Goal: Transaction & Acquisition: Download file/media

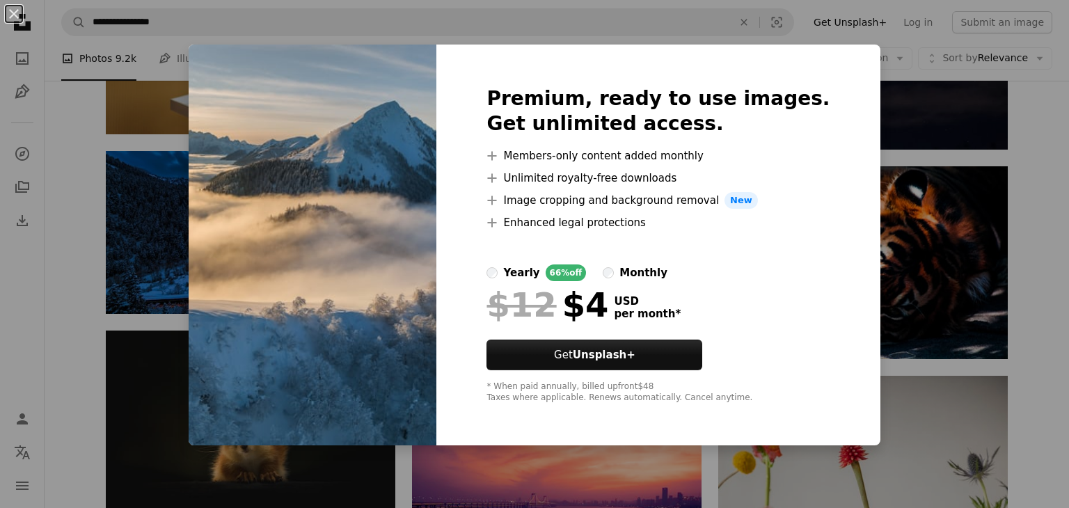
click at [922, 159] on div "An X shape Premium, ready to use images. Get unlimited access. A plus sign Memb…" at bounding box center [534, 254] width 1069 height 508
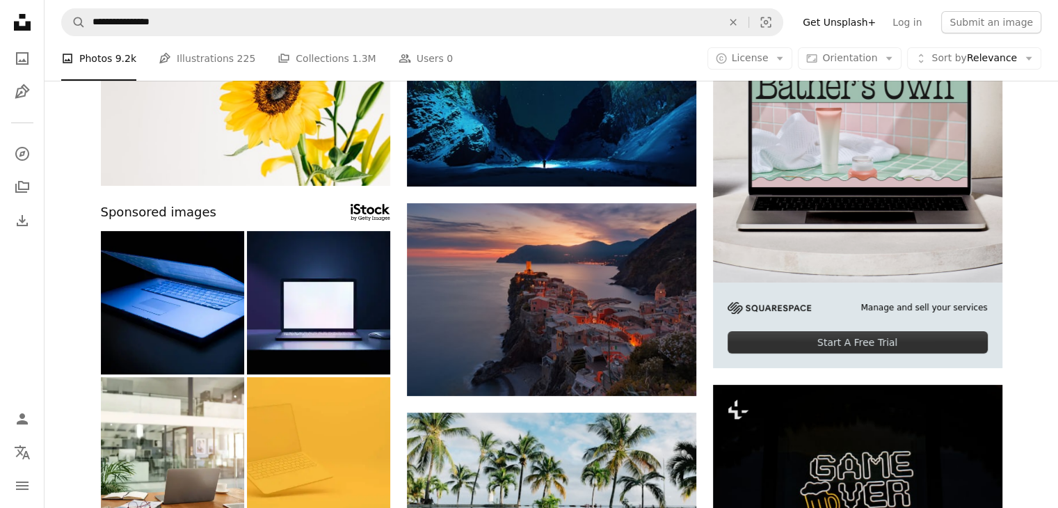
scroll to position [209, 0]
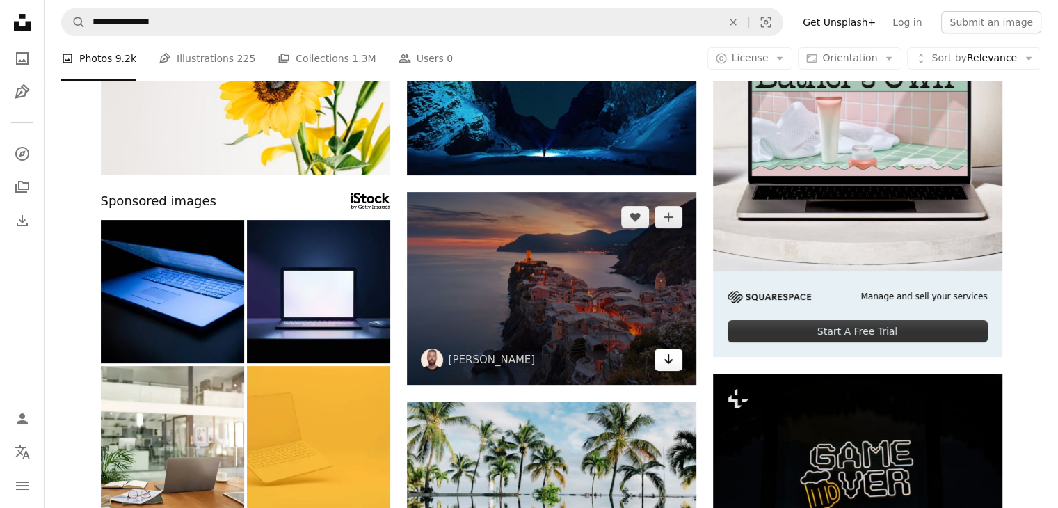
click at [656, 363] on link "Arrow pointing down" at bounding box center [669, 360] width 28 height 22
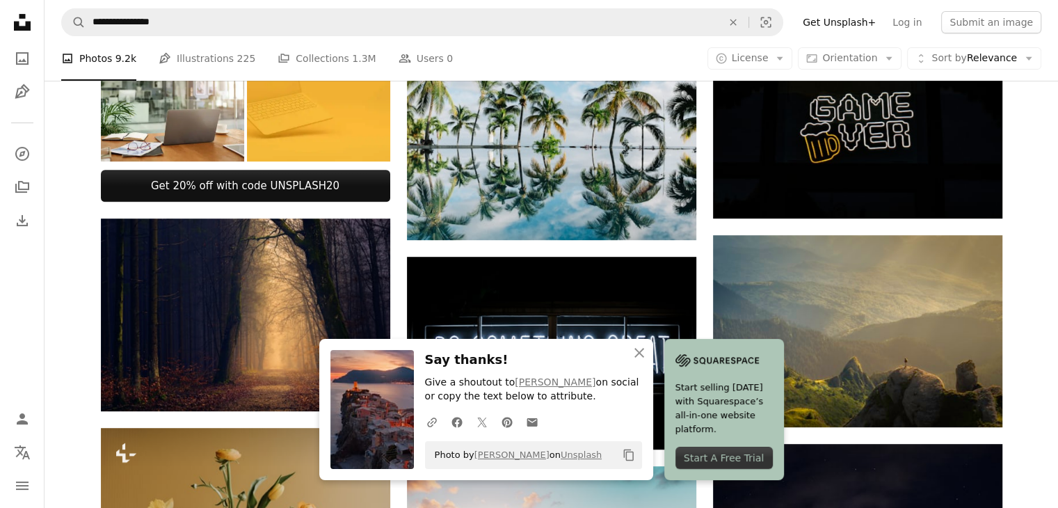
click at [1006, 289] on div "Plus sign for Unsplash+ A heart A plus sign Behnam Norouzi For Unsplash+ A lock…" at bounding box center [551, 516] width 935 height 1765
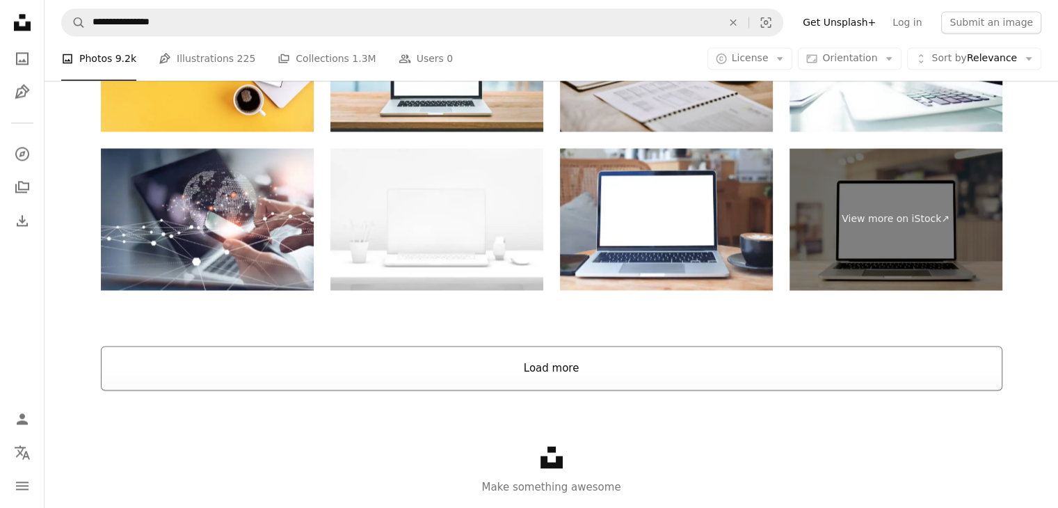
scroll to position [2088, 0]
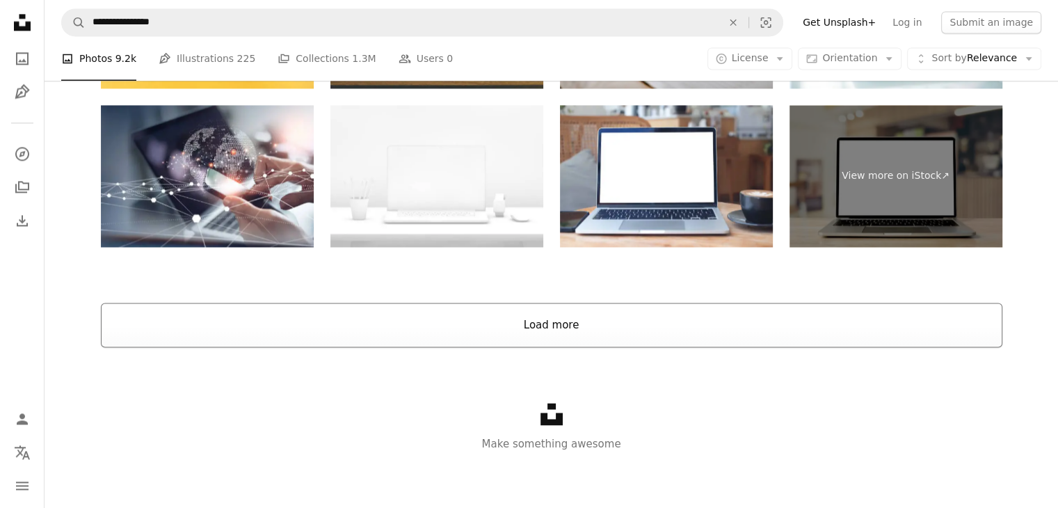
click at [704, 314] on button "Load more" at bounding box center [552, 325] width 902 height 45
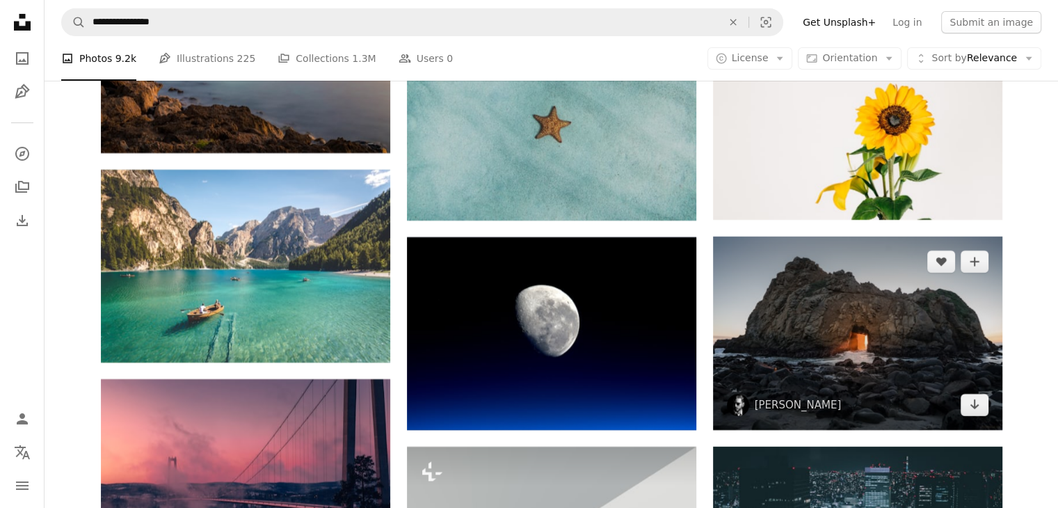
scroll to position [4941, 0]
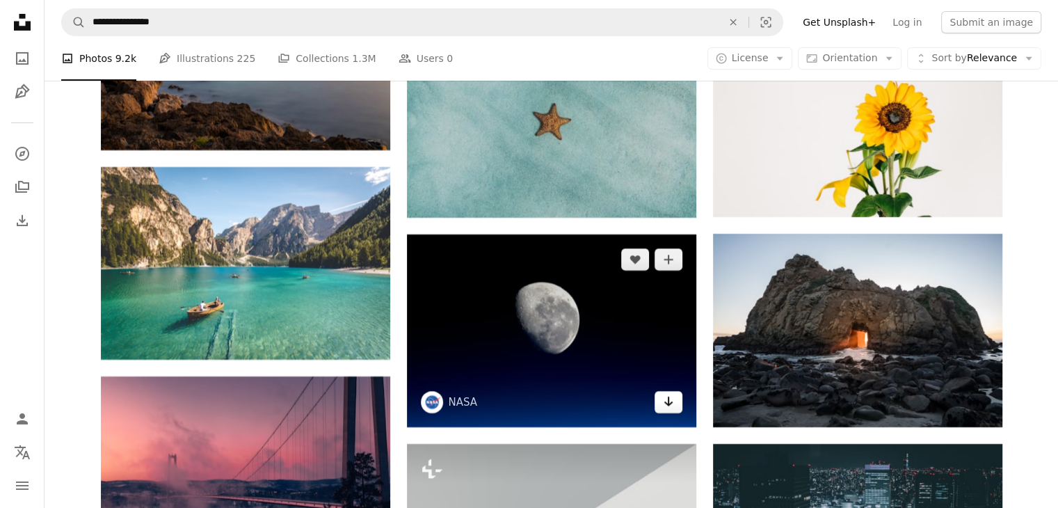
click at [668, 408] on icon "Arrow pointing down" at bounding box center [668, 401] width 11 height 17
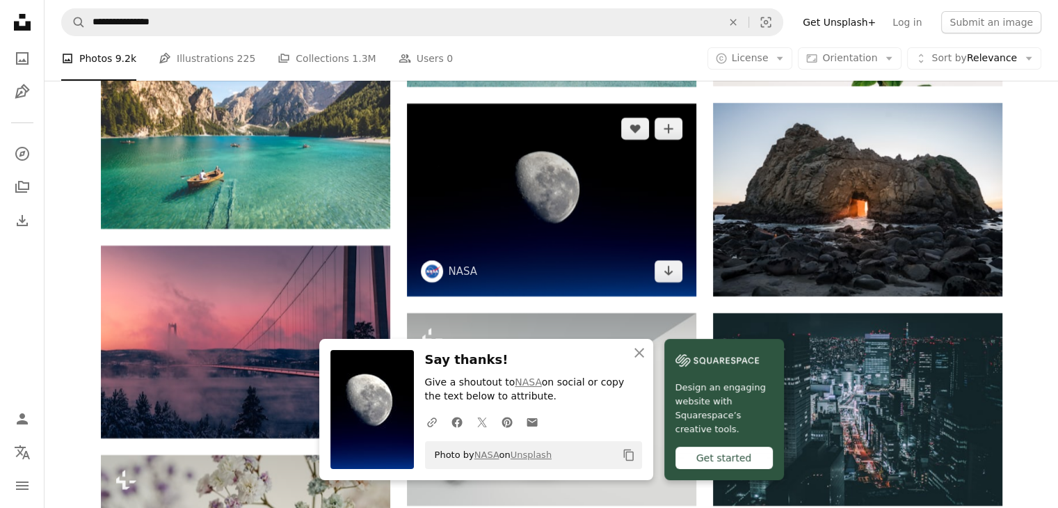
scroll to position [5150, 0]
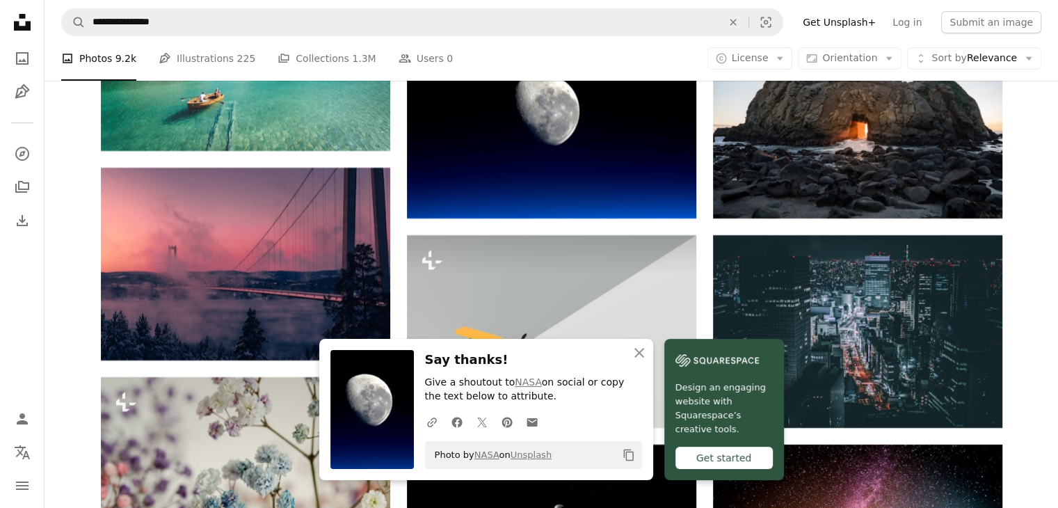
click at [637, 349] on icon "An X shape" at bounding box center [639, 352] width 17 height 17
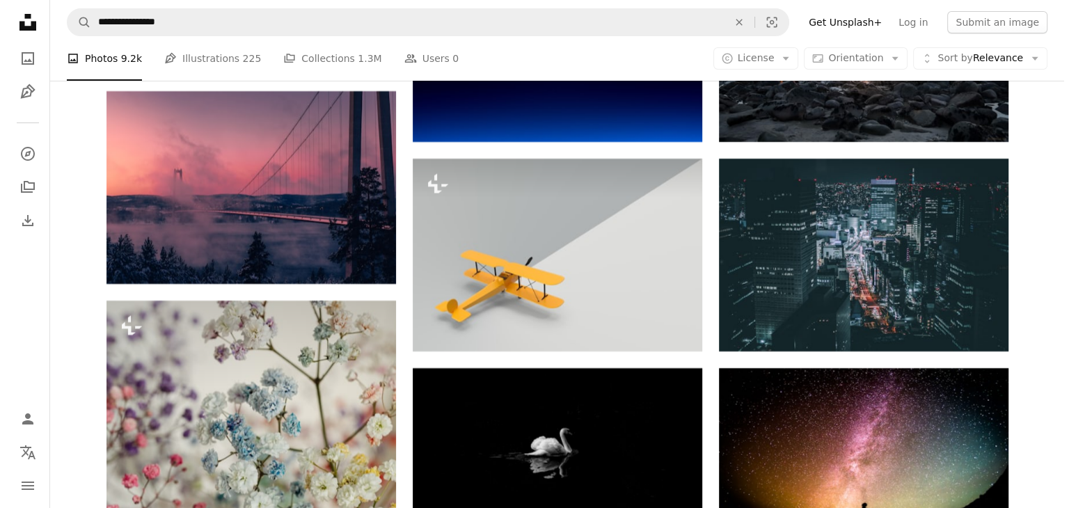
scroll to position [5219, 0]
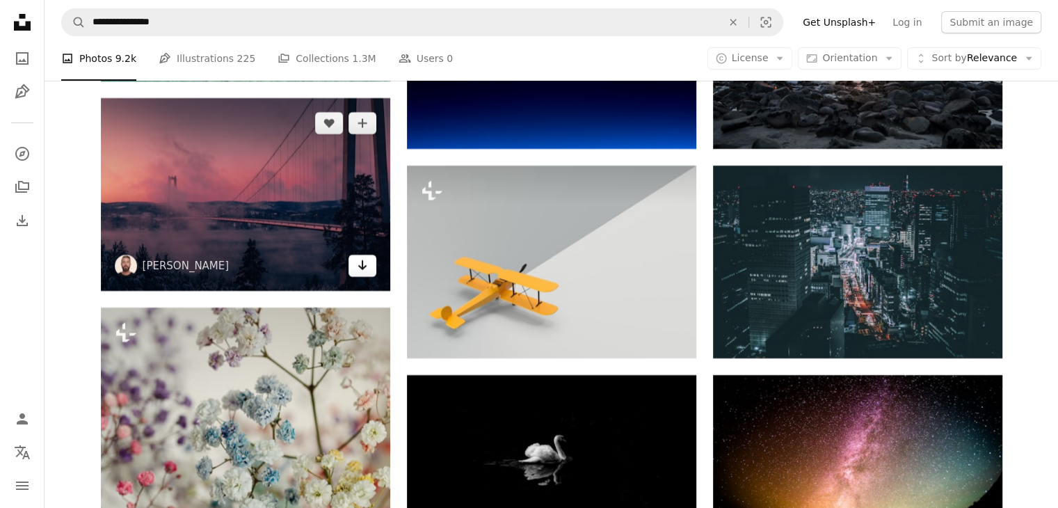
click at [368, 275] on link "Arrow pointing down" at bounding box center [363, 266] width 28 height 22
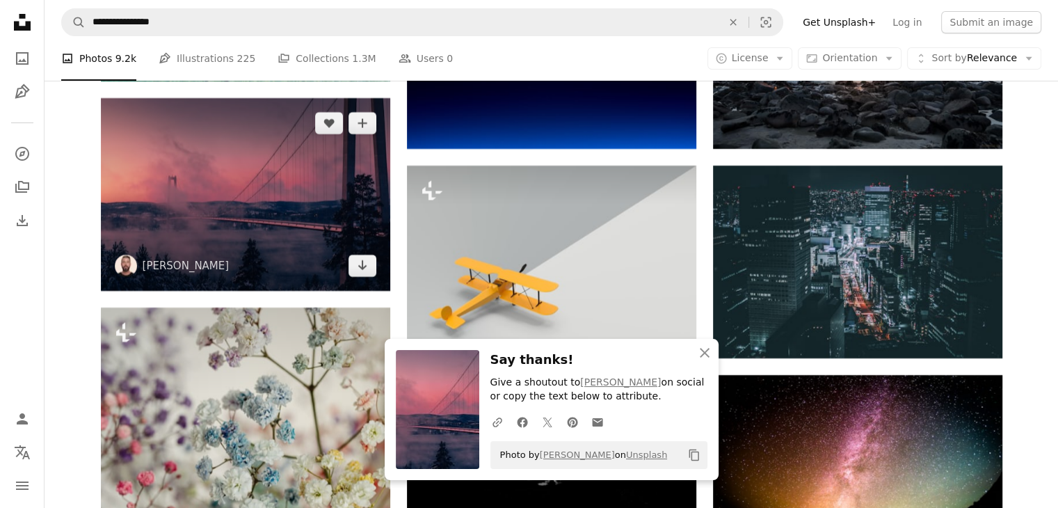
click at [308, 228] on img at bounding box center [245, 194] width 289 height 193
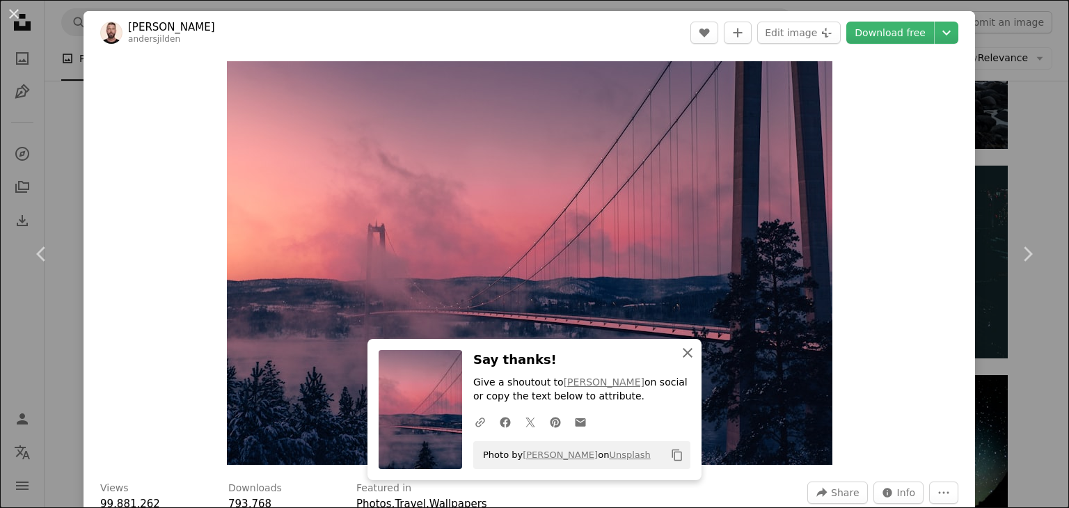
click at [679, 358] on icon "An X shape" at bounding box center [687, 352] width 17 height 17
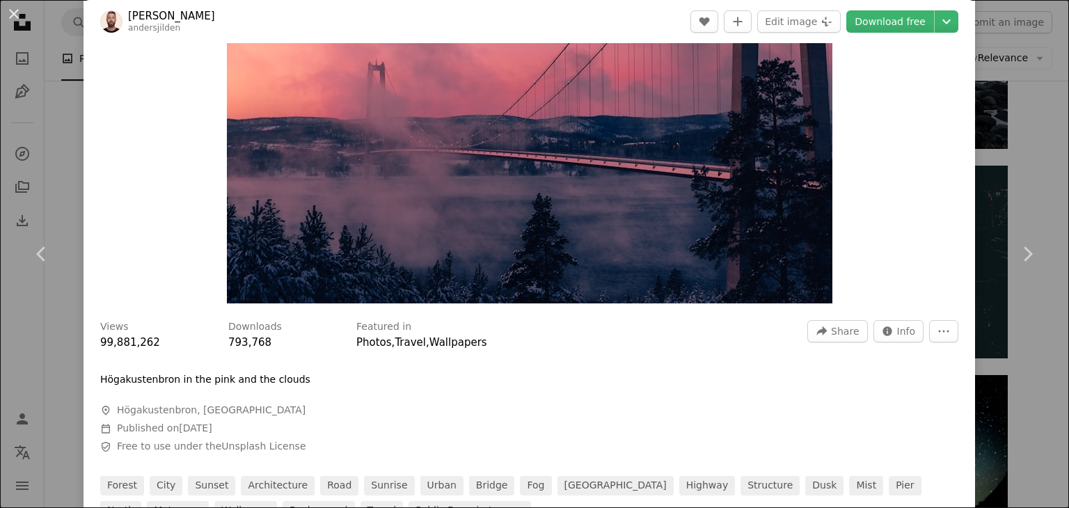
scroll to position [70, 0]
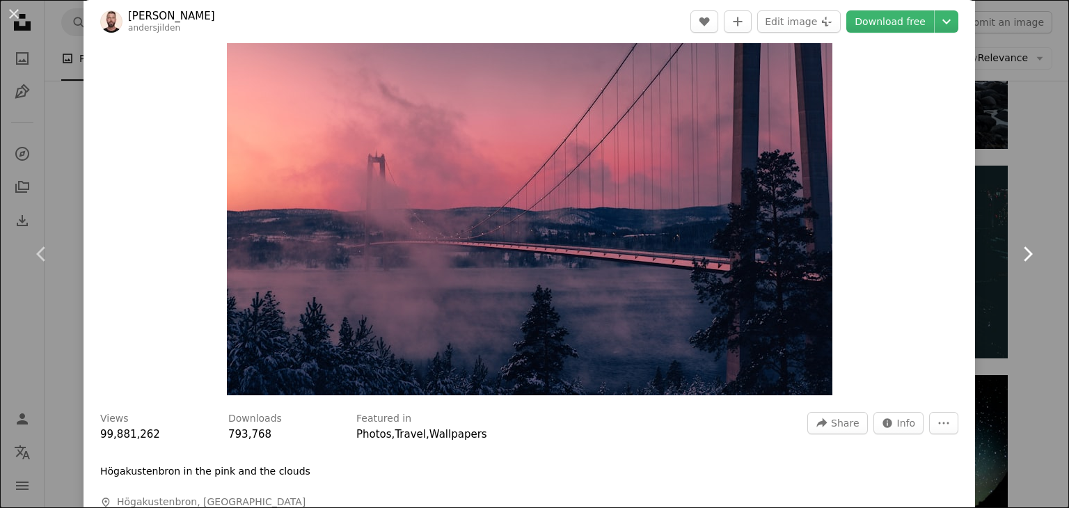
click at [1027, 213] on link "Chevron right" at bounding box center [1027, 254] width 84 height 134
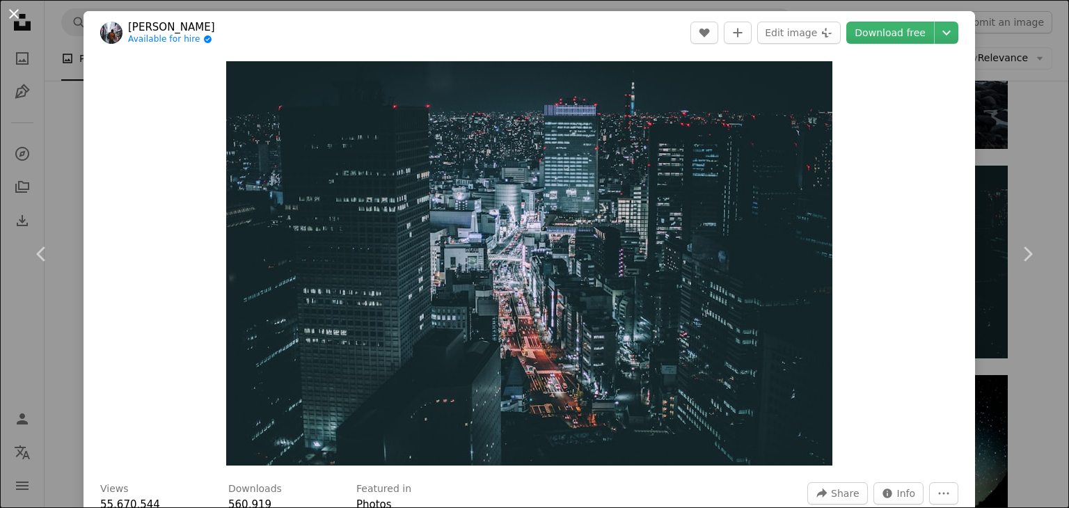
click at [13, 10] on button "An X shape" at bounding box center [14, 14] width 17 height 17
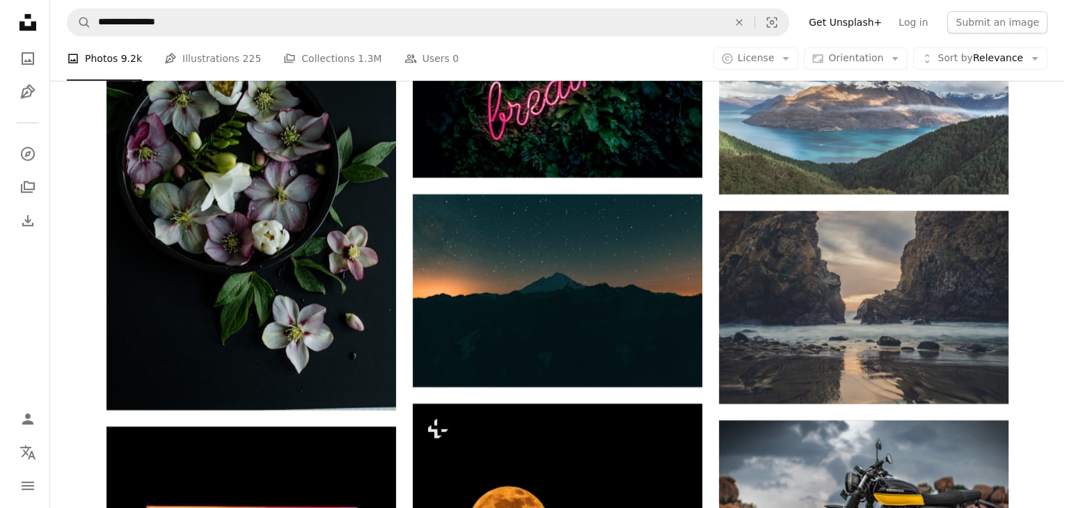
scroll to position [6054, 0]
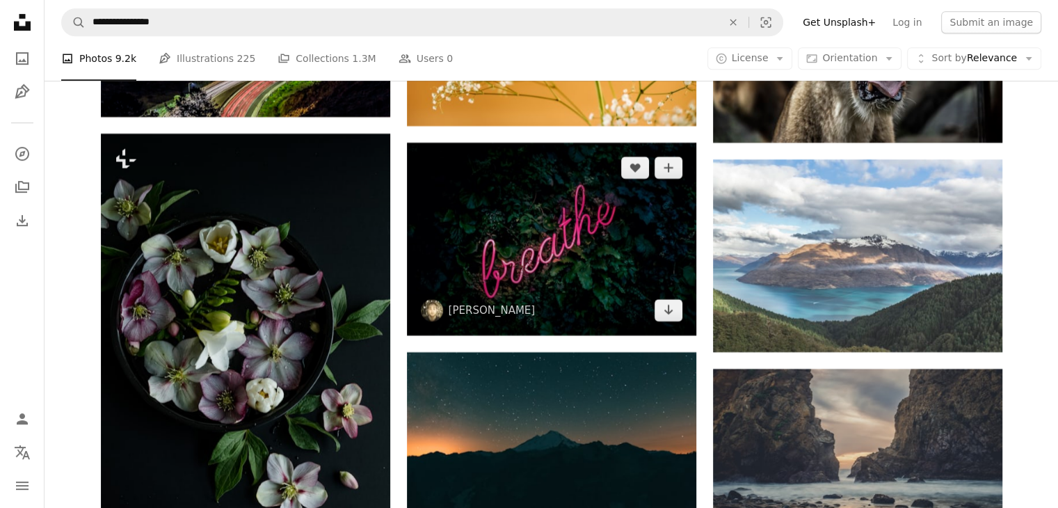
click at [634, 230] on img at bounding box center [551, 239] width 289 height 193
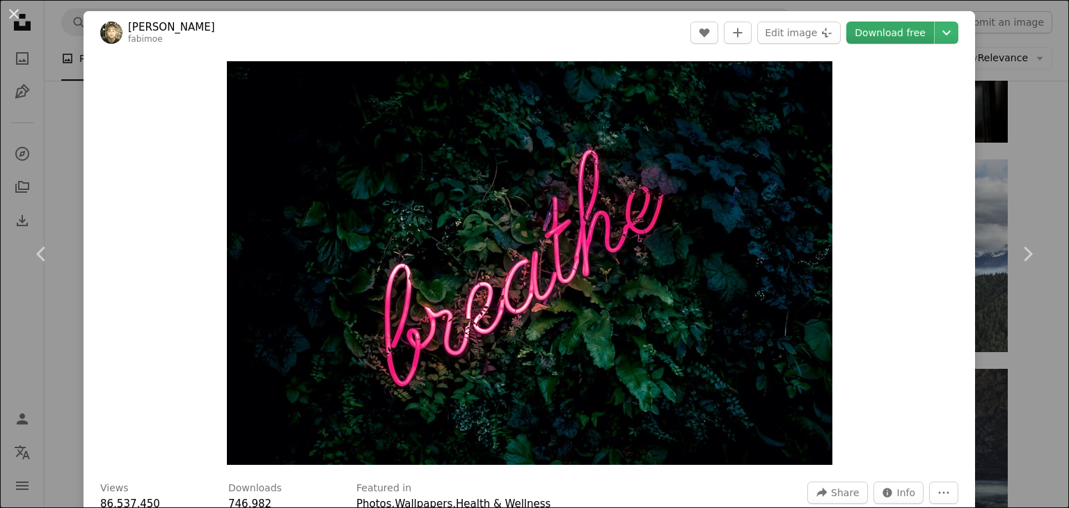
click at [891, 33] on link "Download free" at bounding box center [890, 33] width 88 height 22
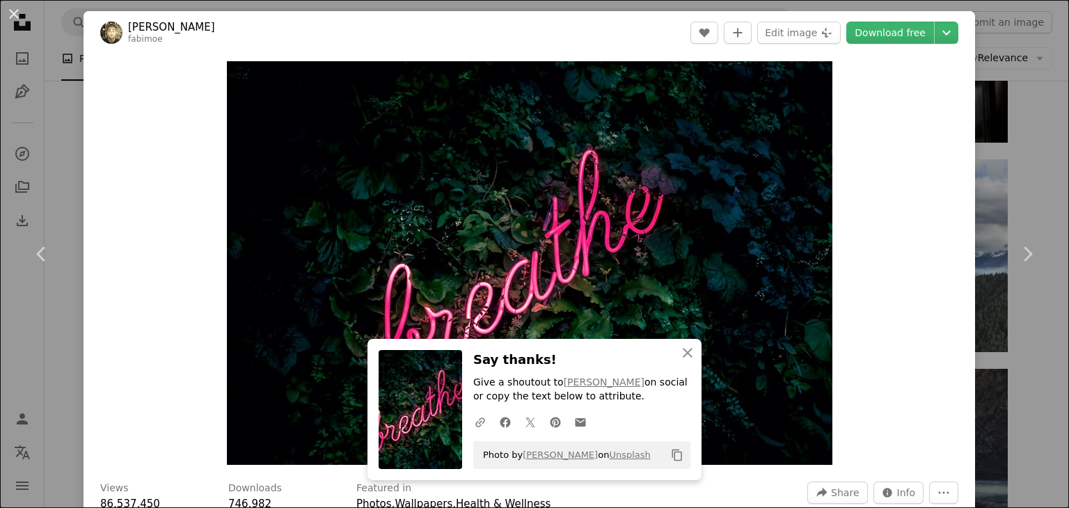
click at [1024, 72] on div "An X shape Chevron left Chevron right Fabian Møller fabimoe A heart A plus sign…" at bounding box center [534, 254] width 1069 height 508
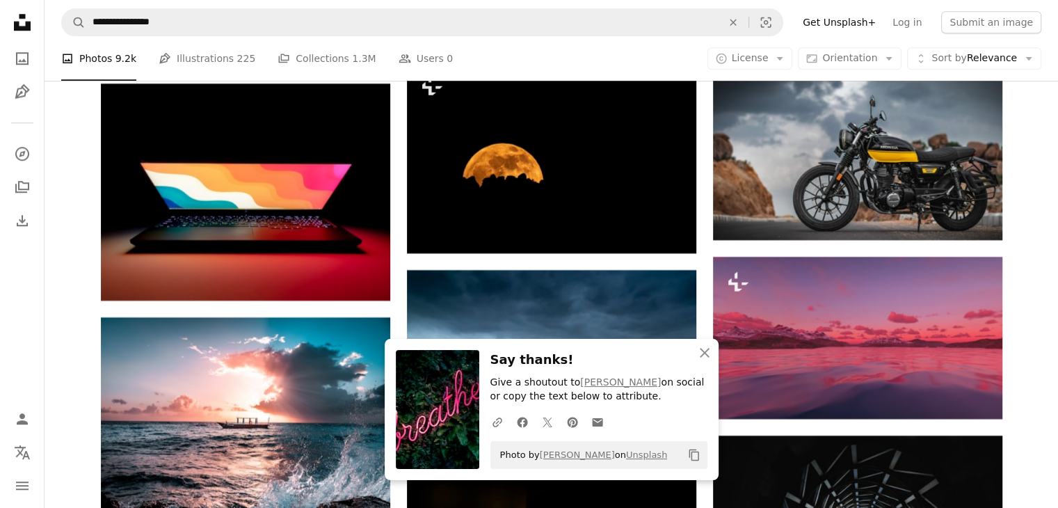
scroll to position [6611, 0]
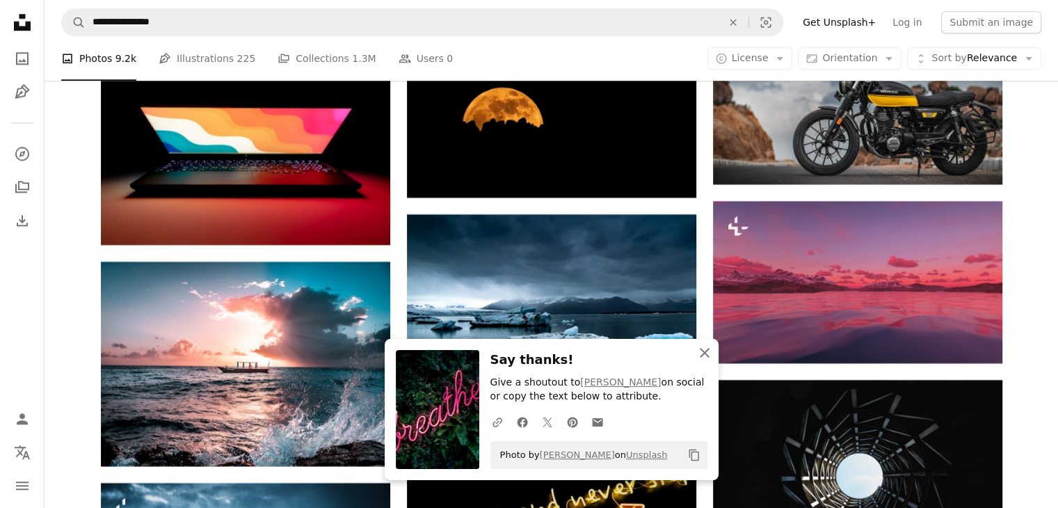
click at [706, 355] on icon "An X shape" at bounding box center [705, 352] width 17 height 17
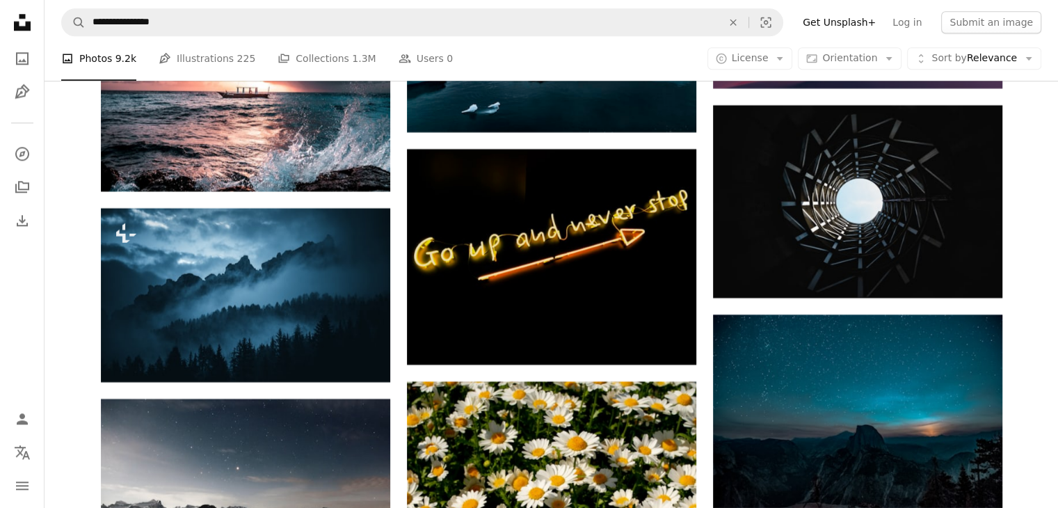
scroll to position [6889, 0]
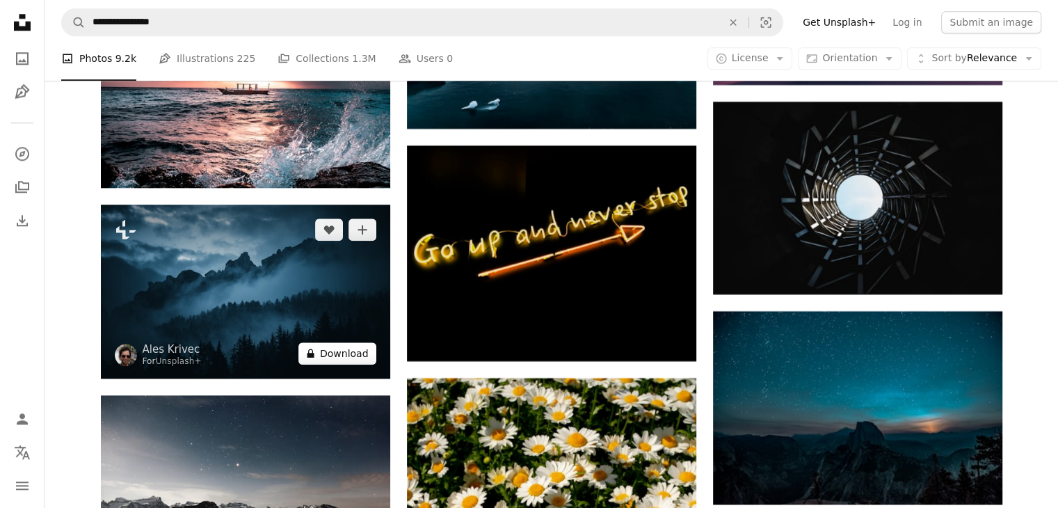
click at [353, 355] on button "A lock Download" at bounding box center [338, 353] width 78 height 22
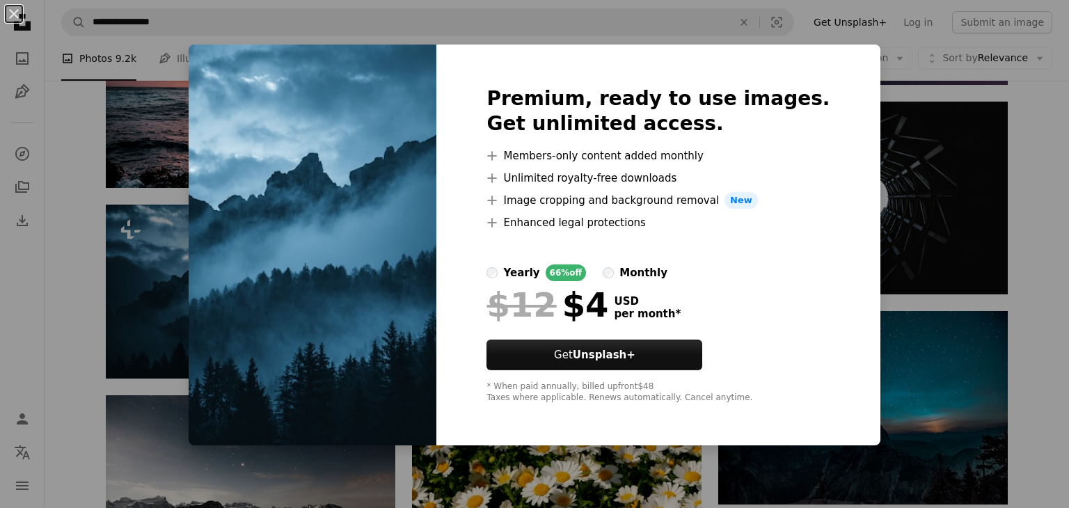
click at [960, 240] on div "An X shape Premium, ready to use images. Get unlimited access. A plus sign Memb…" at bounding box center [534, 254] width 1069 height 508
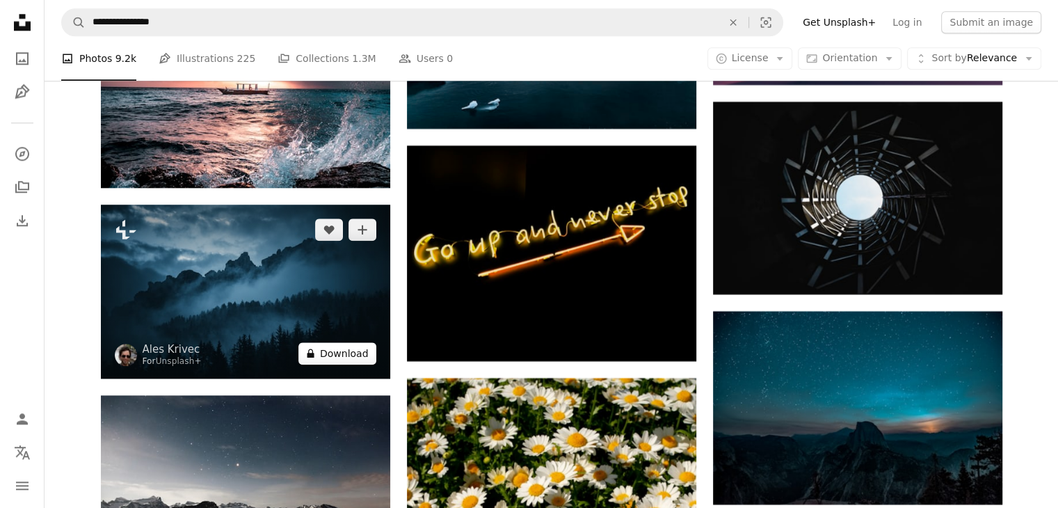
click at [347, 356] on button "A lock Download" at bounding box center [338, 353] width 78 height 22
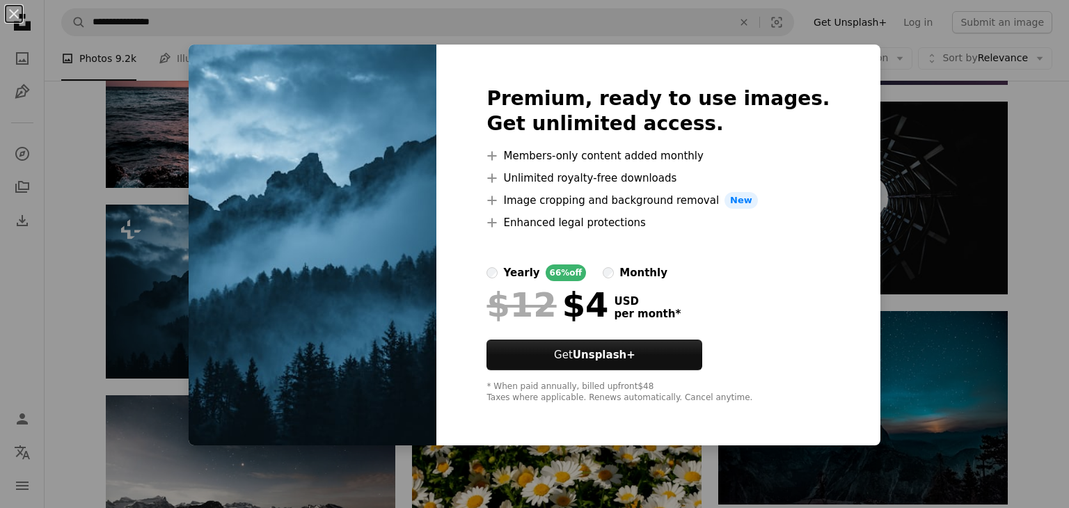
click at [942, 221] on div "An X shape Premium, ready to use images. Get unlimited access. A plus sign Memb…" at bounding box center [534, 254] width 1069 height 508
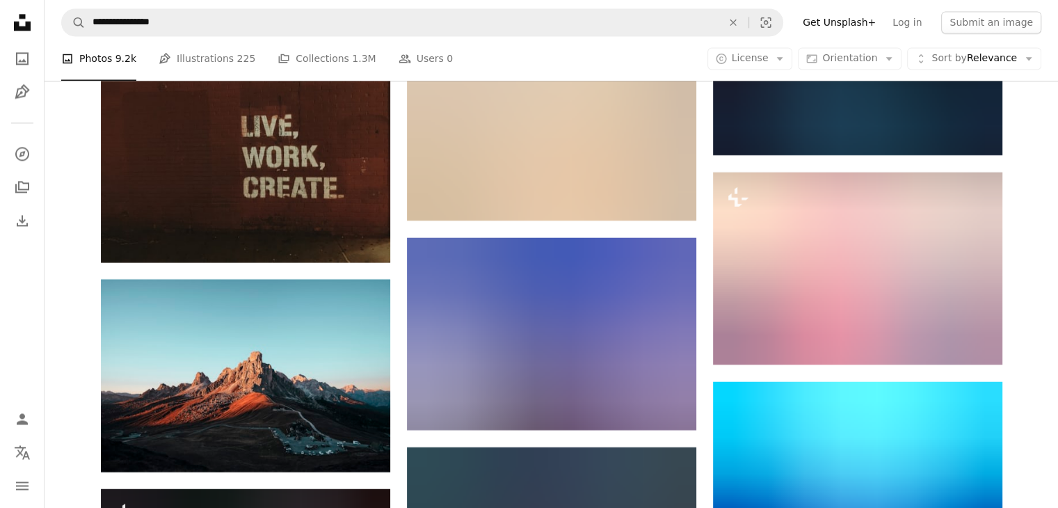
scroll to position [7516, 0]
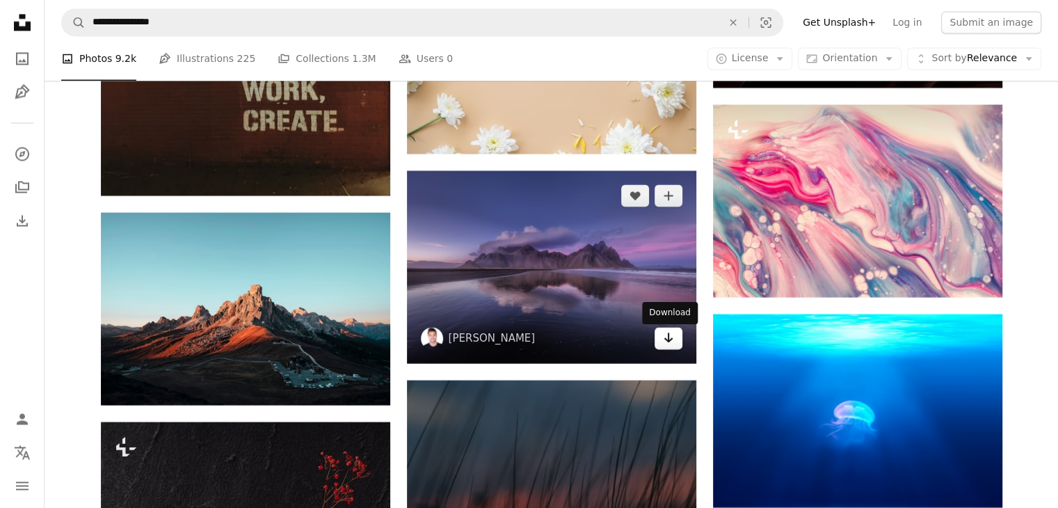
click at [656, 339] on link "Arrow pointing down" at bounding box center [669, 338] width 28 height 22
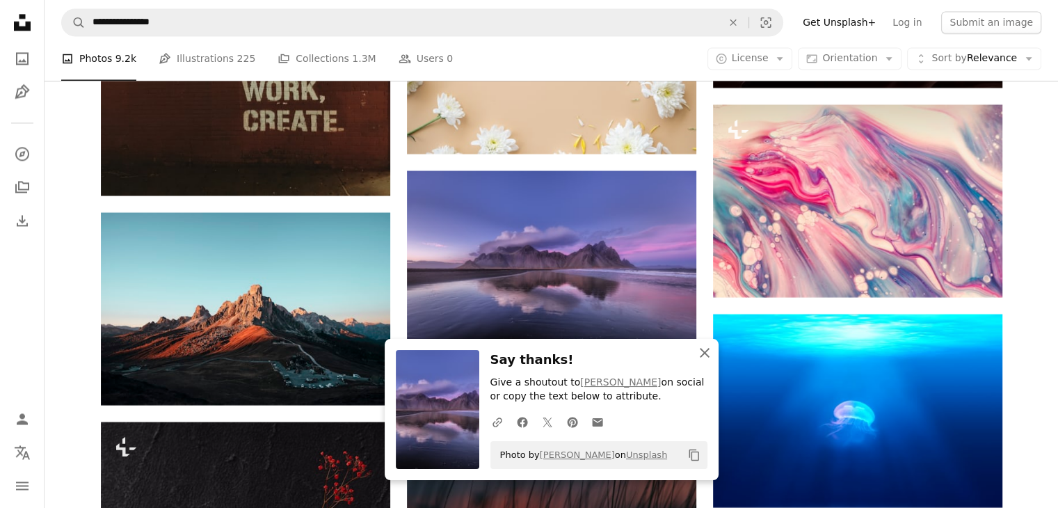
click at [701, 358] on icon "An X shape" at bounding box center [705, 352] width 17 height 17
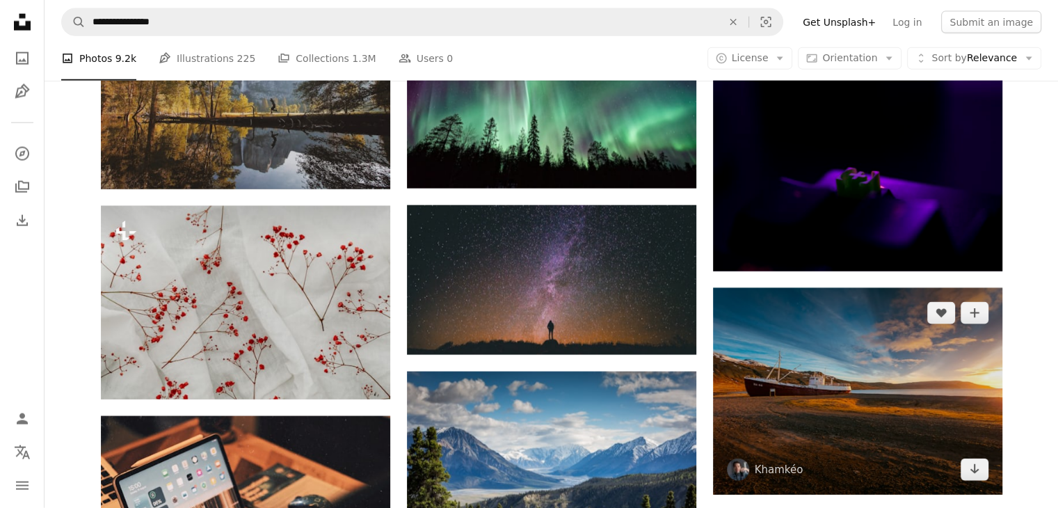
scroll to position [8560, 0]
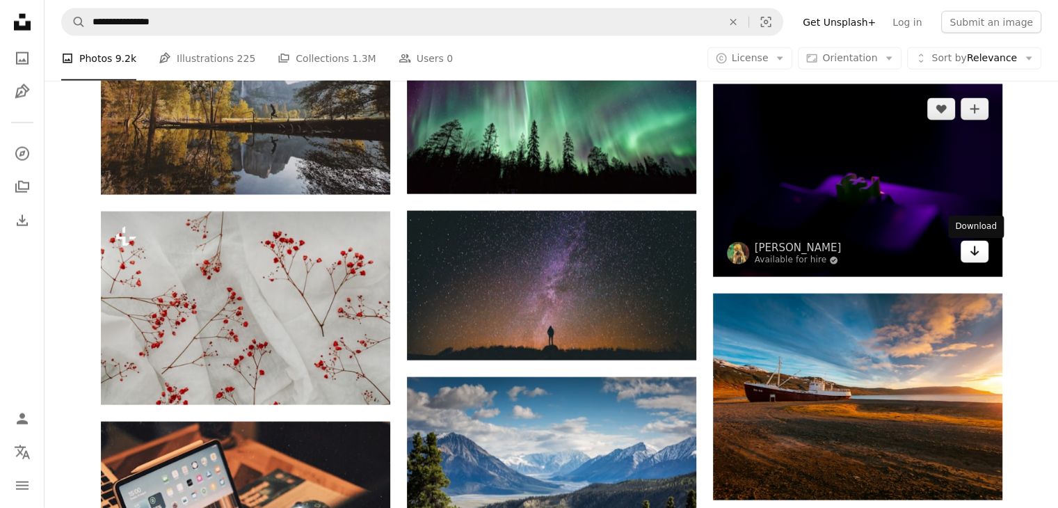
click at [974, 262] on link "Arrow pointing down" at bounding box center [975, 252] width 28 height 22
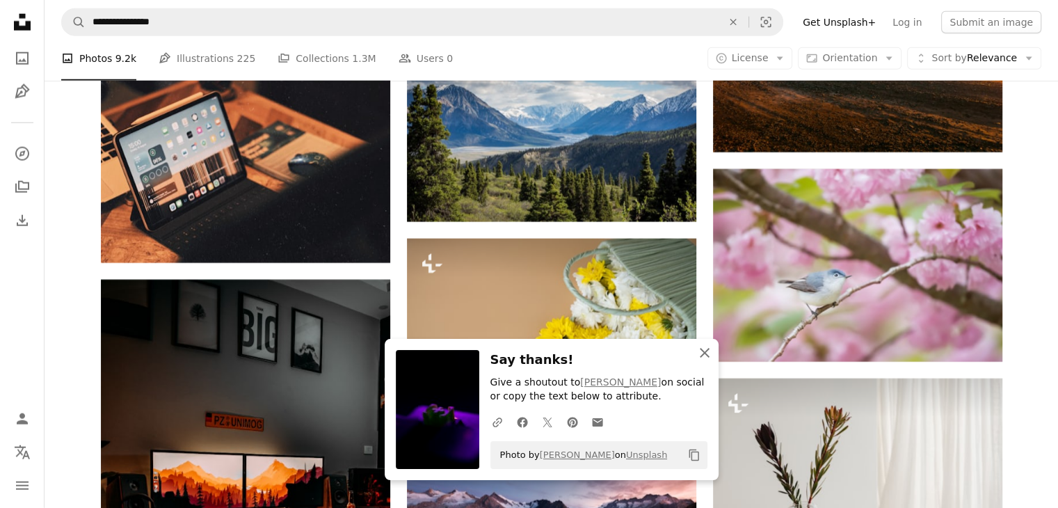
click at [705, 354] on icon "button" at bounding box center [705, 353] width 10 height 10
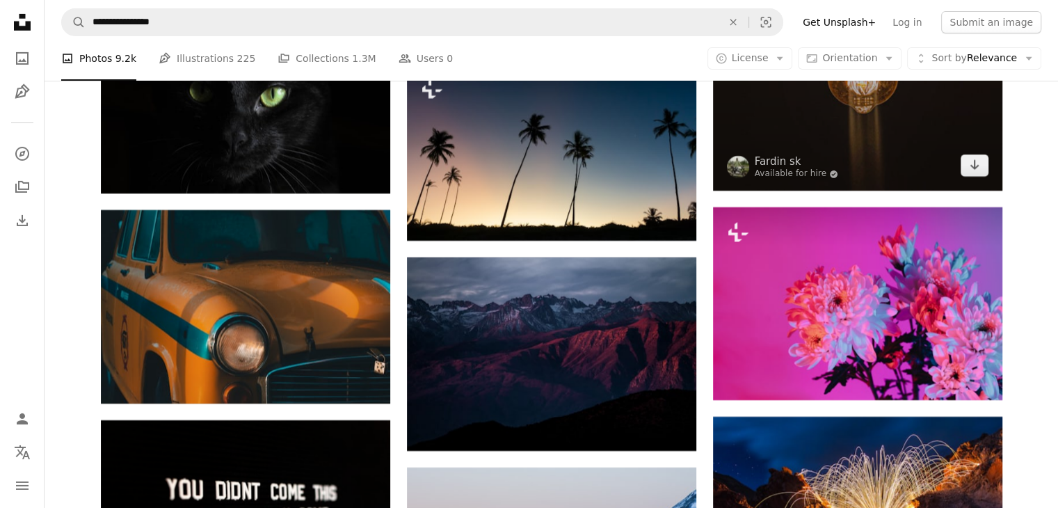
scroll to position [10091, 0]
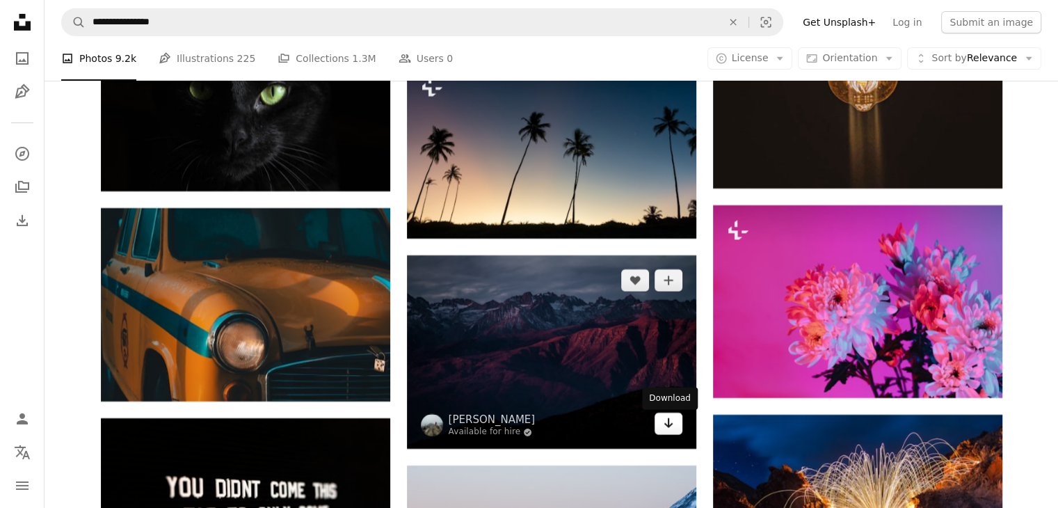
click at [668, 423] on icon "Download" at bounding box center [668, 423] width 9 height 10
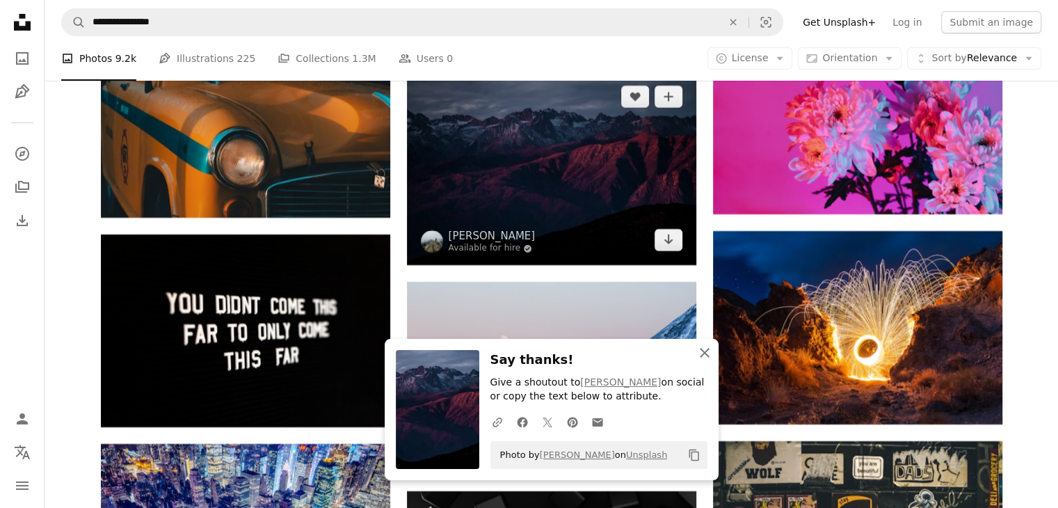
scroll to position [10160, 0]
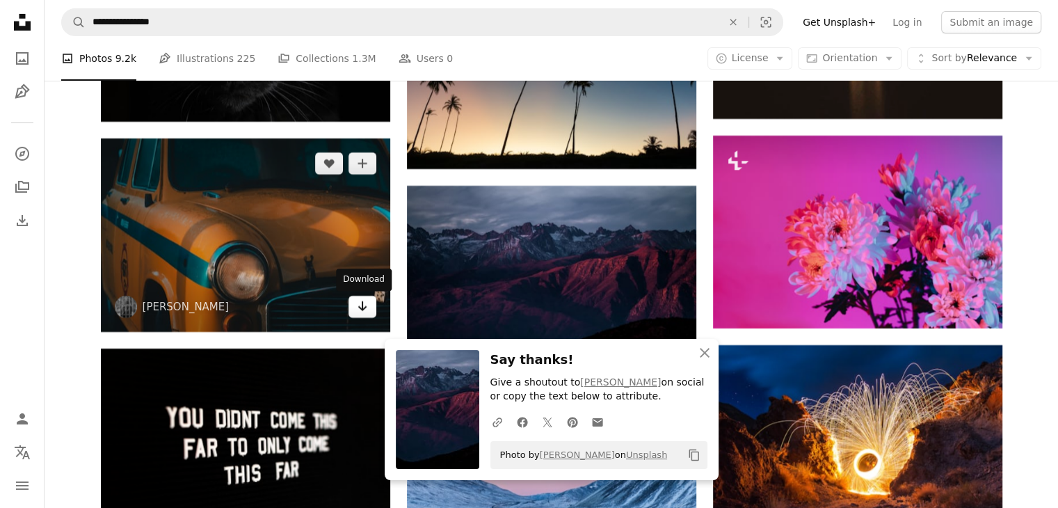
click at [371, 316] on link "Arrow pointing down" at bounding box center [363, 307] width 28 height 22
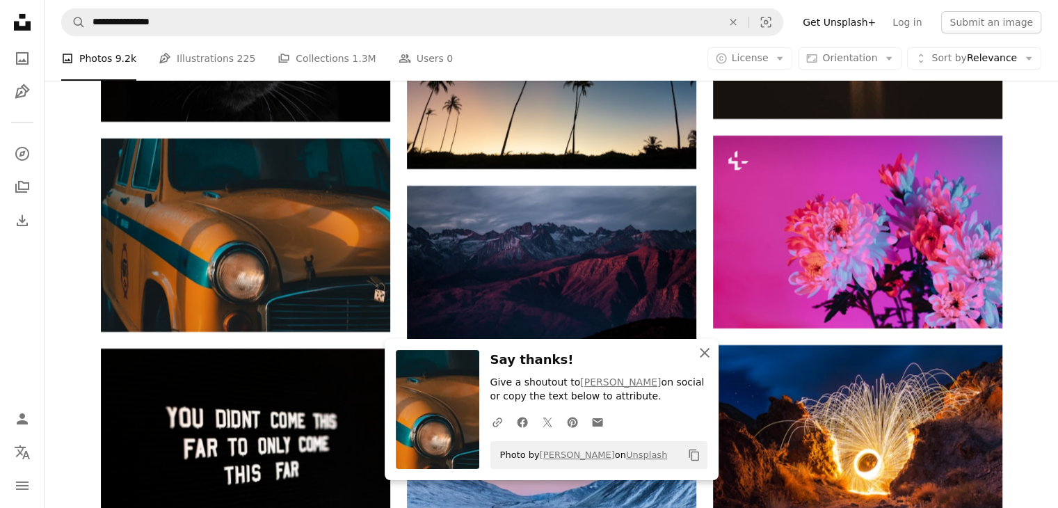
click at [701, 357] on icon "button" at bounding box center [705, 353] width 10 height 10
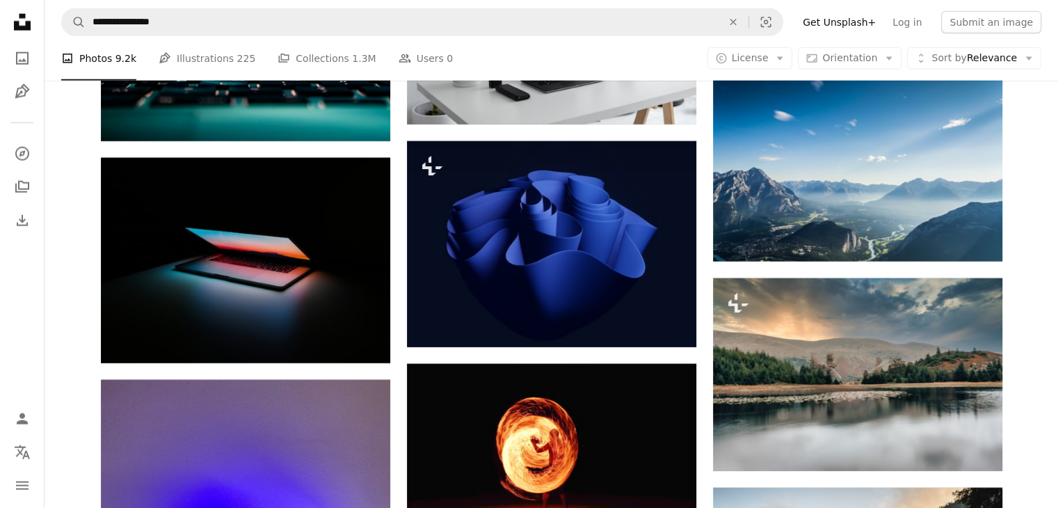
scroll to position [19276, 0]
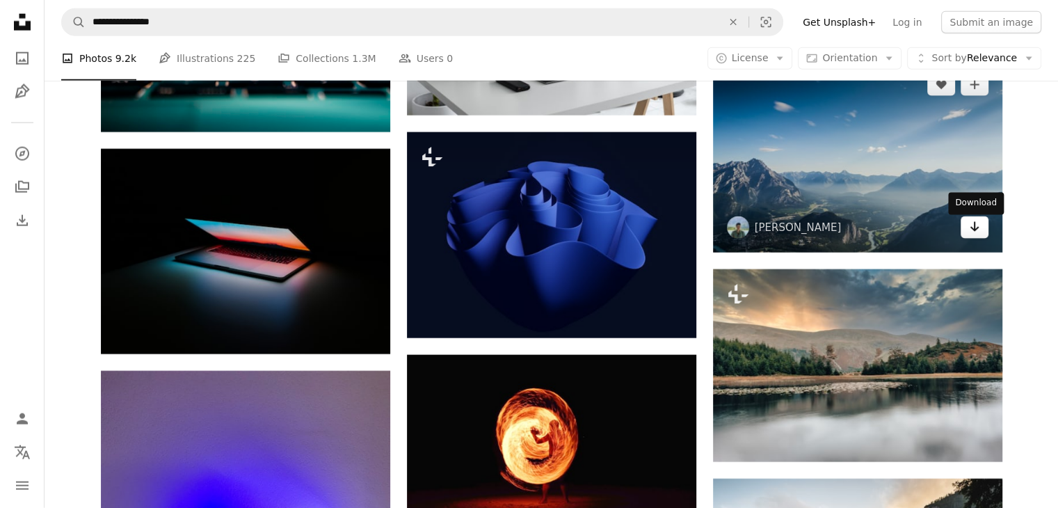
click at [983, 233] on link "Arrow pointing down" at bounding box center [975, 227] width 28 height 22
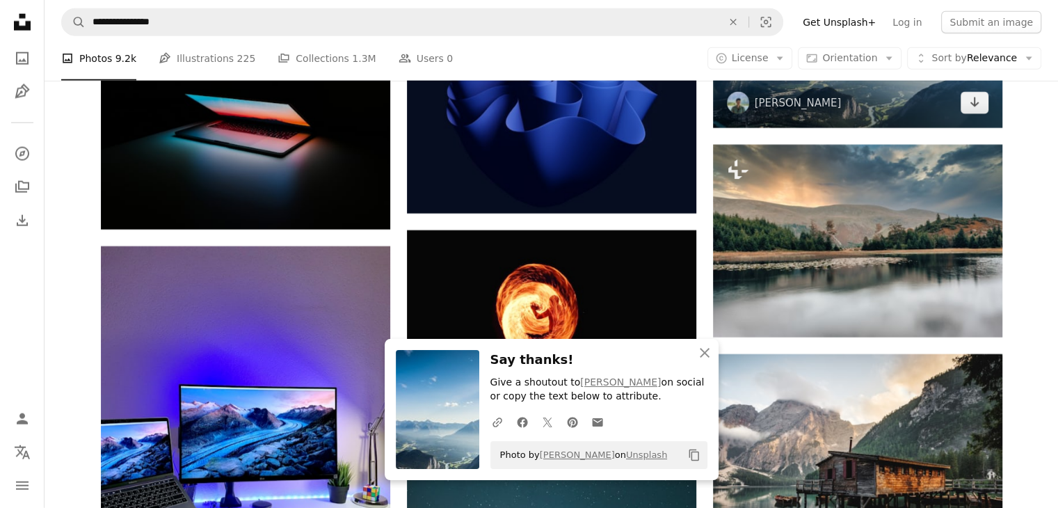
scroll to position [19416, 0]
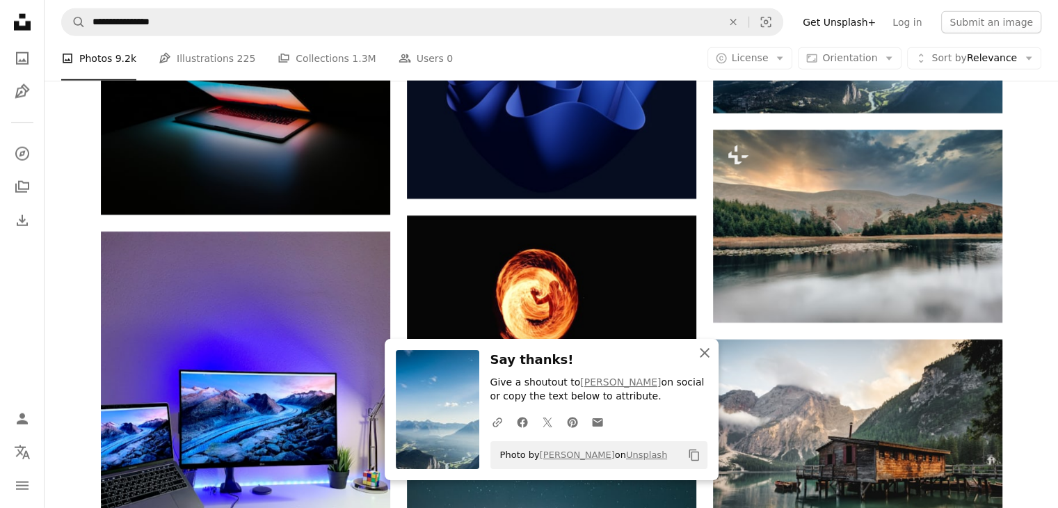
click at [710, 351] on icon "An X shape" at bounding box center [705, 352] width 17 height 17
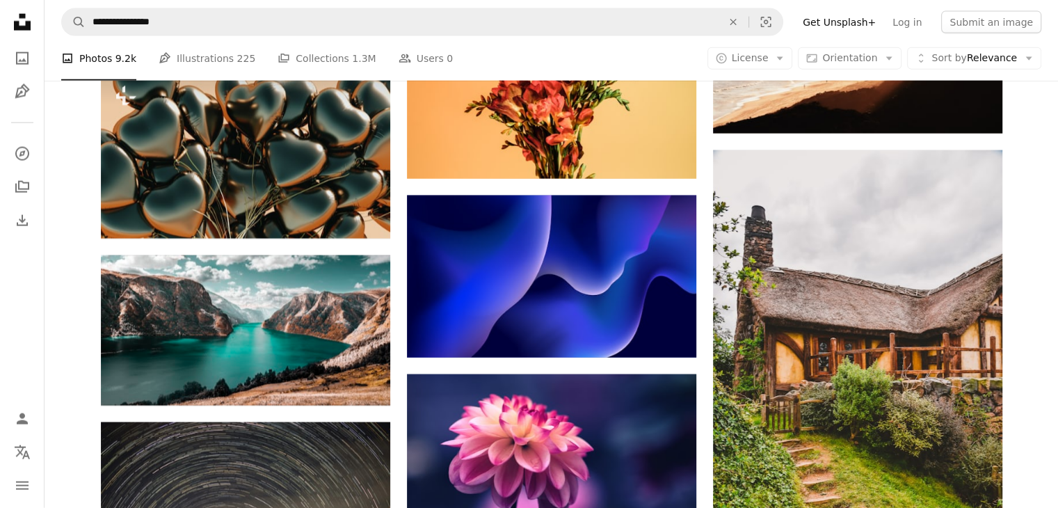
scroll to position [24426, 0]
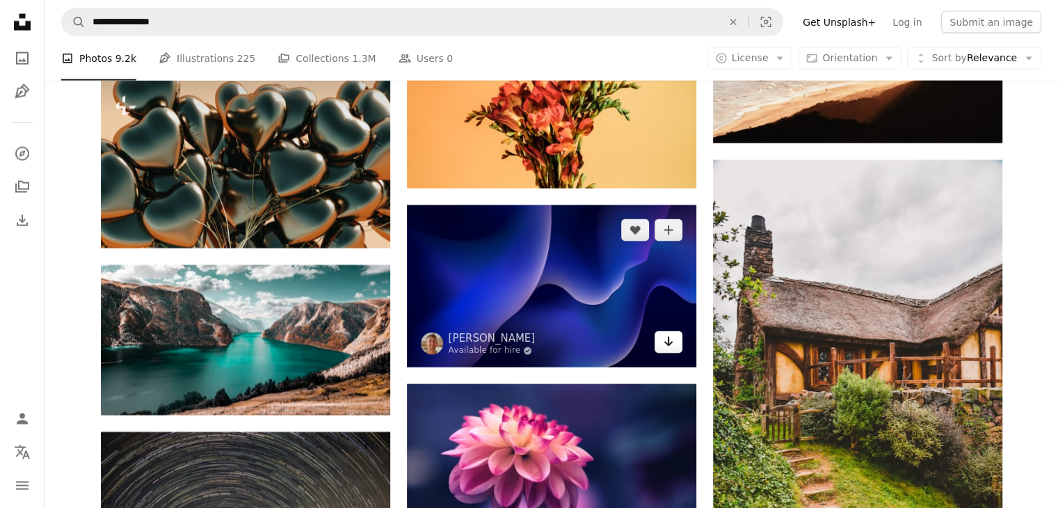
click at [677, 345] on link "Arrow pointing down" at bounding box center [669, 342] width 28 height 22
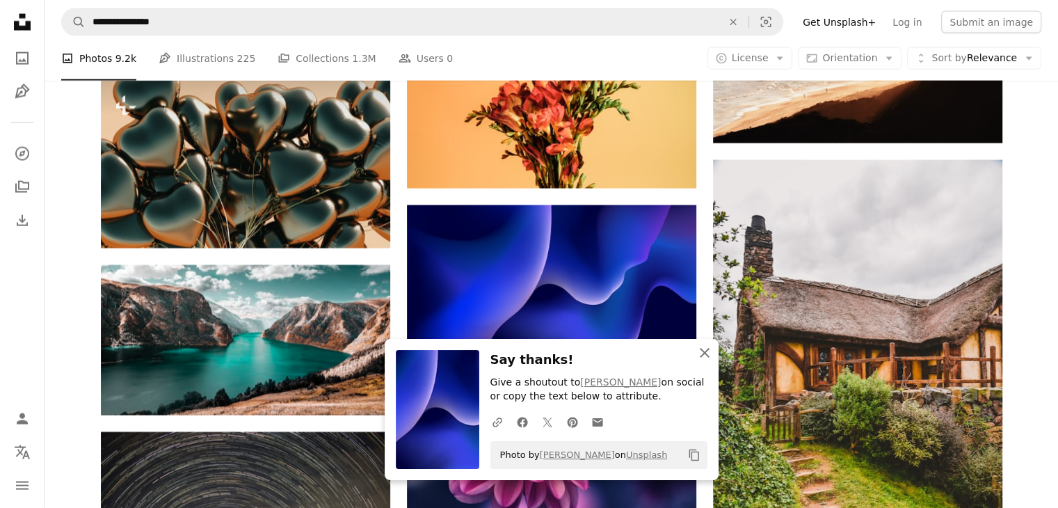
click at [707, 354] on icon "An X shape" at bounding box center [705, 352] width 17 height 17
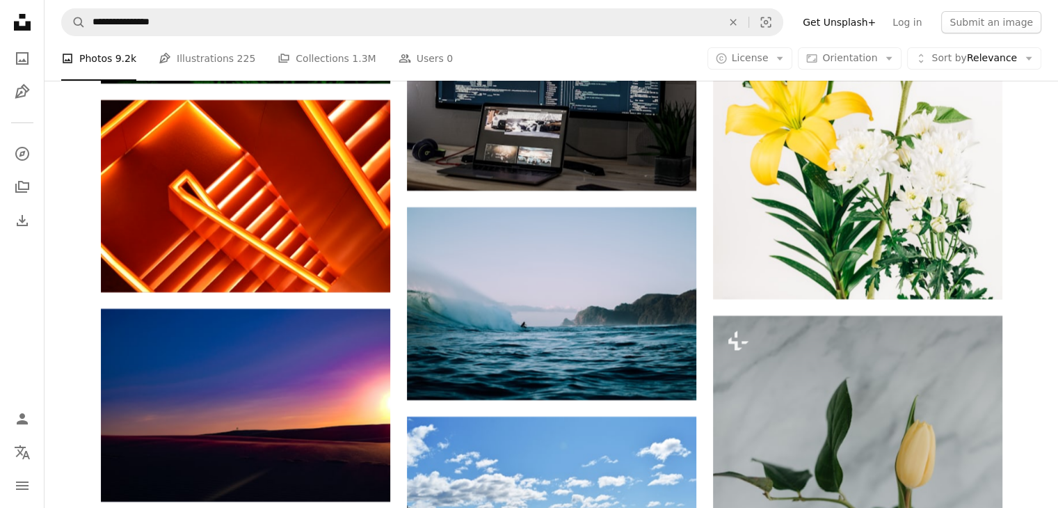
scroll to position [26444, 0]
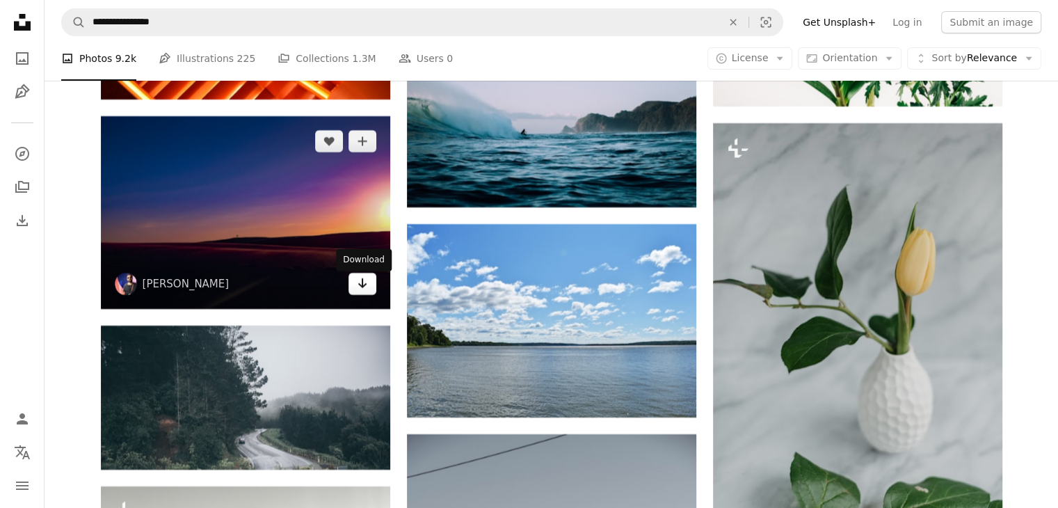
click at [359, 292] on icon "Arrow pointing down" at bounding box center [362, 283] width 11 height 17
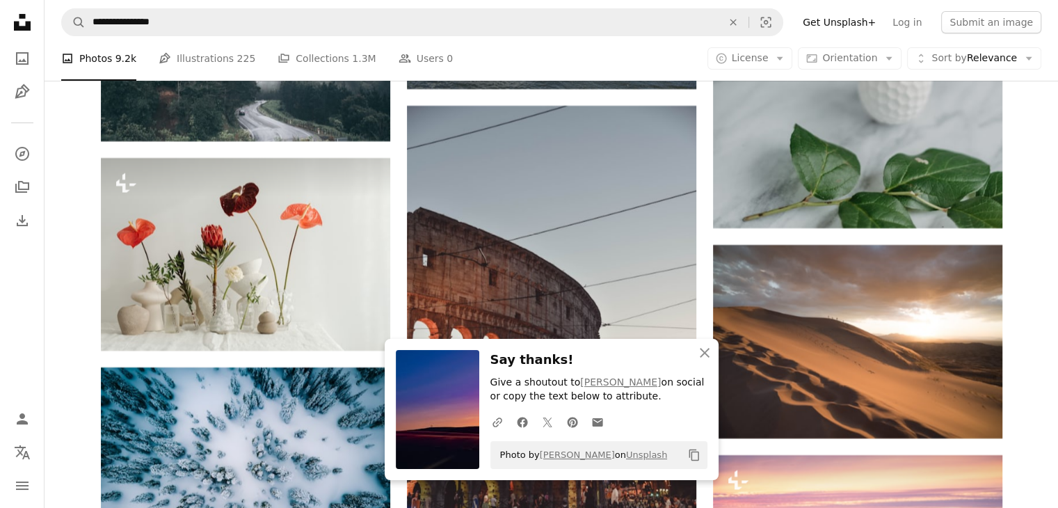
scroll to position [26792, 0]
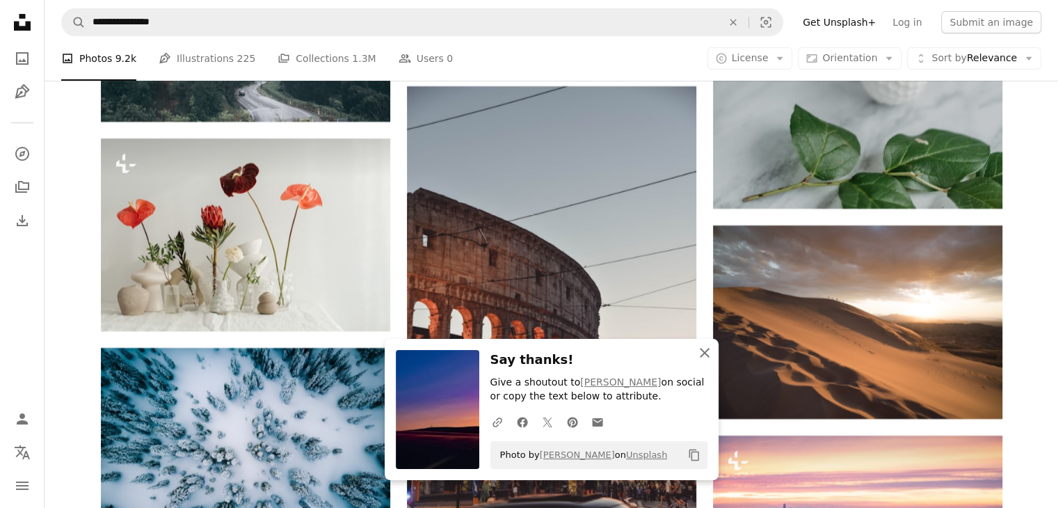
click at [701, 358] on icon "An X shape" at bounding box center [705, 352] width 17 height 17
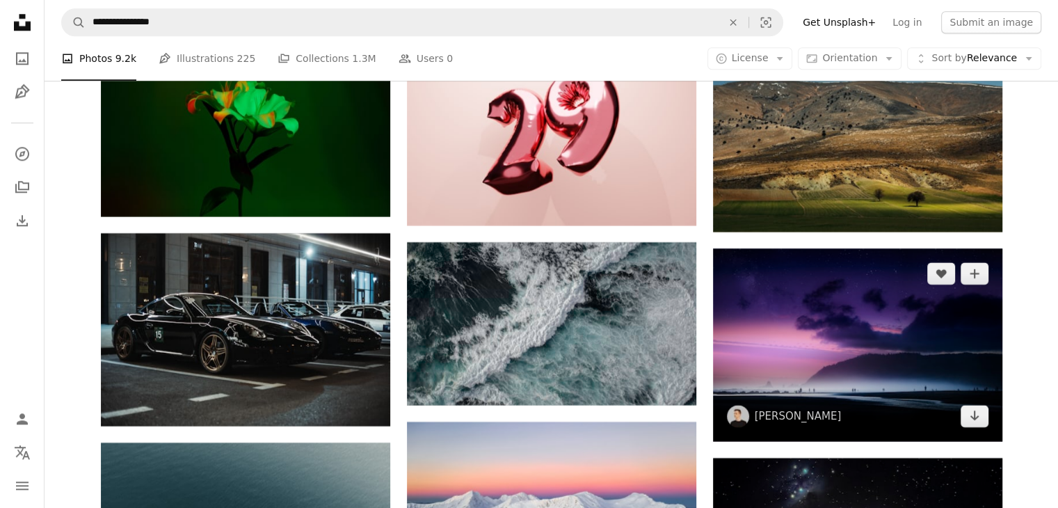
scroll to position [33473, 0]
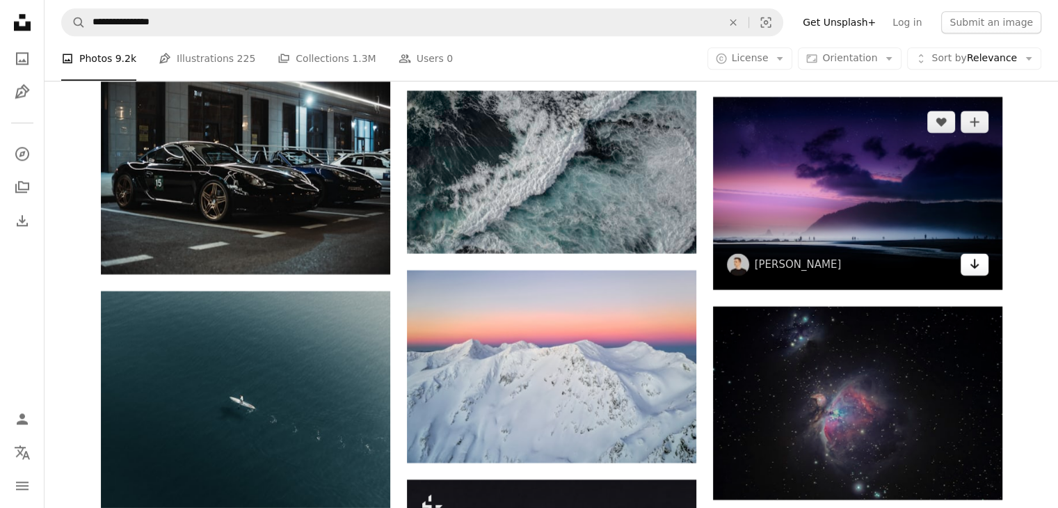
click at [969, 267] on icon "Arrow pointing down" at bounding box center [974, 263] width 11 height 17
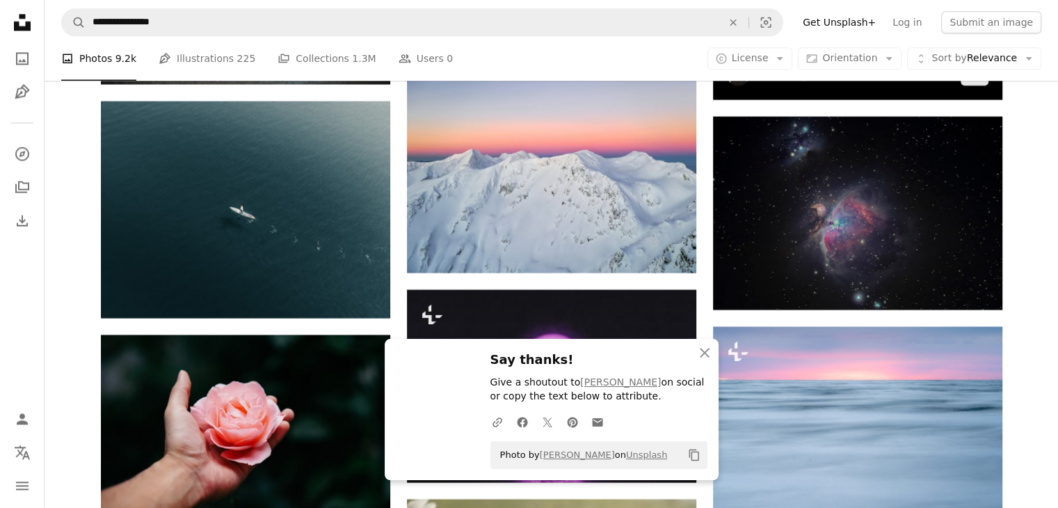
scroll to position [33681, 0]
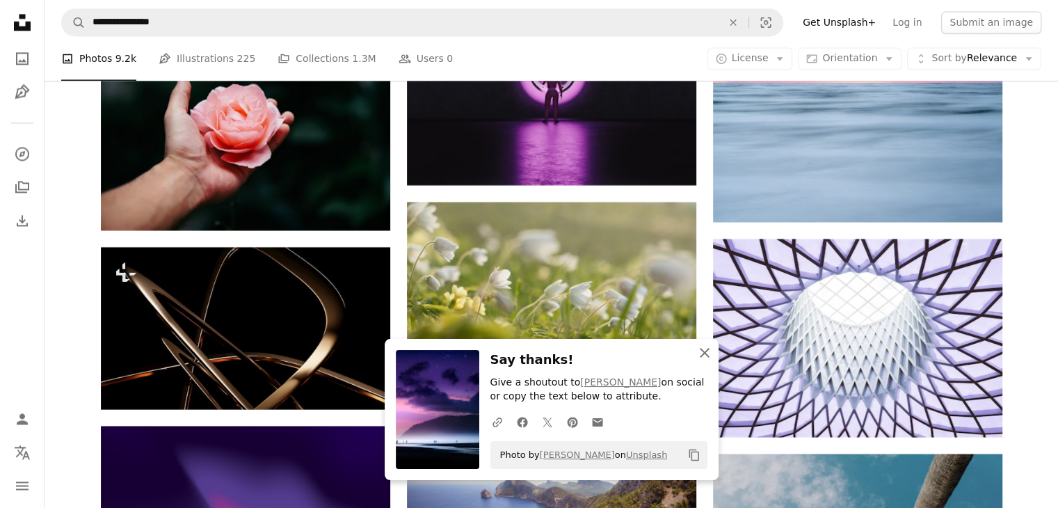
click at [698, 351] on icon "An X shape" at bounding box center [705, 352] width 17 height 17
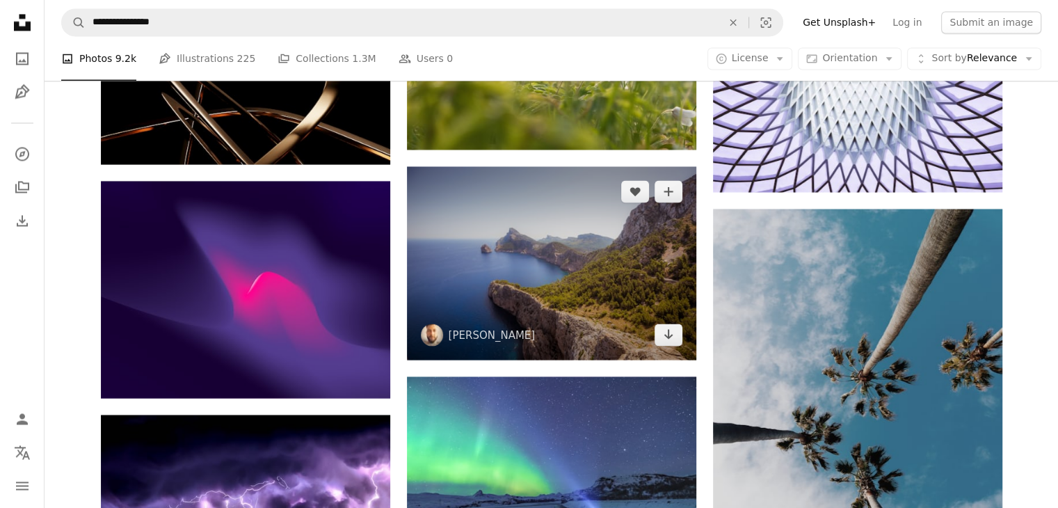
scroll to position [34238, 0]
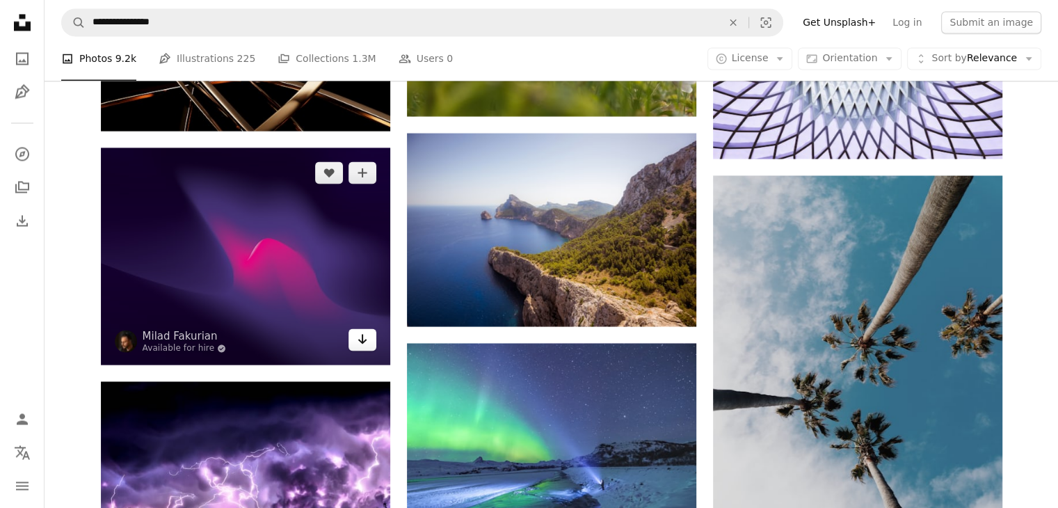
click at [364, 344] on icon "Download" at bounding box center [362, 339] width 9 height 10
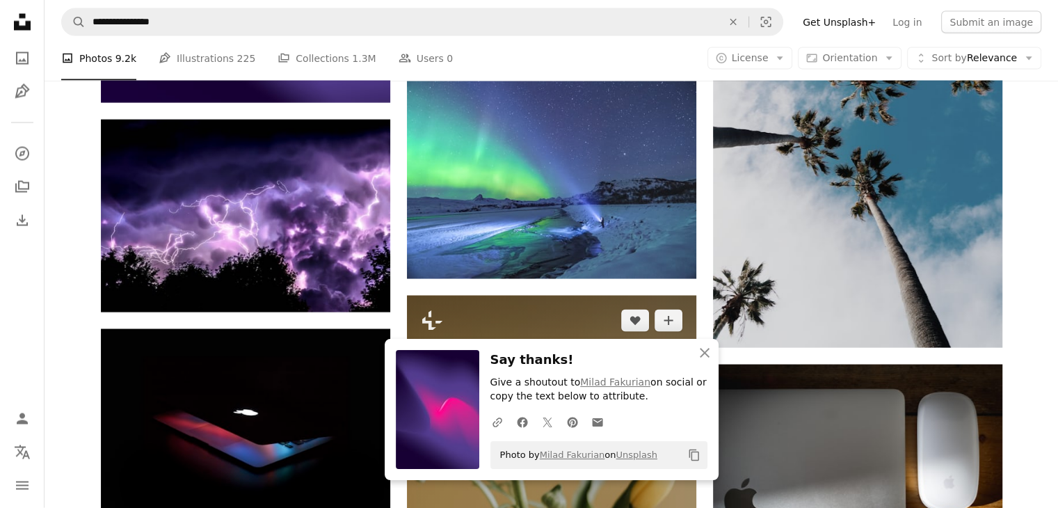
scroll to position [34725, 0]
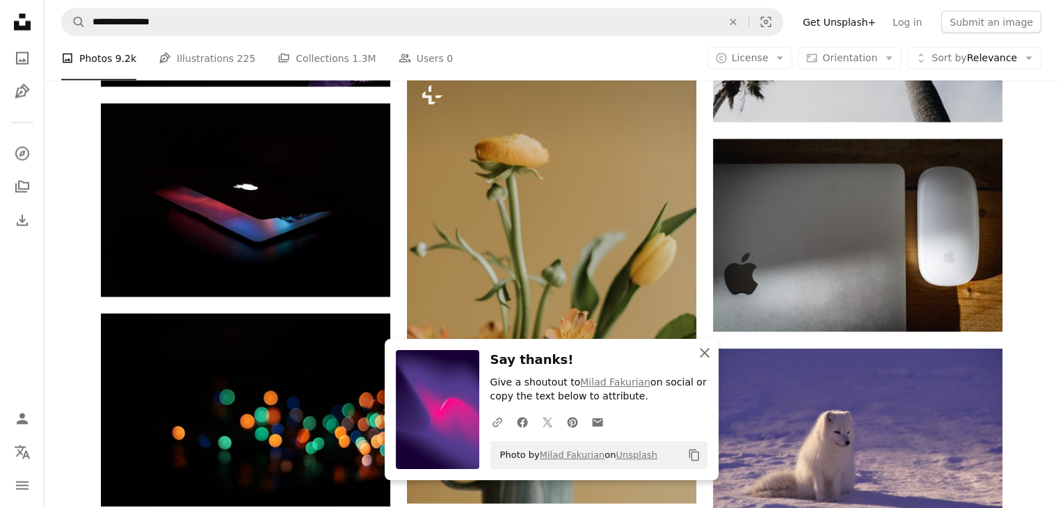
click at [701, 356] on icon "button" at bounding box center [705, 353] width 10 height 10
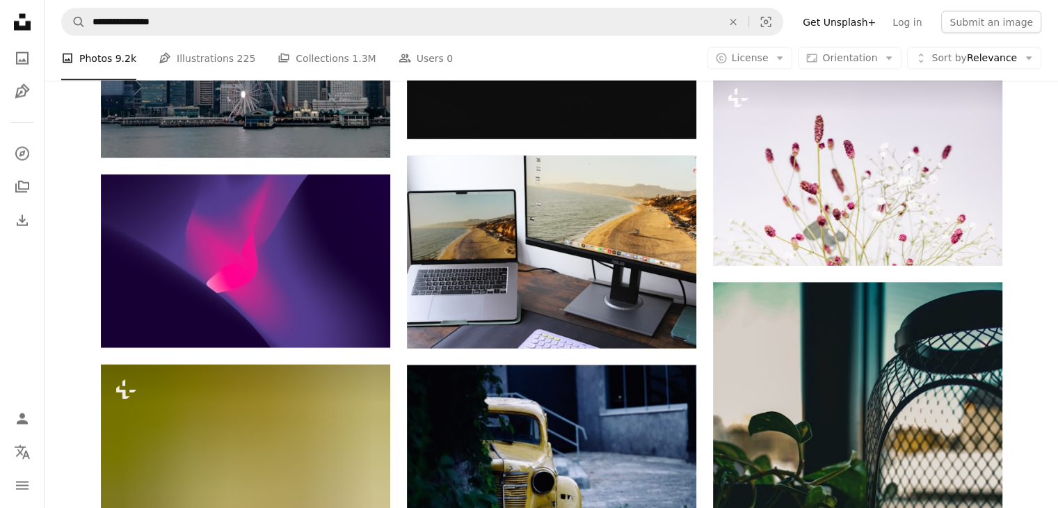
scroll to position [45442, 0]
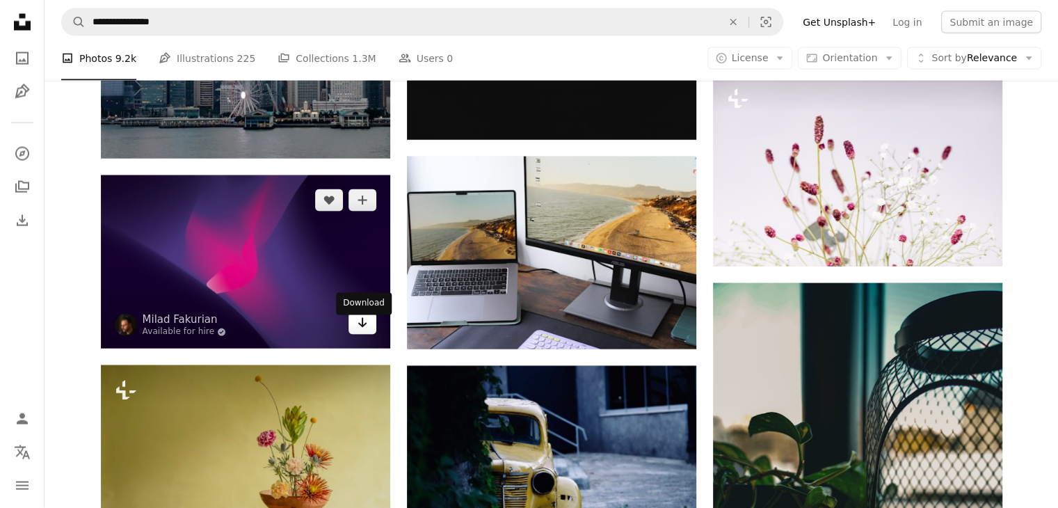
click at [365, 328] on icon "Arrow pointing down" at bounding box center [362, 323] width 11 height 17
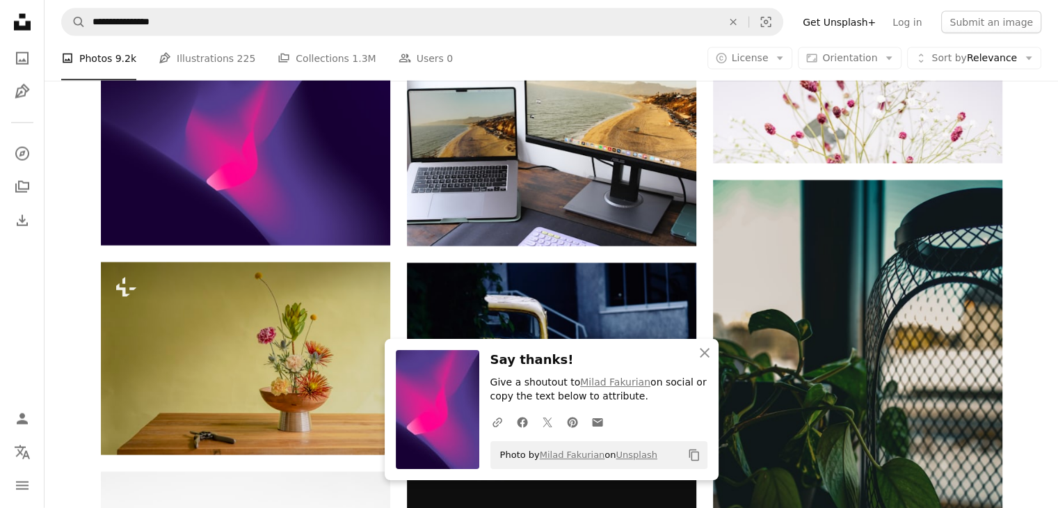
scroll to position [45581, 0]
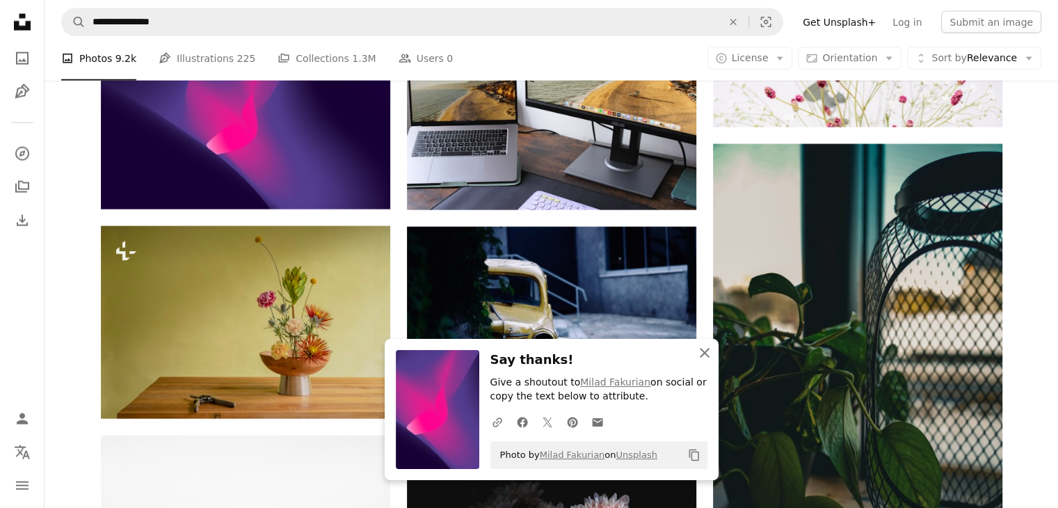
click at [710, 351] on icon "An X shape" at bounding box center [705, 352] width 17 height 17
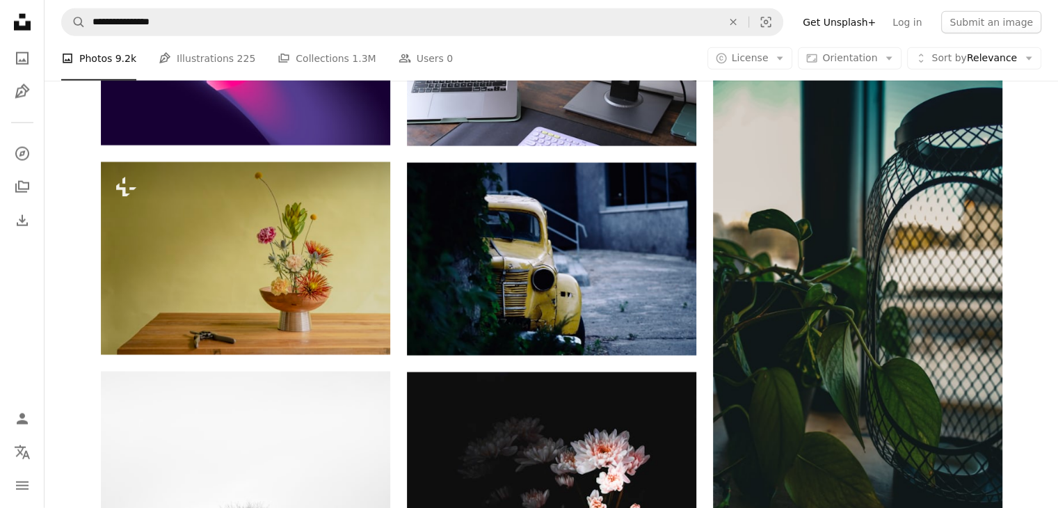
scroll to position [45651, 0]
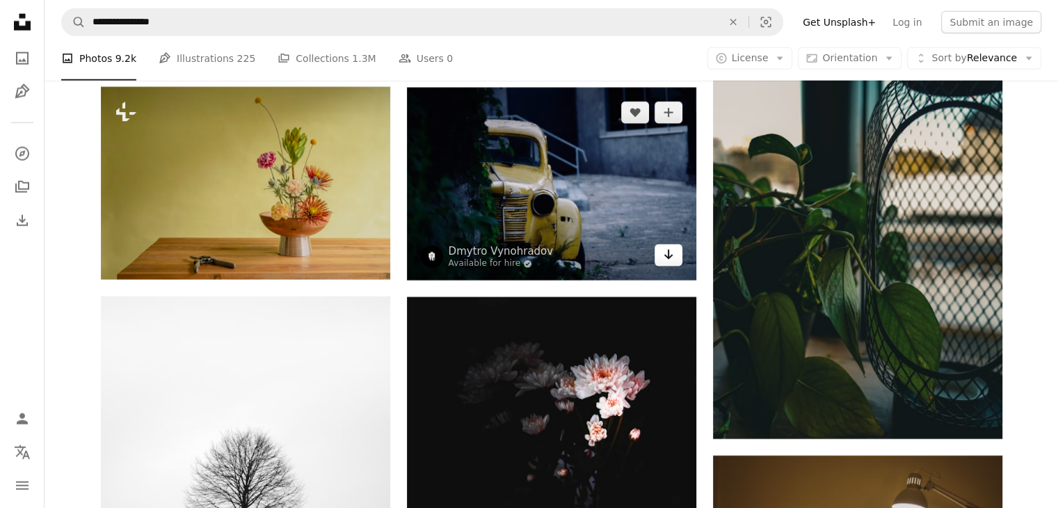
click at [669, 258] on icon "Arrow pointing down" at bounding box center [668, 254] width 11 height 17
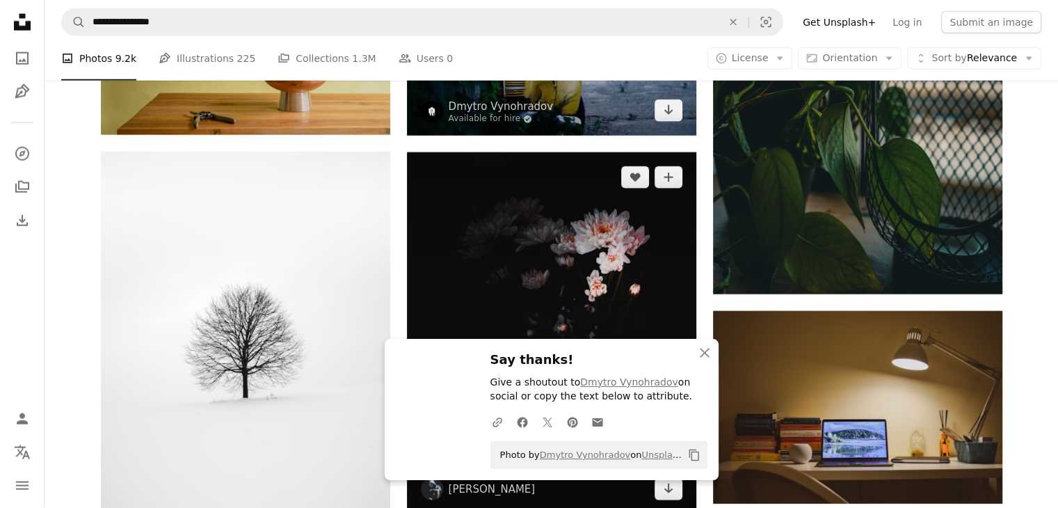
scroll to position [46138, 0]
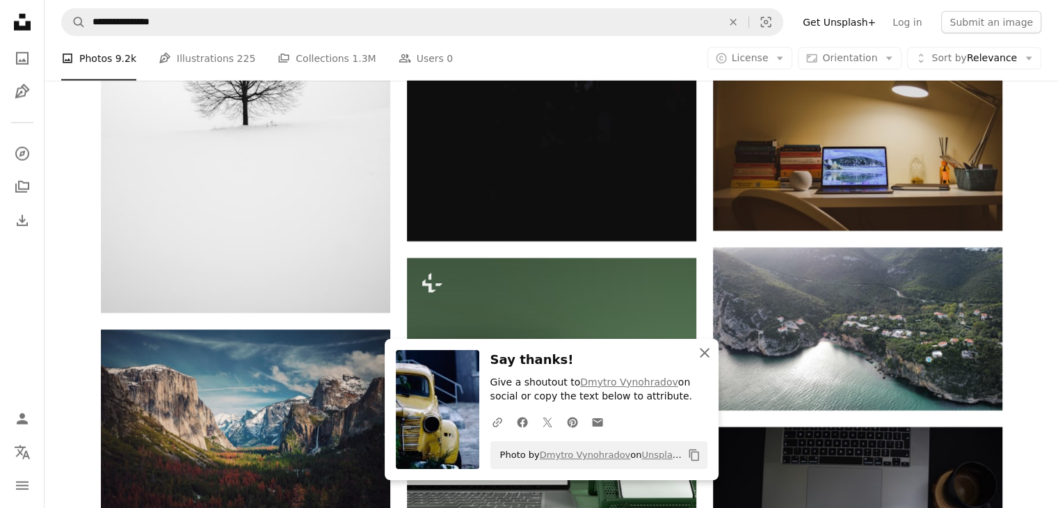
click at [707, 366] on button "An X shape Close" at bounding box center [705, 353] width 28 height 28
click at [708, 354] on icon "An X shape" at bounding box center [705, 352] width 17 height 17
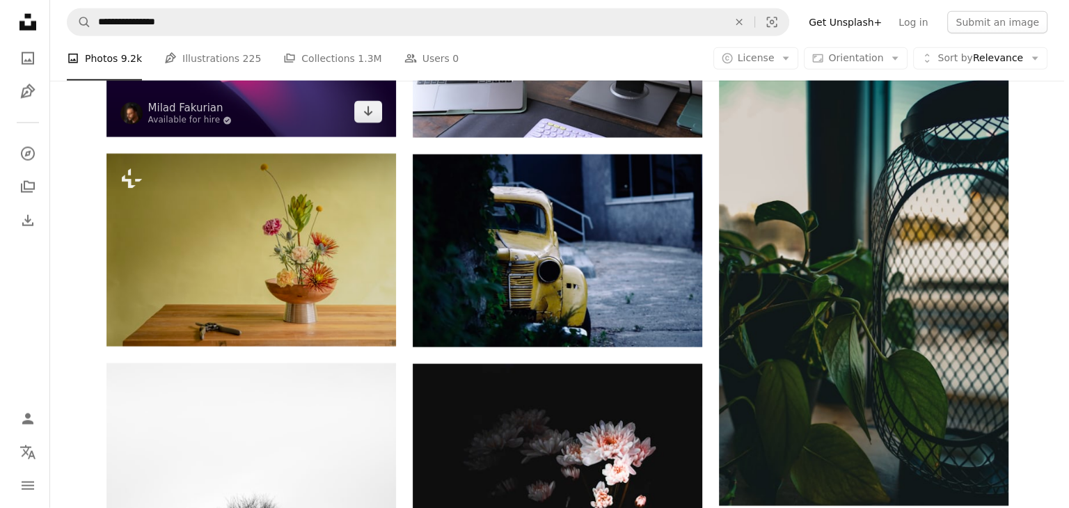
scroll to position [45512, 0]
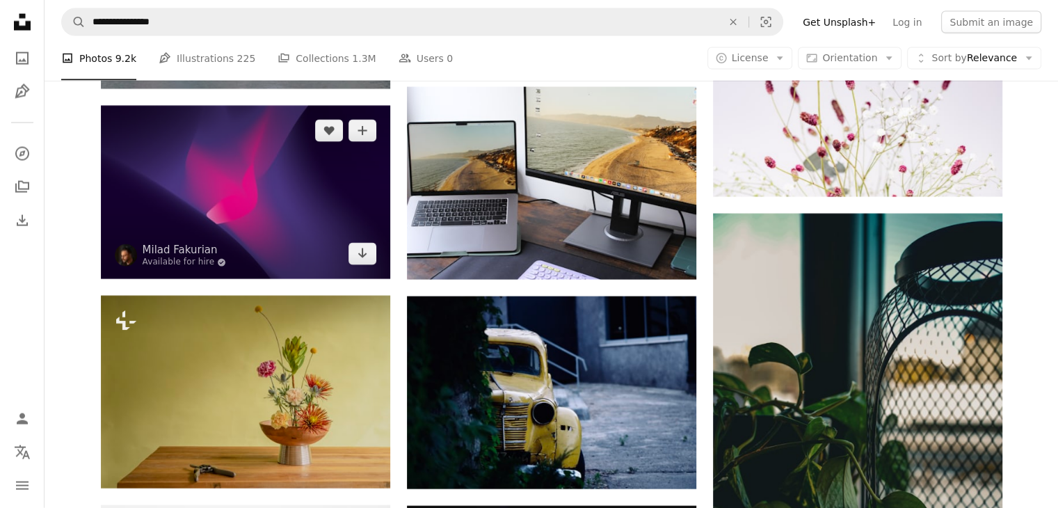
click at [278, 201] on img at bounding box center [245, 193] width 289 height 174
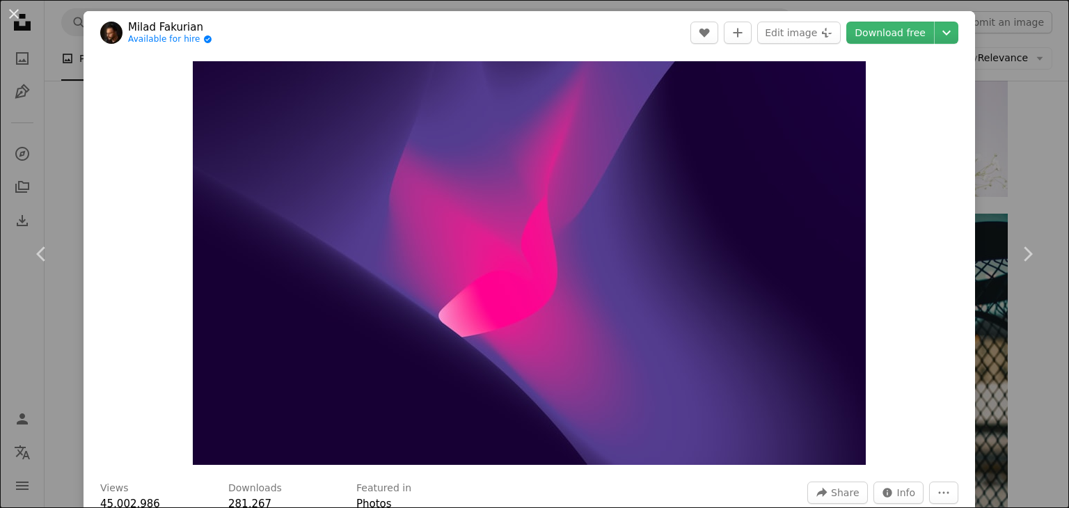
drag, startPoint x: 192, startPoint y: 259, endPoint x: 118, endPoint y: 255, distance: 73.8
click at [117, 255] on div "Zoom in" at bounding box center [529, 263] width 891 height 418
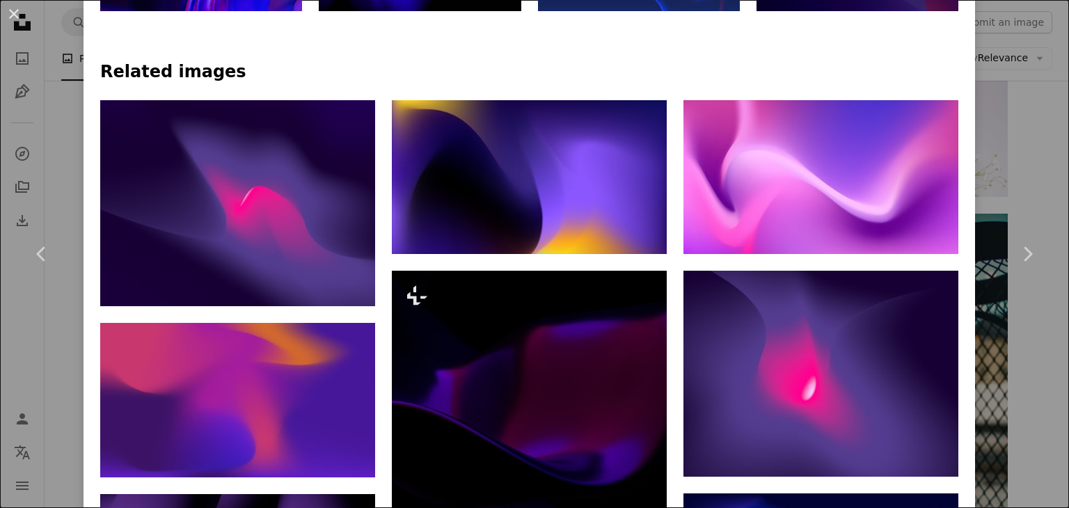
scroll to position [1044, 0]
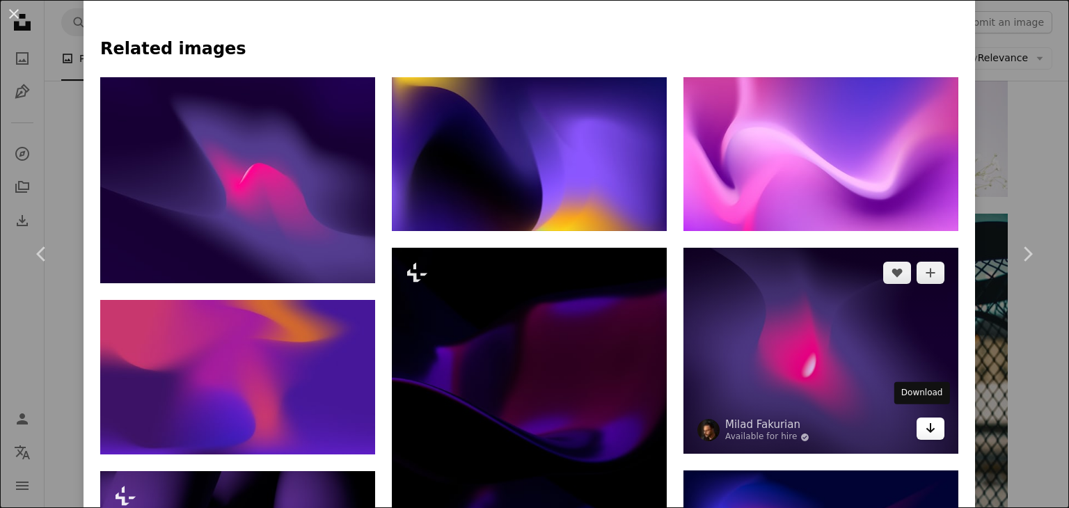
click at [926, 427] on link "Arrow pointing down" at bounding box center [930, 429] width 28 height 22
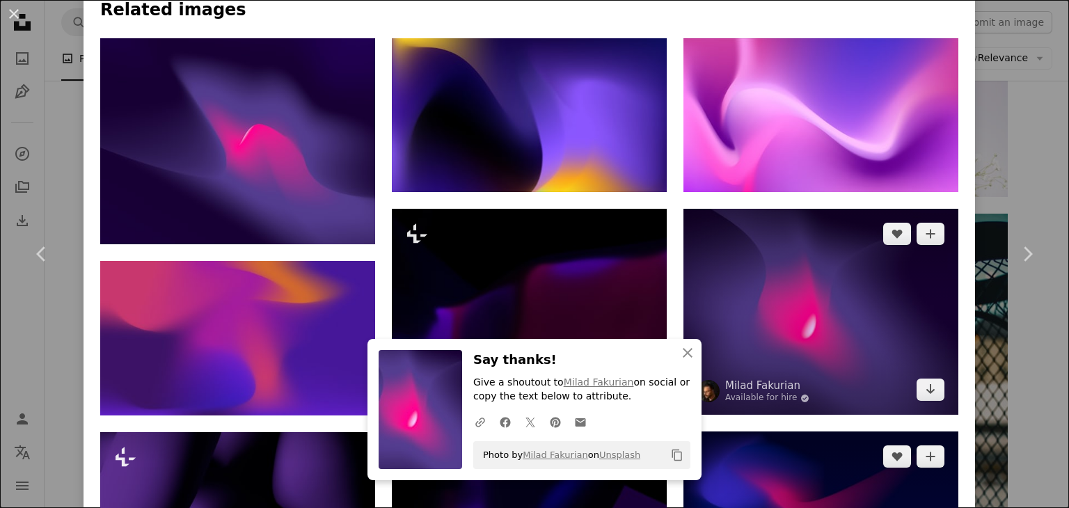
scroll to position [1392, 0]
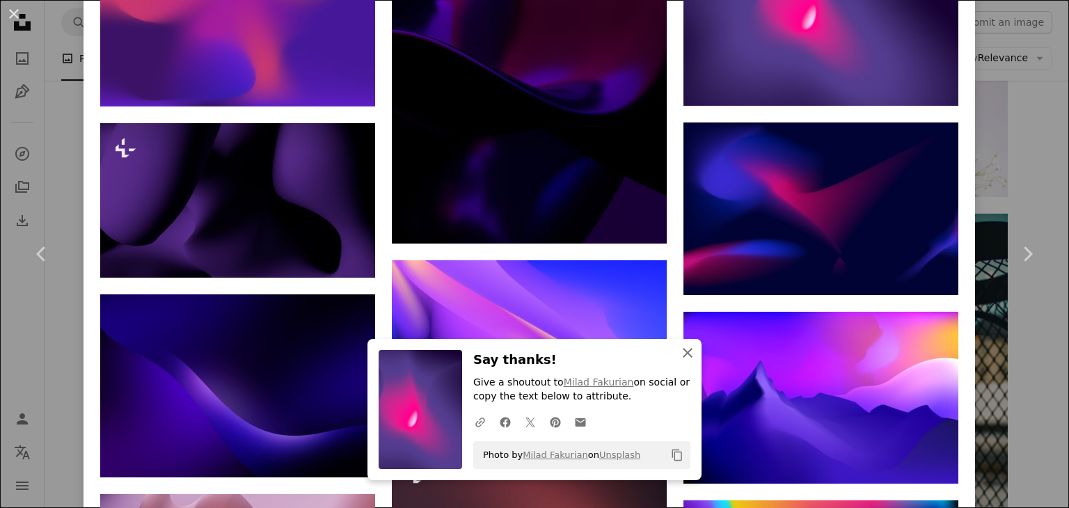
click at [679, 357] on icon "An X shape" at bounding box center [687, 352] width 17 height 17
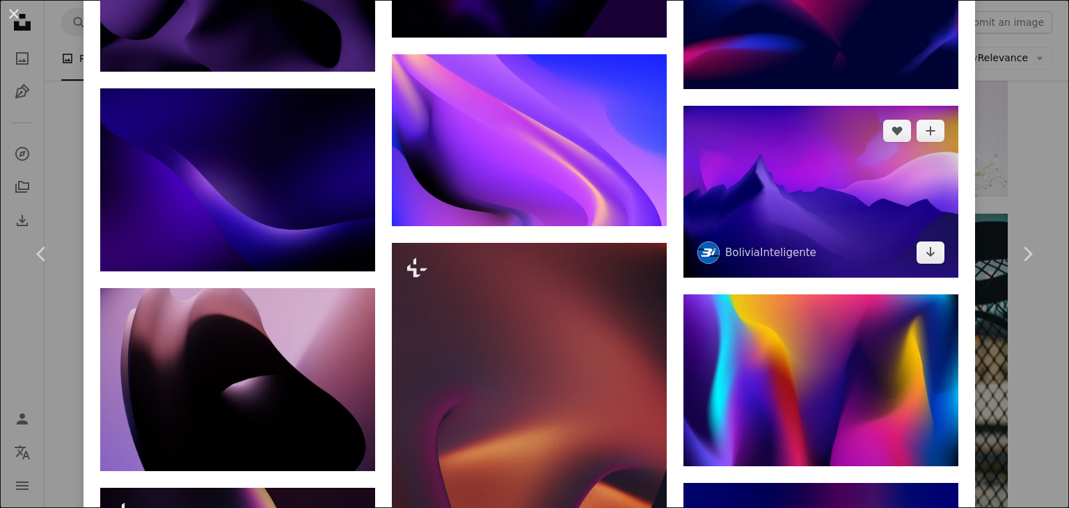
scroll to position [1601, 0]
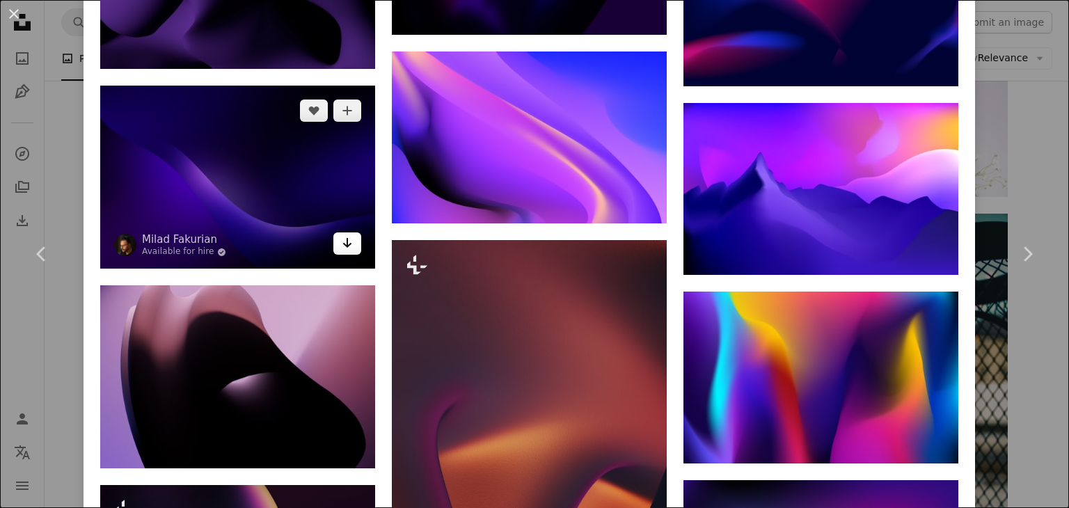
click at [337, 240] on link "Arrow pointing down" at bounding box center [347, 243] width 28 height 22
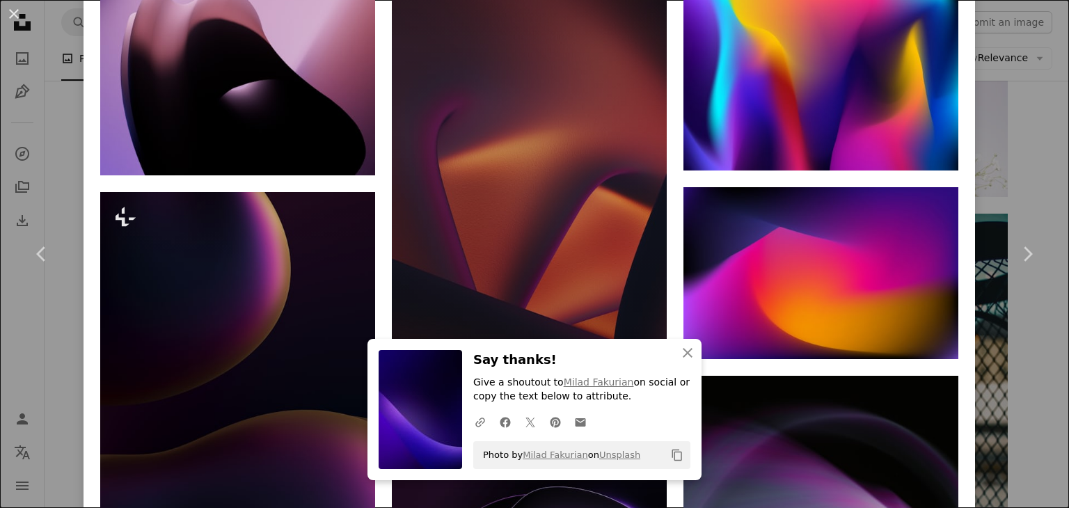
scroll to position [1949, 0]
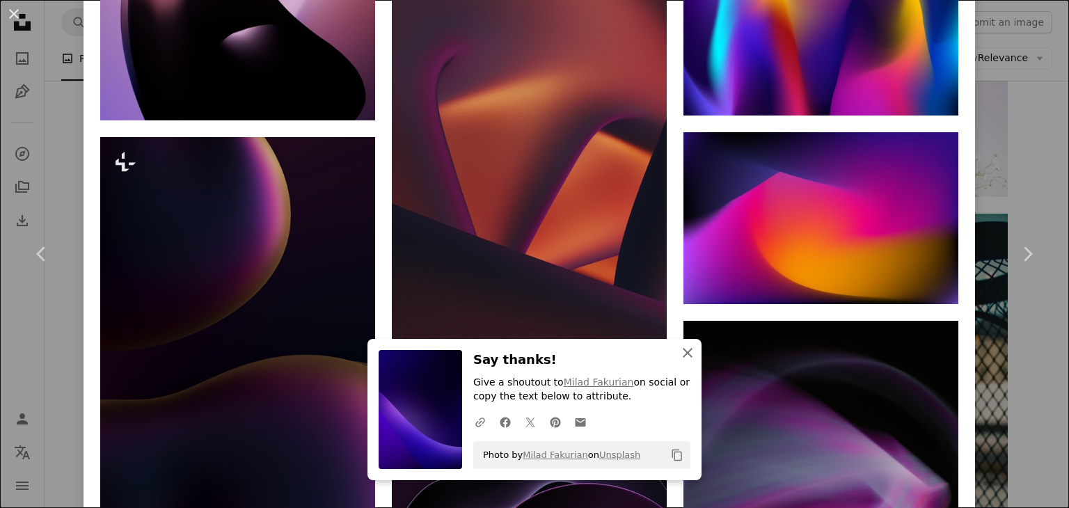
click at [689, 362] on button "An X shape Close" at bounding box center [688, 353] width 28 height 28
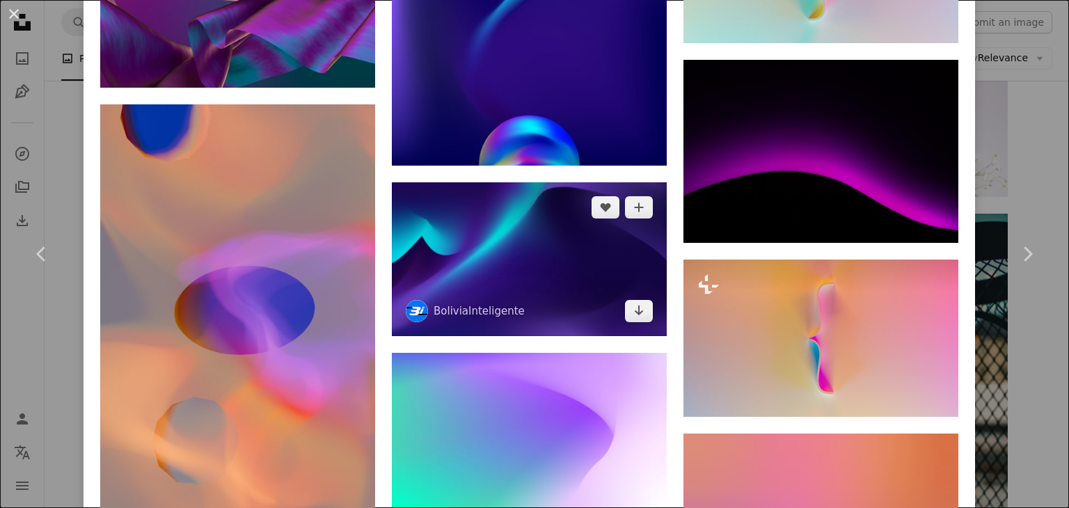
scroll to position [5965, 0]
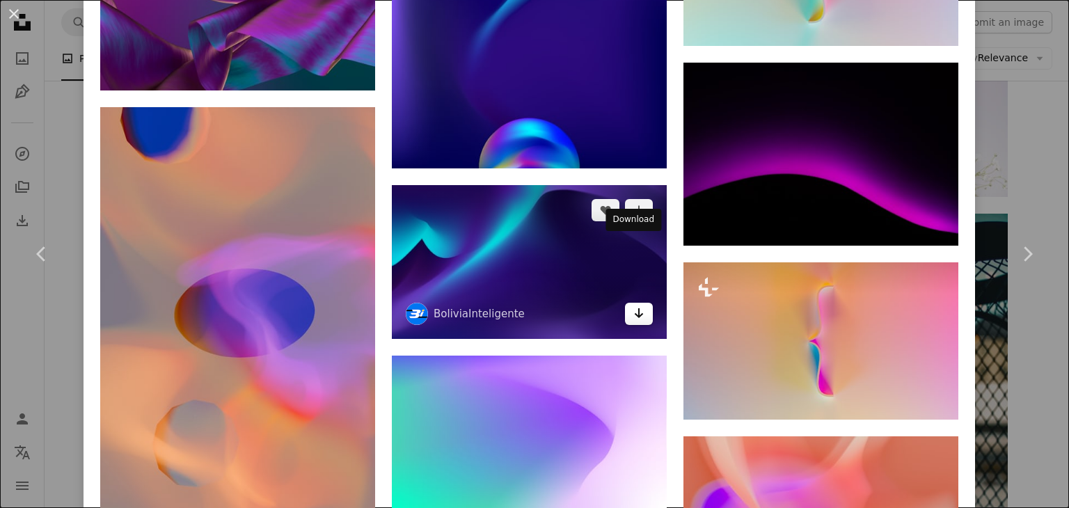
click at [633, 305] on icon "Arrow pointing down" at bounding box center [638, 313] width 11 height 17
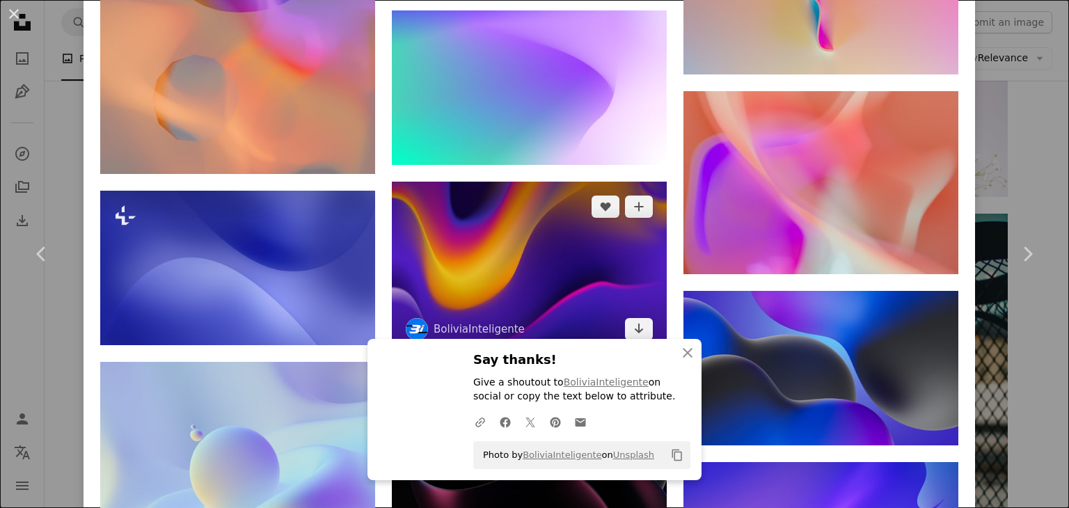
scroll to position [6313, 0]
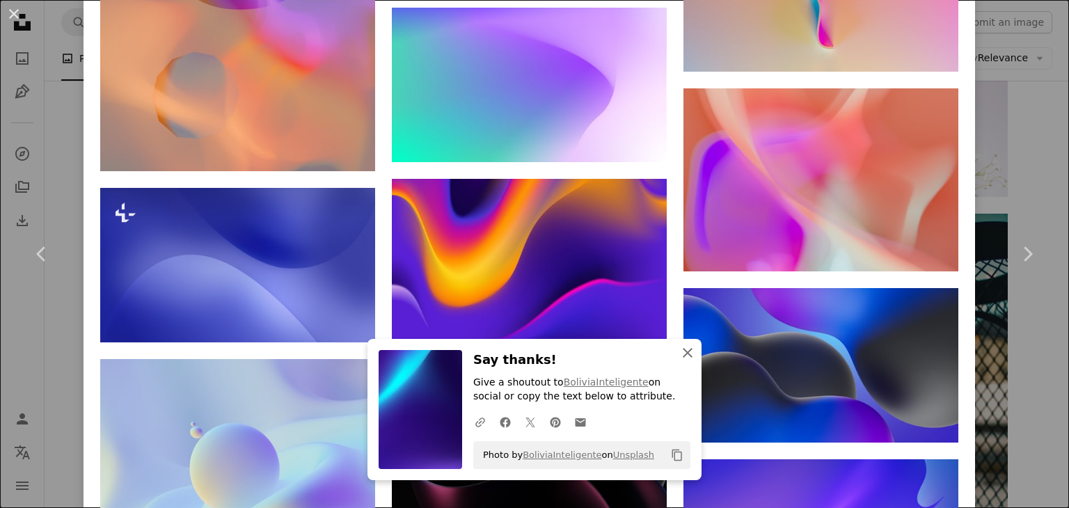
click at [685, 351] on icon "An X shape" at bounding box center [687, 352] width 17 height 17
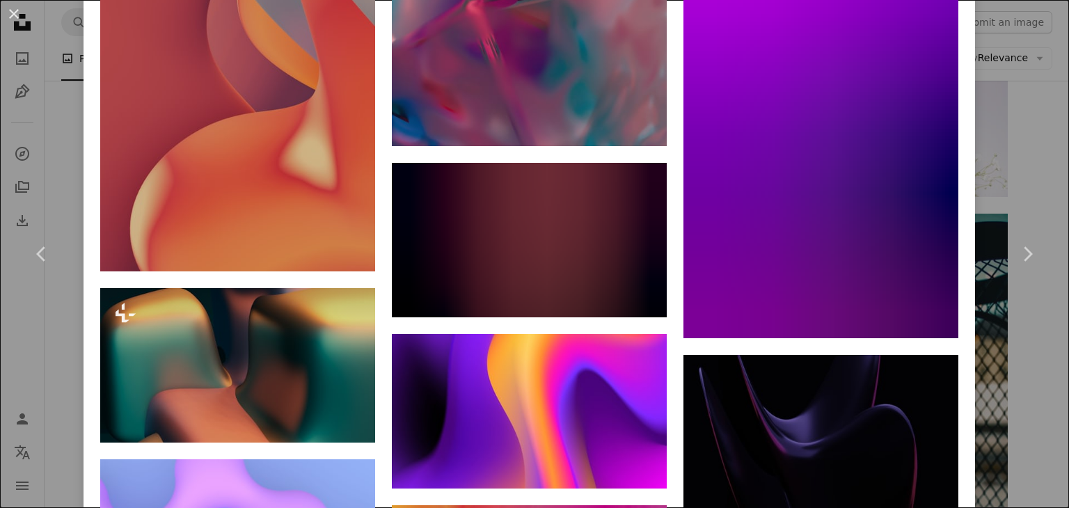
scroll to position [9027, 0]
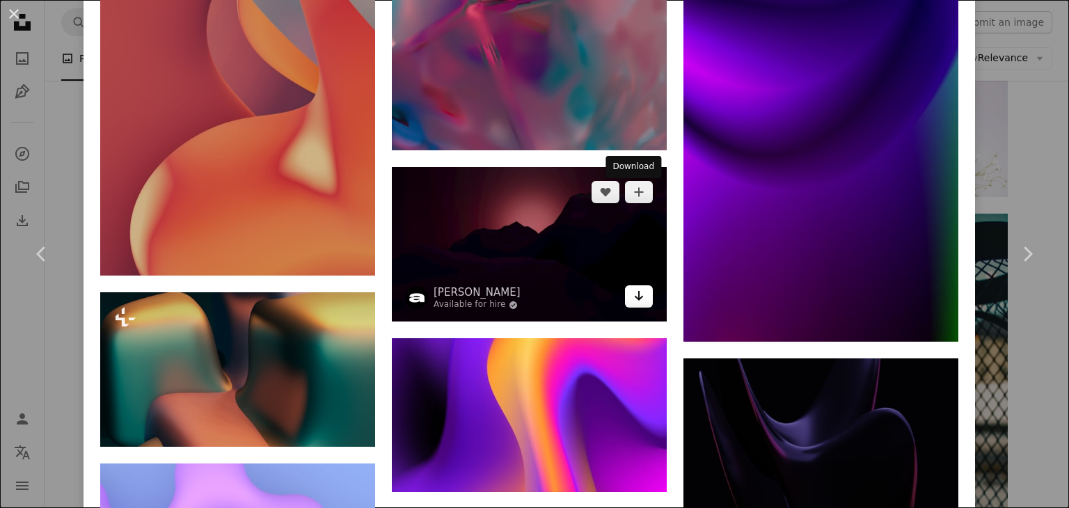
click at [633, 287] on icon "Arrow pointing down" at bounding box center [638, 295] width 11 height 17
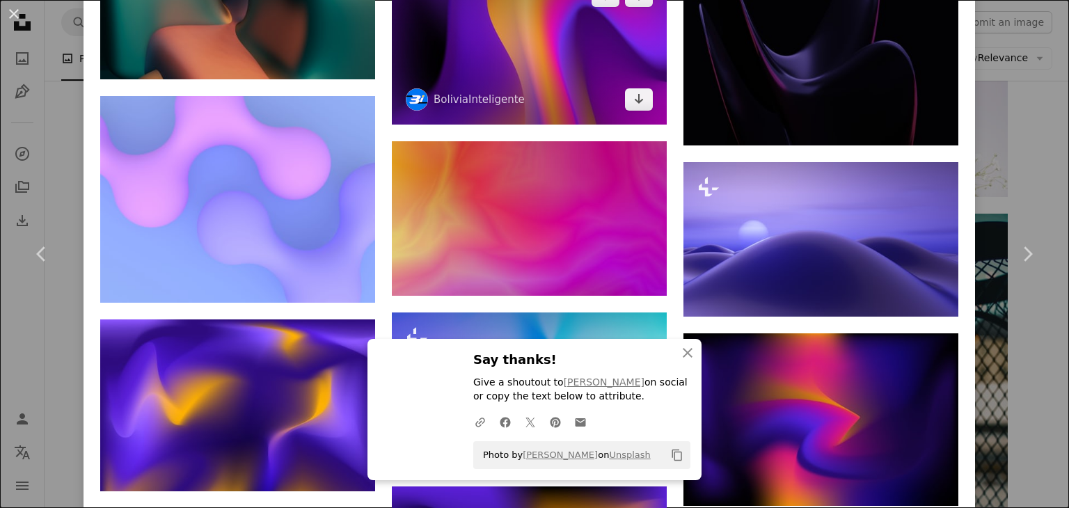
scroll to position [9445, 0]
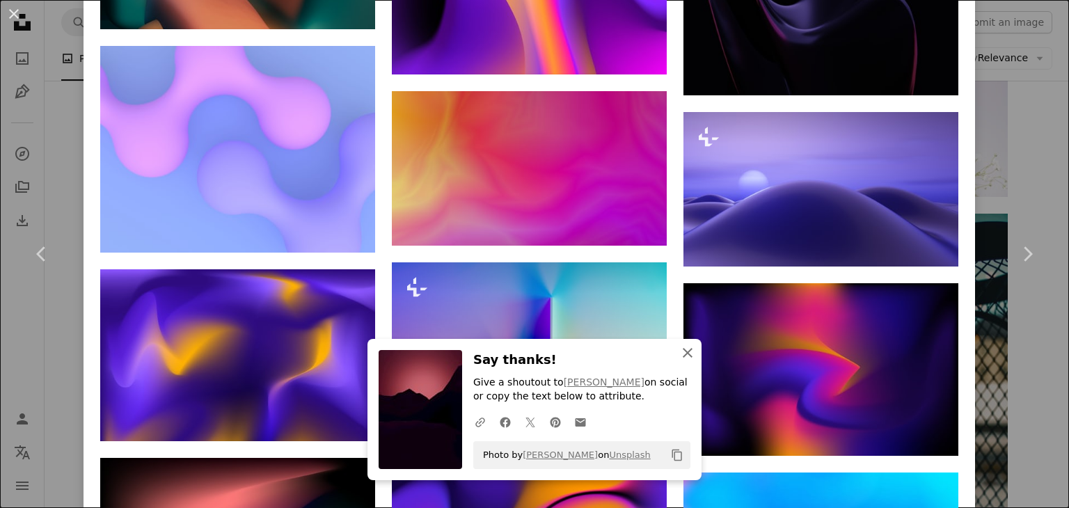
click at [680, 349] on icon "An X shape" at bounding box center [687, 352] width 17 height 17
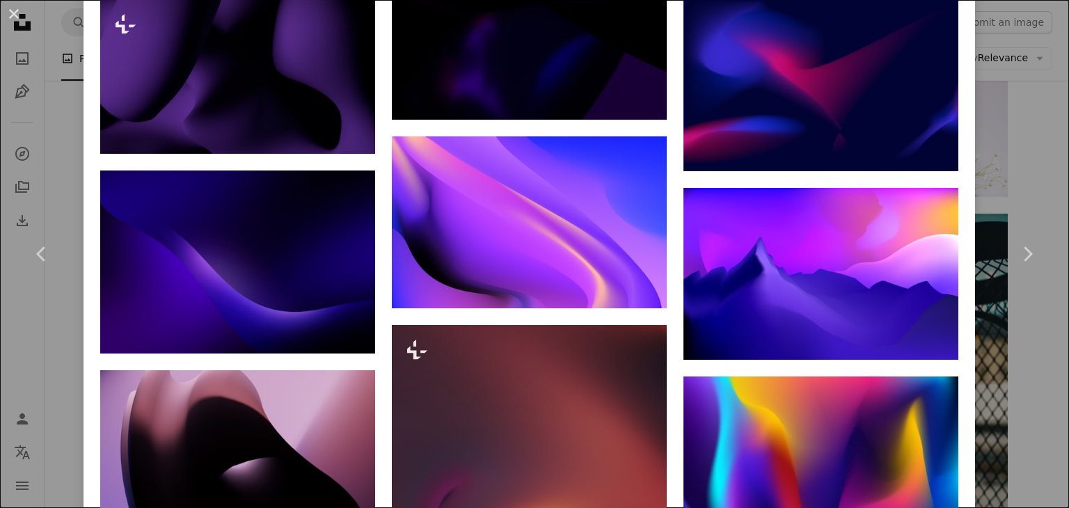
scroll to position [1500, 0]
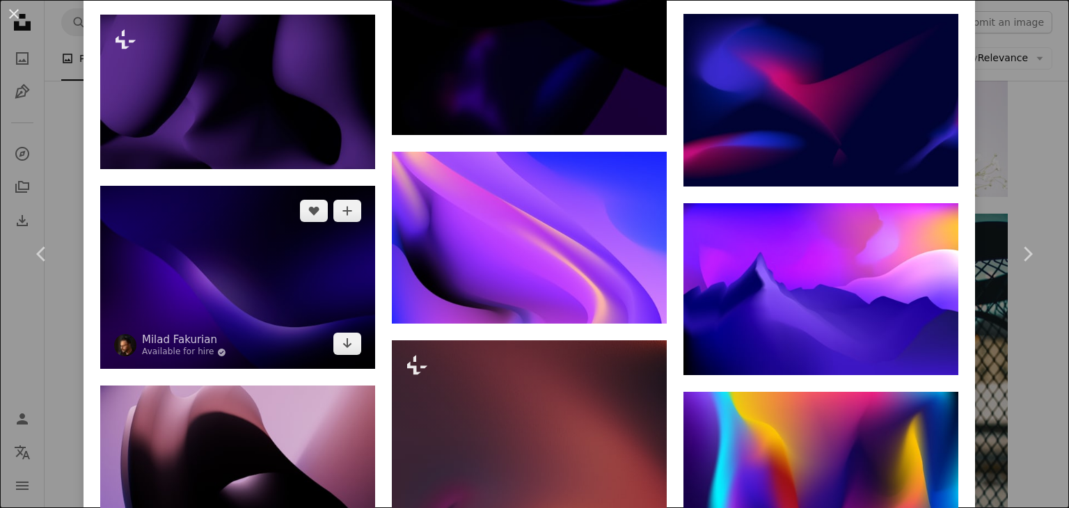
click at [309, 293] on img at bounding box center [237, 277] width 275 height 183
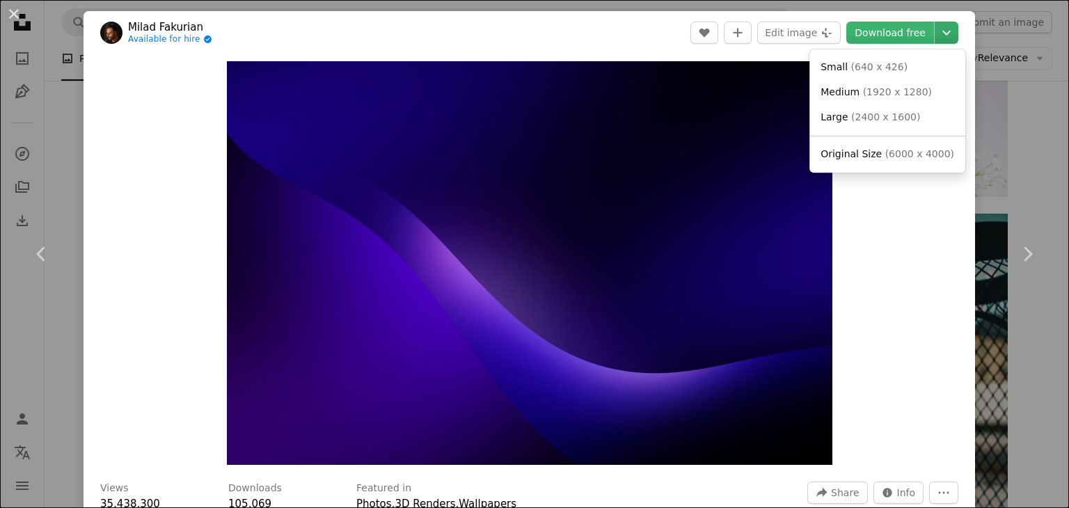
click at [939, 24] on icon "Chevron down" at bounding box center [946, 32] width 22 height 17
click at [907, 152] on span "( 6000 x 4000 )" at bounding box center [919, 153] width 69 height 11
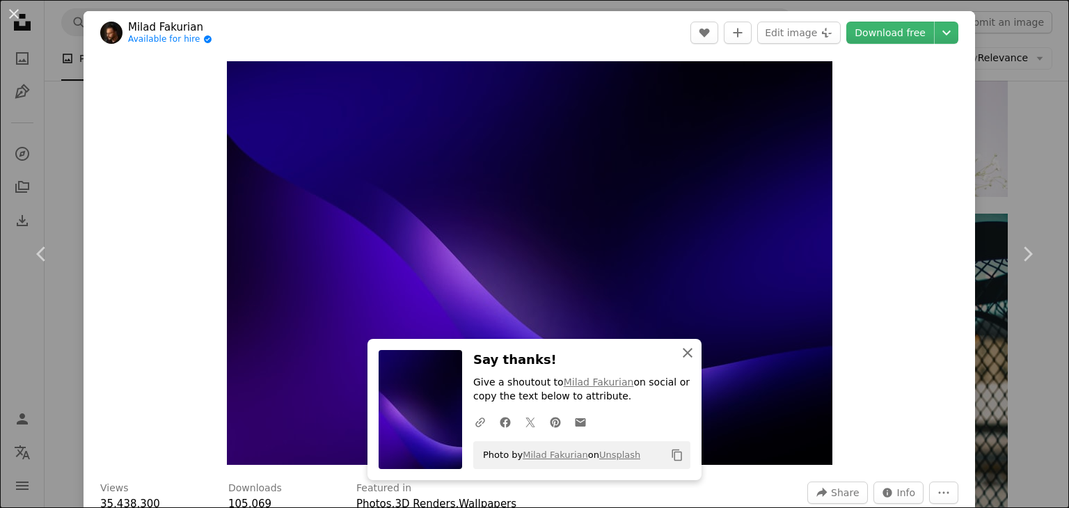
click at [680, 360] on icon "An X shape" at bounding box center [687, 352] width 17 height 17
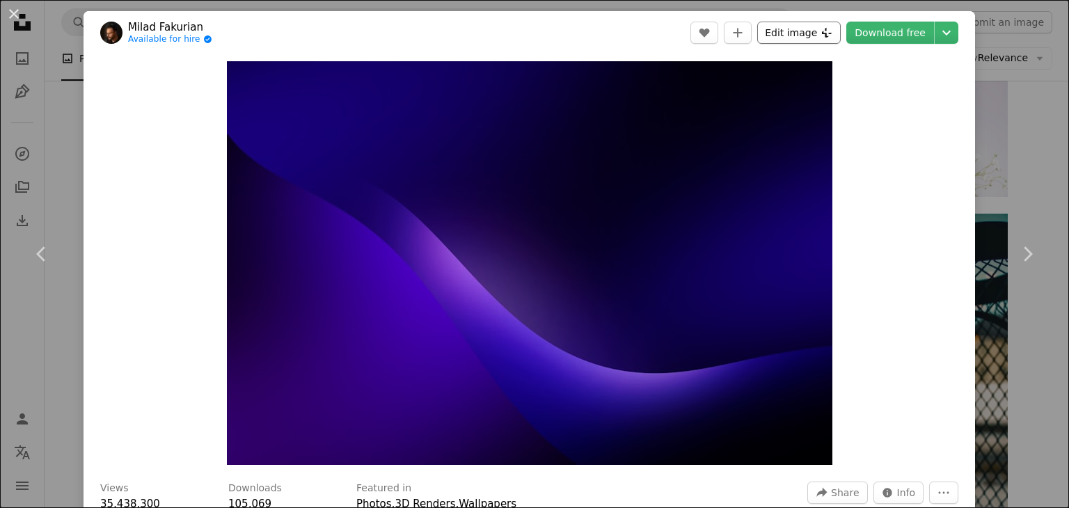
click at [815, 30] on button "Edit image Plus sign for Unsplash+" at bounding box center [799, 33] width 84 height 22
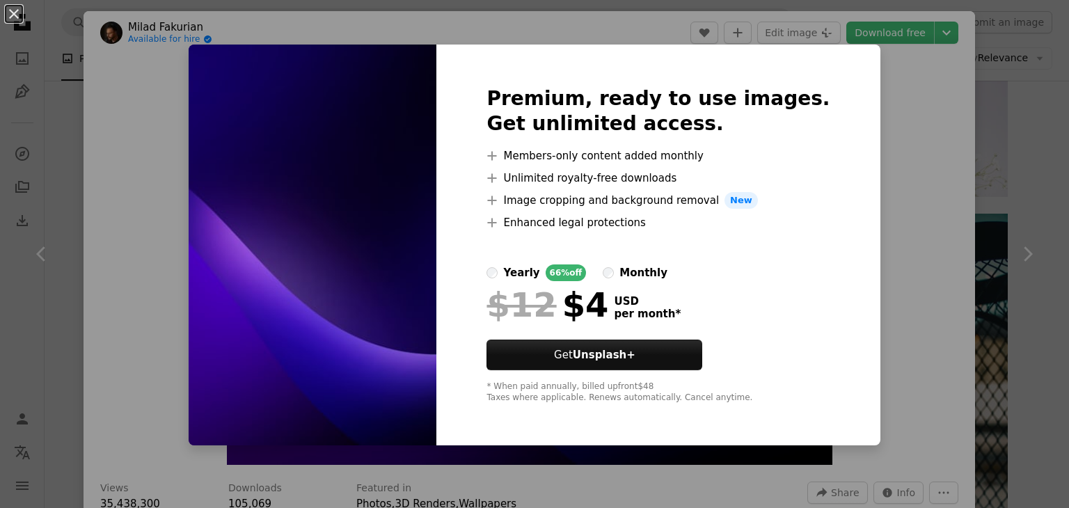
click at [852, 222] on div "An X shape Premium, ready to use images. Get unlimited access. A plus sign Memb…" at bounding box center [534, 254] width 1069 height 508
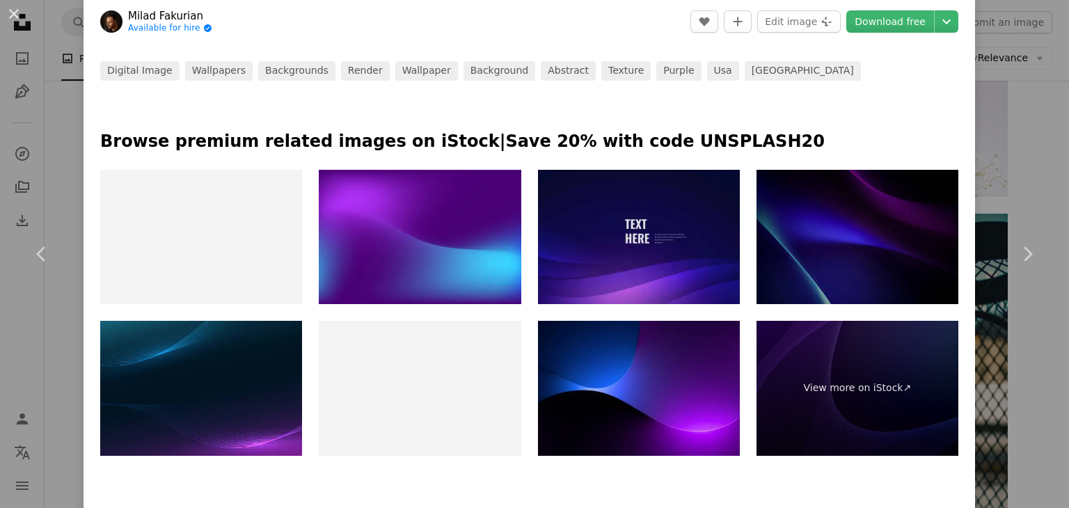
scroll to position [626, 0]
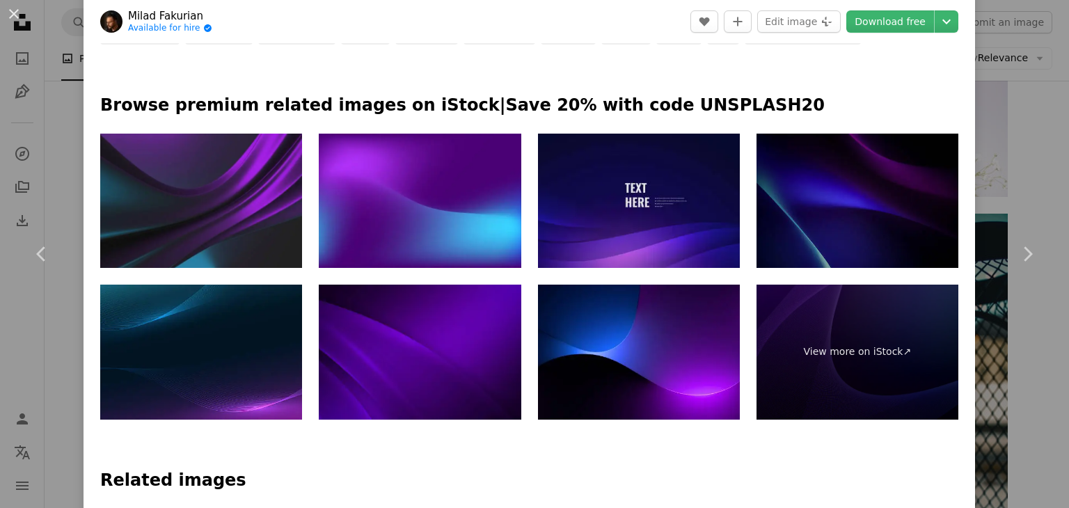
click at [397, 335] on img at bounding box center [420, 352] width 202 height 135
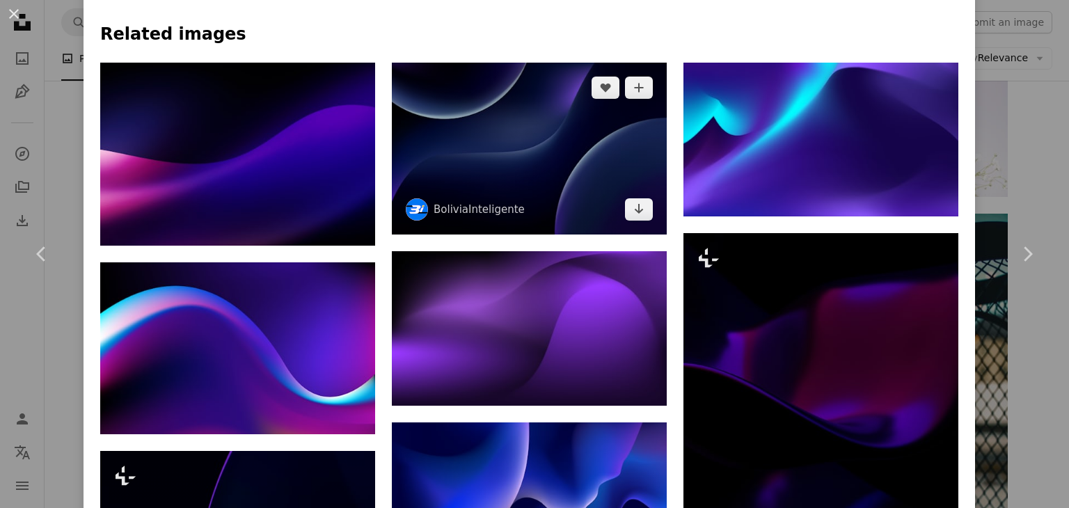
scroll to position [1113, 0]
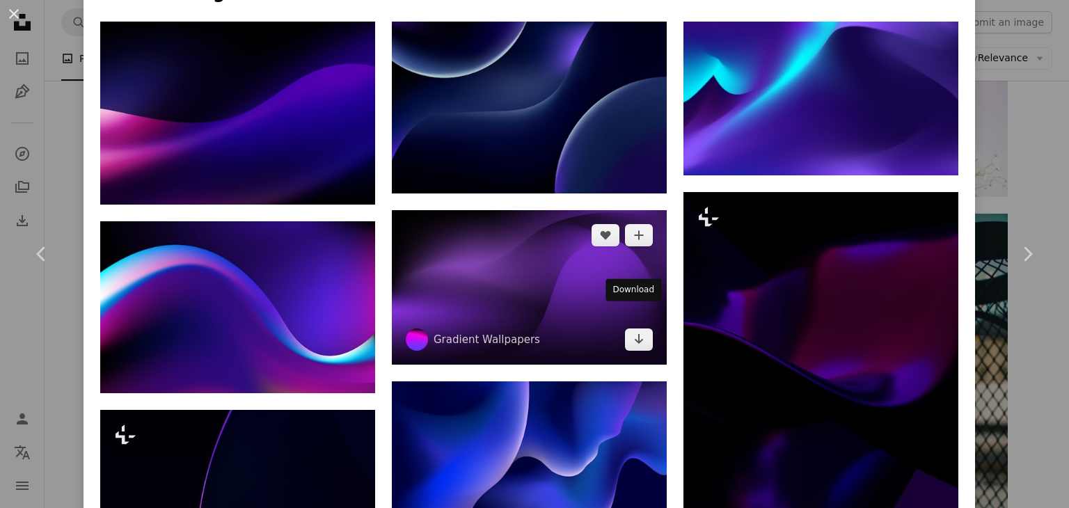
click at [521, 265] on img at bounding box center [529, 287] width 275 height 154
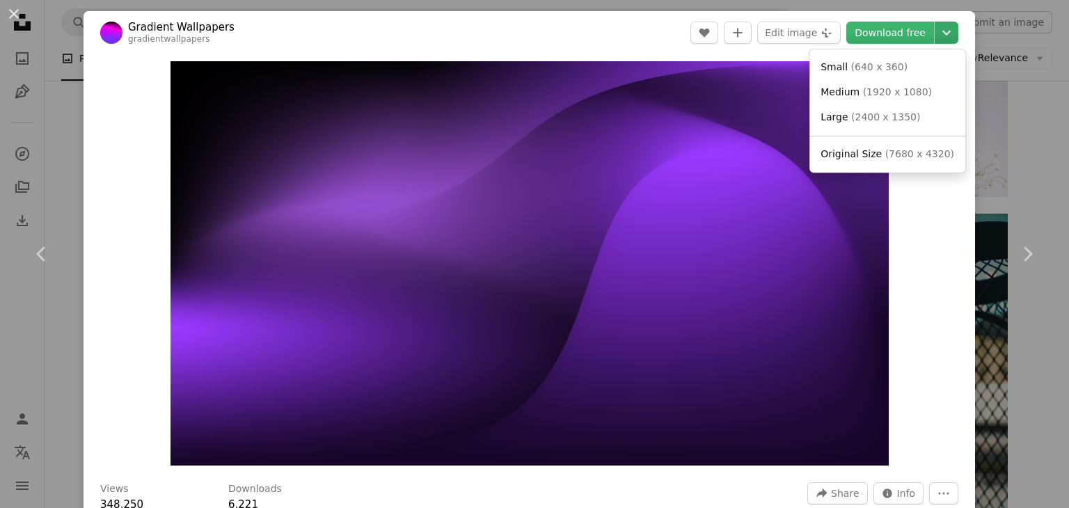
click at [941, 35] on icon "Chevron down" at bounding box center [946, 32] width 22 height 17
click at [885, 155] on span "( 7680 x 4320 )" at bounding box center [919, 153] width 69 height 11
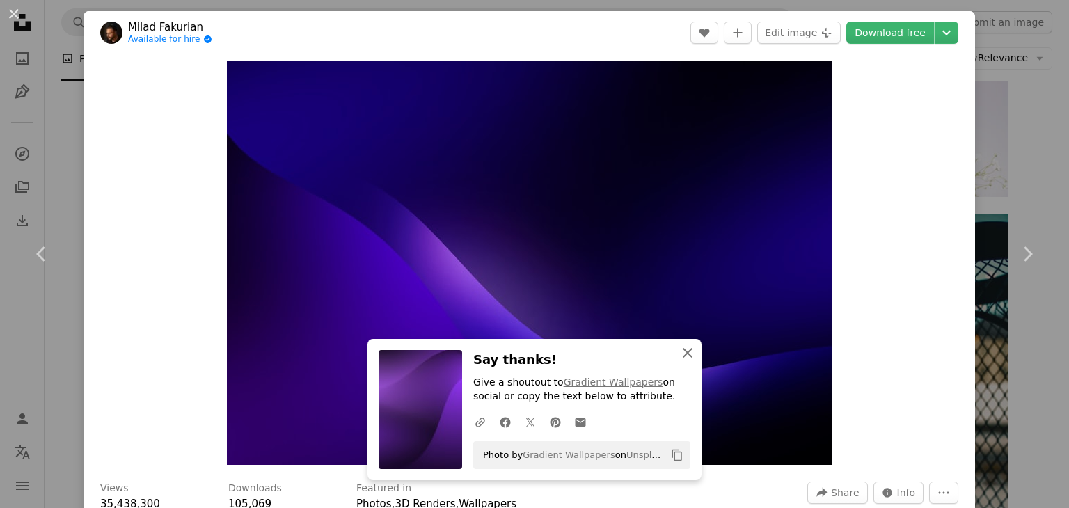
click at [687, 360] on icon "An X shape" at bounding box center [687, 352] width 17 height 17
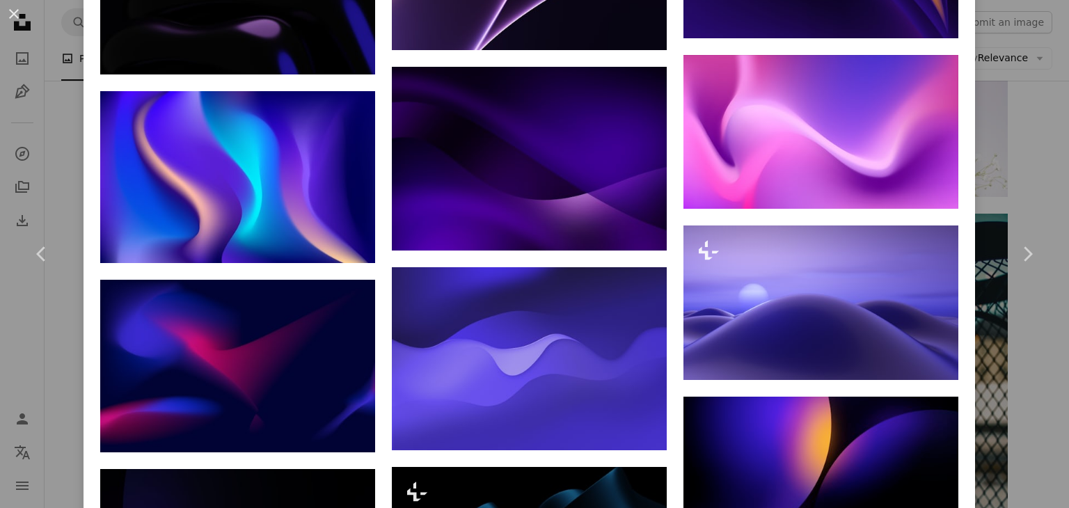
scroll to position [3062, 0]
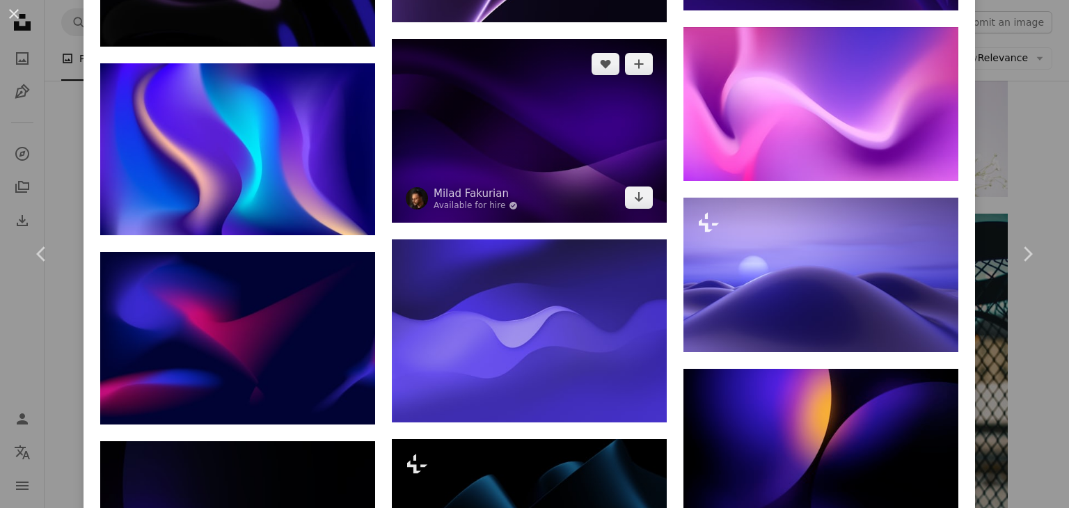
click at [562, 81] on img at bounding box center [529, 130] width 275 height 183
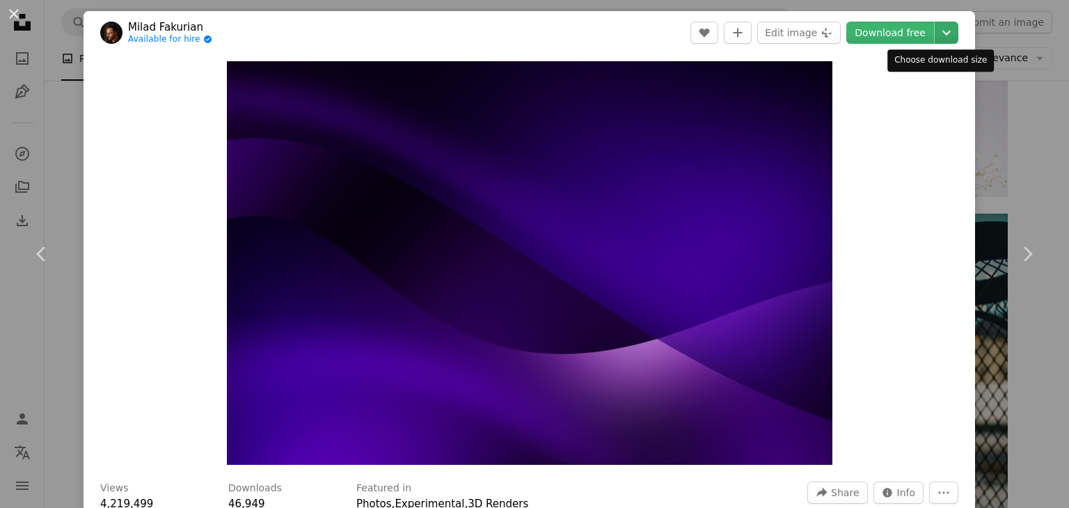
click at [943, 34] on icon "Chevron down" at bounding box center [946, 32] width 22 height 17
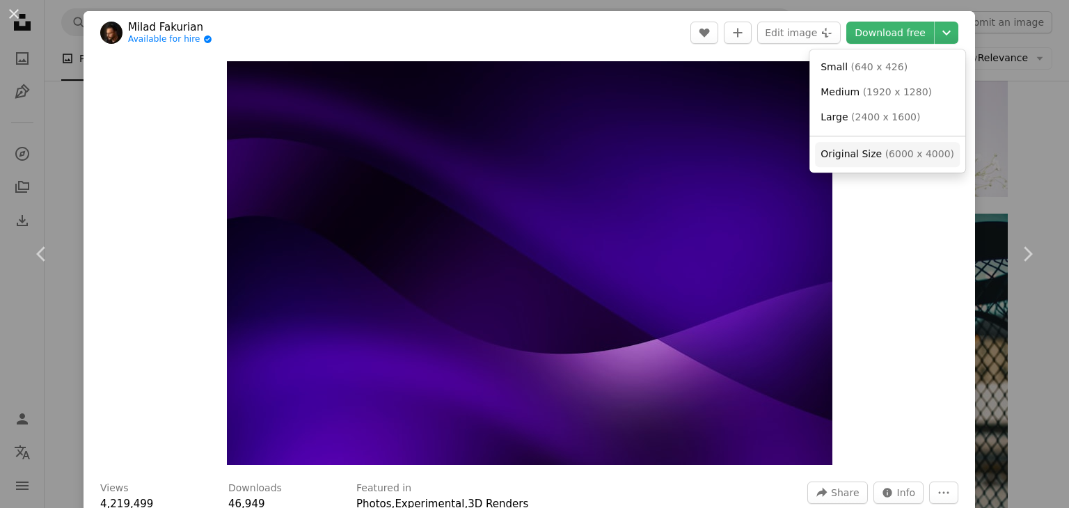
click at [885, 157] on span "( 6000 x 4000 )" at bounding box center [919, 153] width 69 height 11
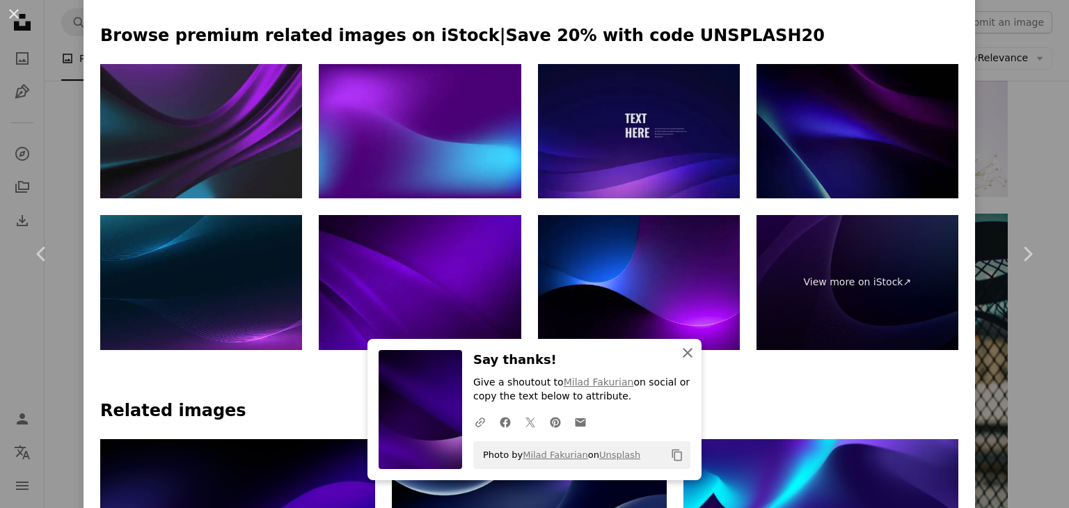
click at [683, 352] on icon "button" at bounding box center [688, 353] width 10 height 10
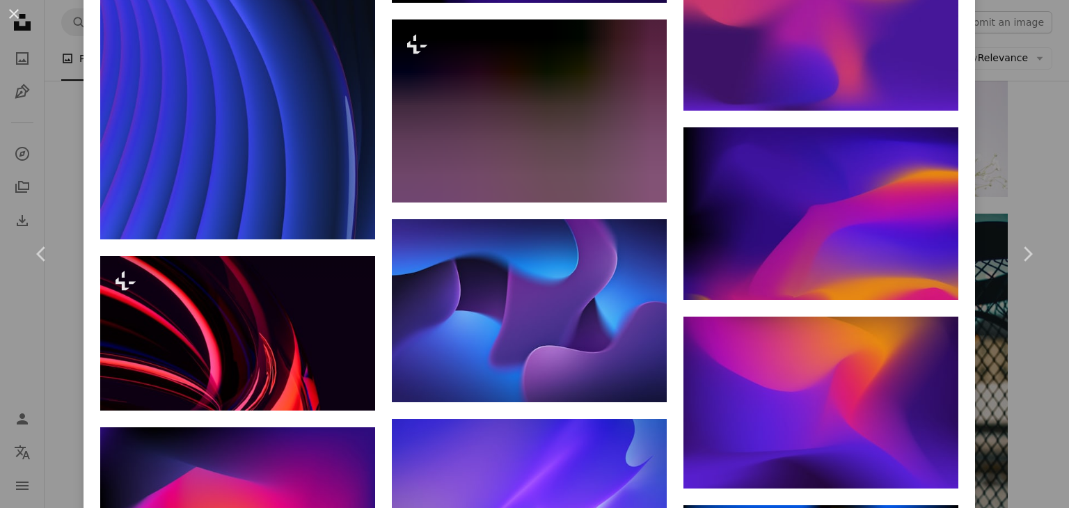
scroll to position [6124, 0]
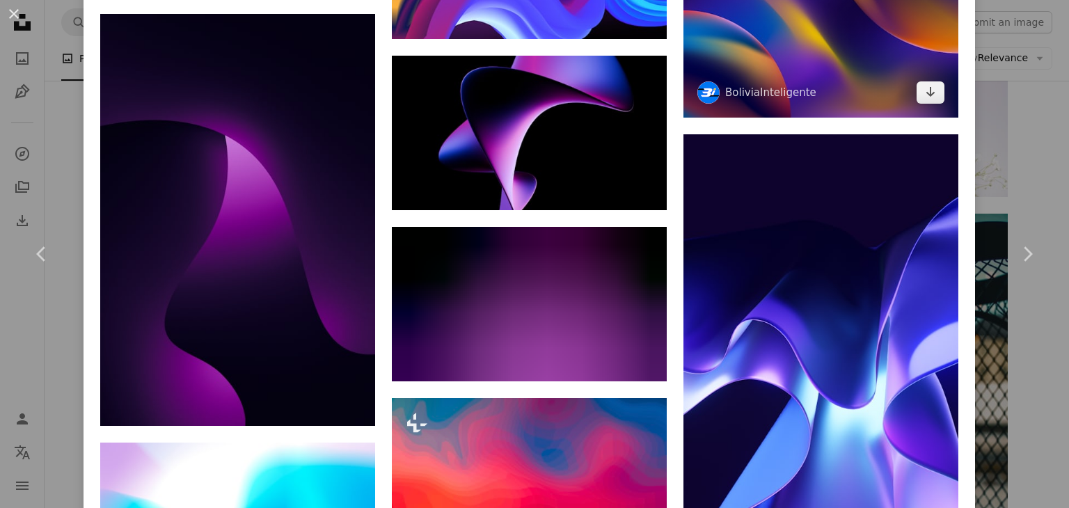
scroll to position [8599, 0]
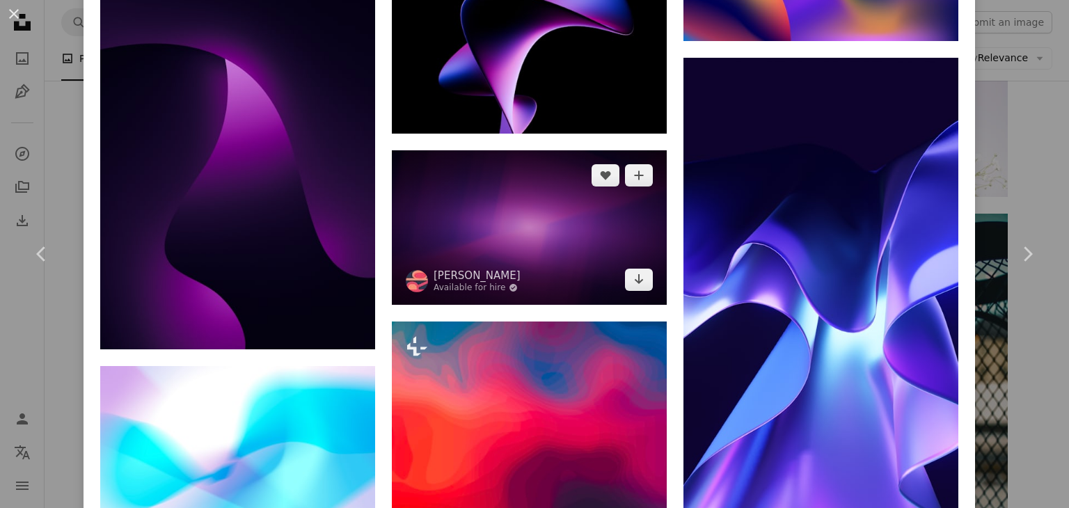
click at [565, 150] on img at bounding box center [529, 227] width 275 height 154
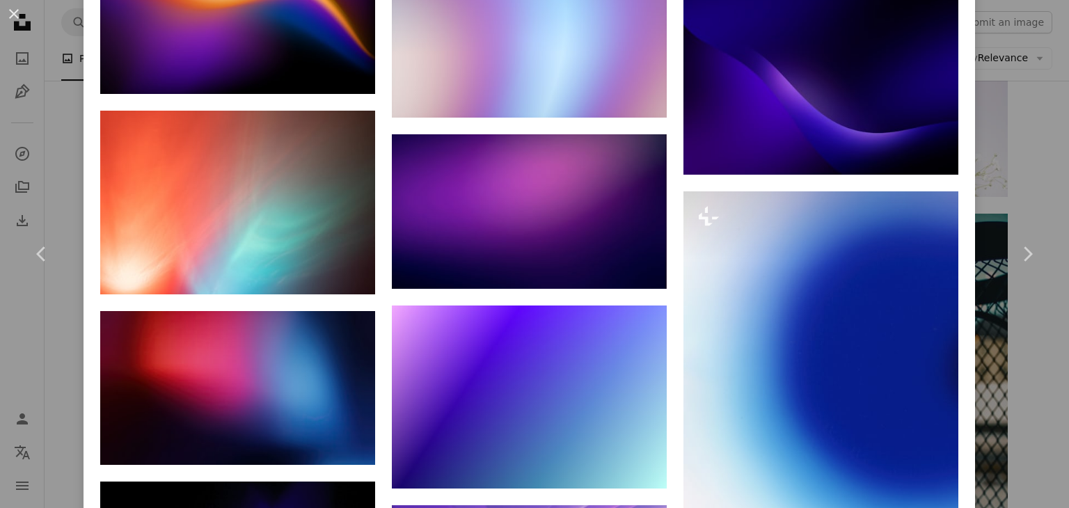
scroll to position [1531, 0]
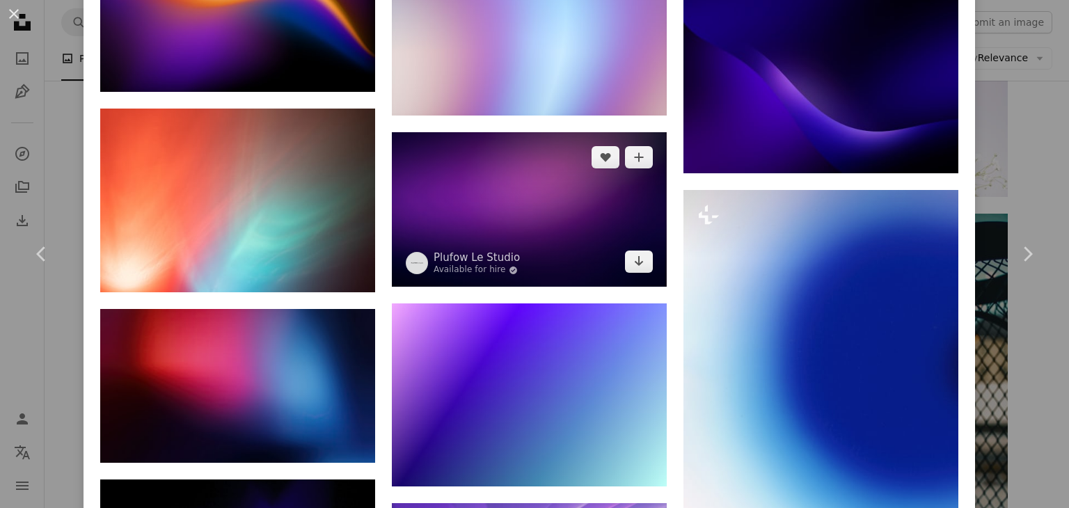
click at [580, 209] on img at bounding box center [529, 209] width 275 height 154
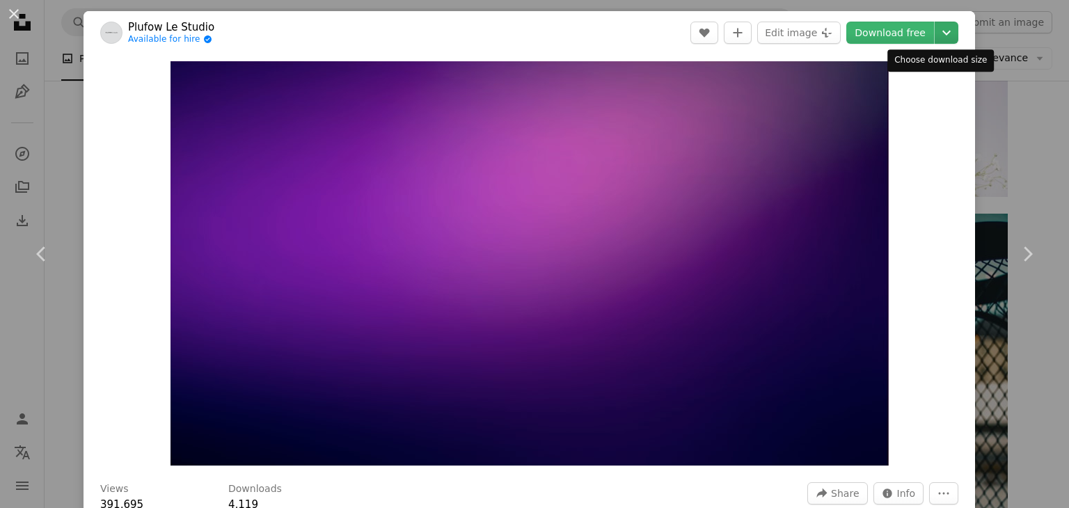
click at [943, 31] on icon "Chevron down" at bounding box center [946, 32] width 22 height 17
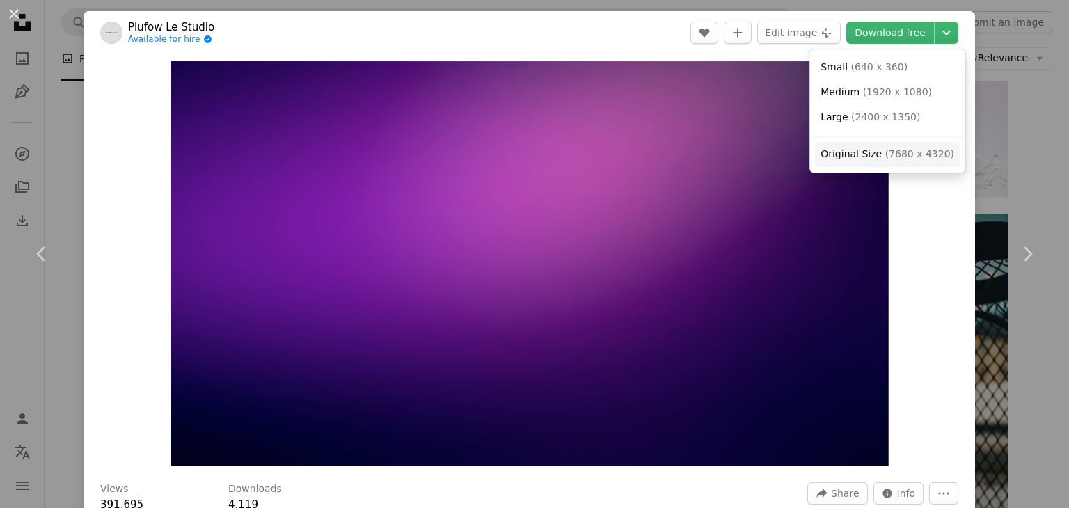
click at [859, 151] on span "Original Size" at bounding box center [850, 153] width 61 height 11
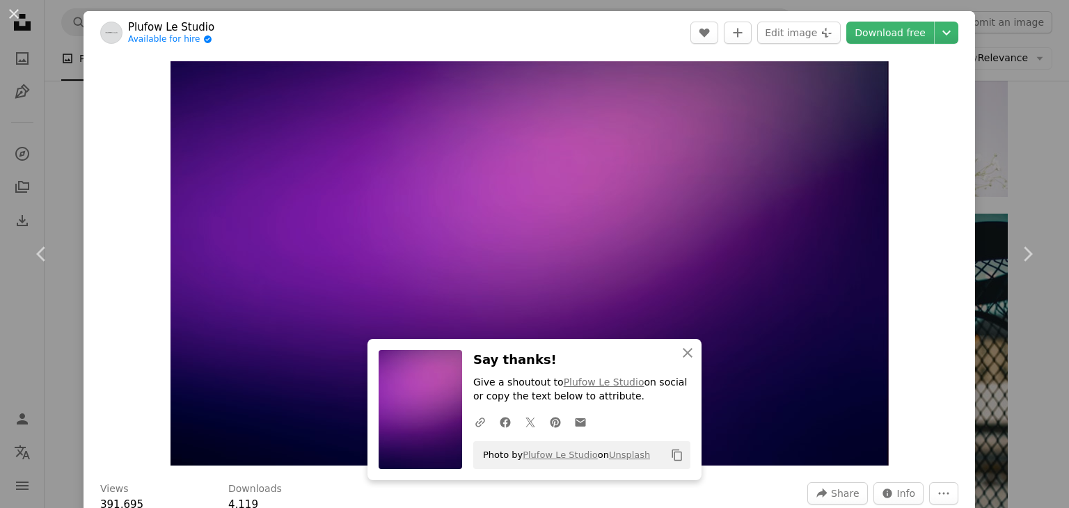
click at [987, 109] on div "An X shape Chevron left Chevron right Plufow Le Studio Available for hire A che…" at bounding box center [534, 254] width 1069 height 508
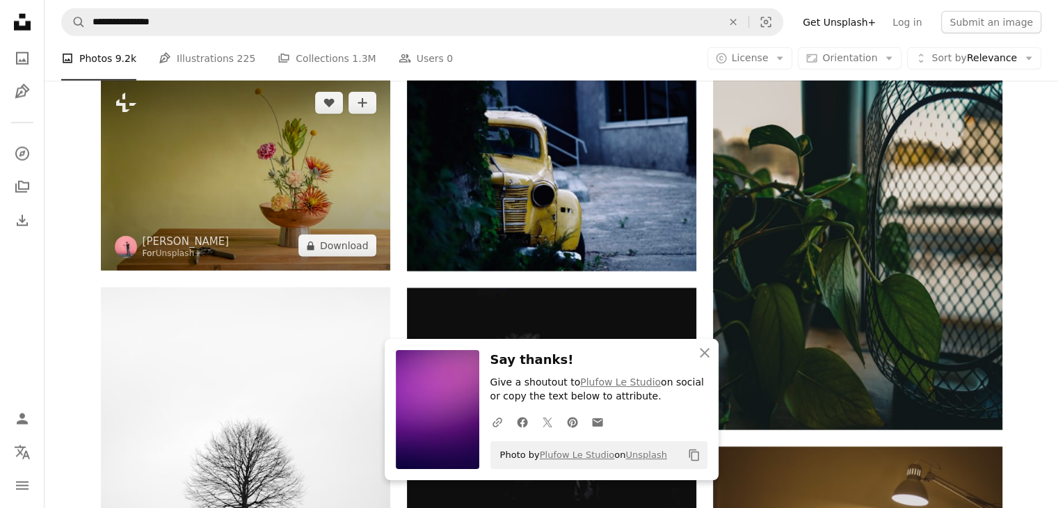
scroll to position [45790, 0]
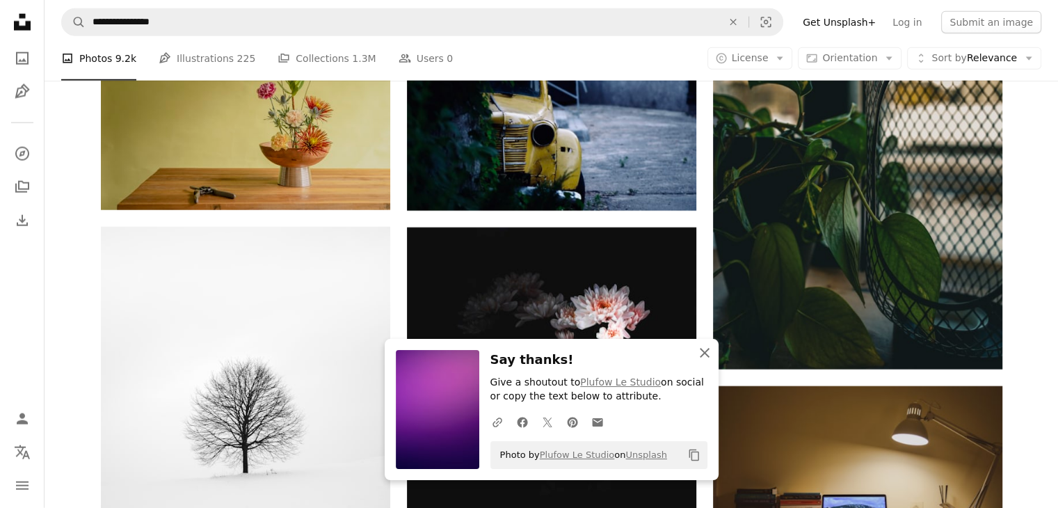
click at [710, 354] on icon "An X shape" at bounding box center [705, 352] width 17 height 17
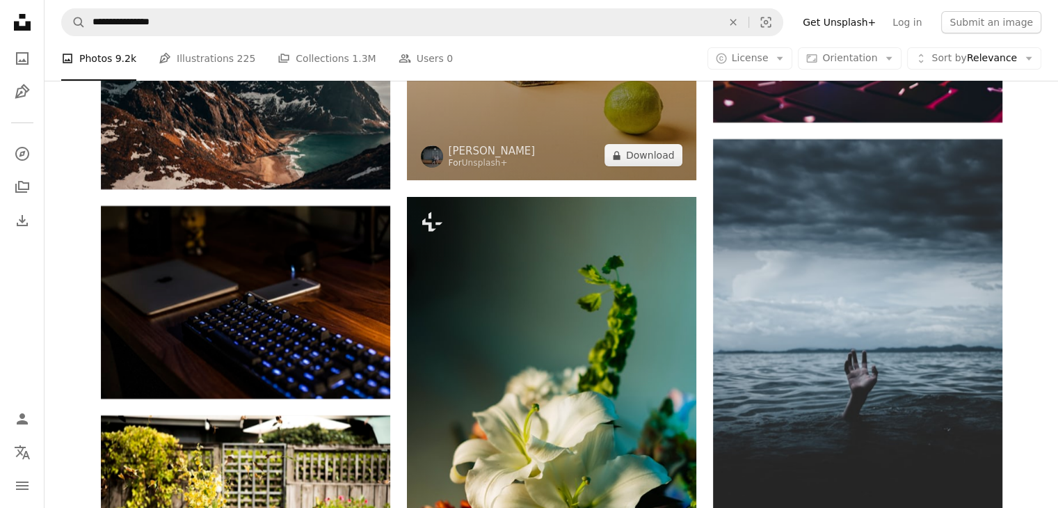
scroll to position [47739, 0]
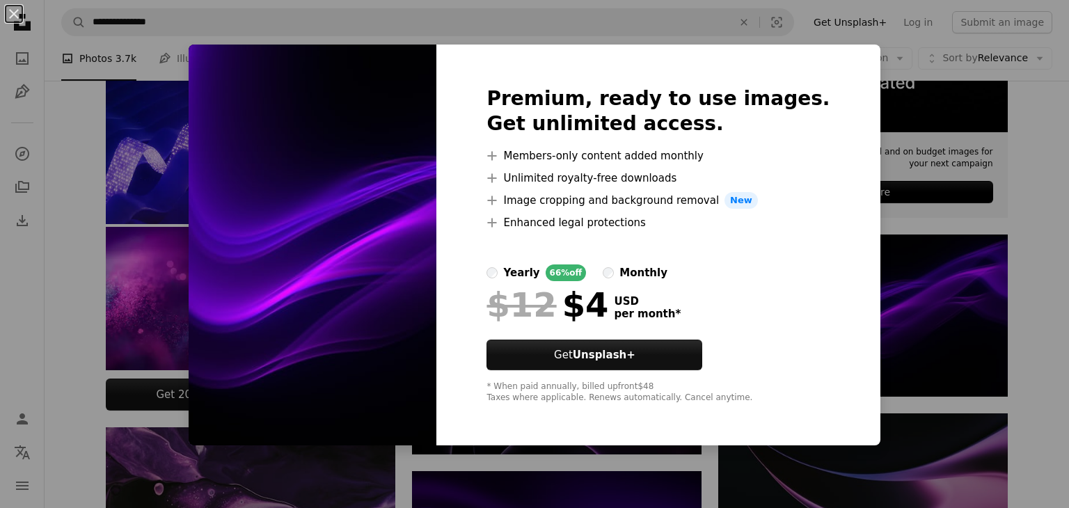
click at [933, 259] on div "An X shape Premium, ready to use images. Get unlimited access. A plus sign Memb…" at bounding box center [534, 254] width 1069 height 508
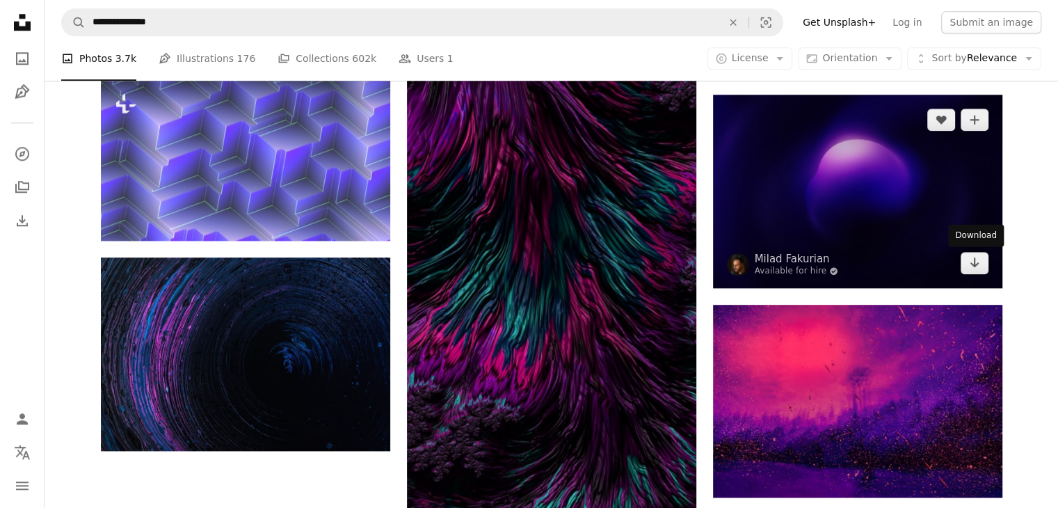
scroll to position [1531, 0]
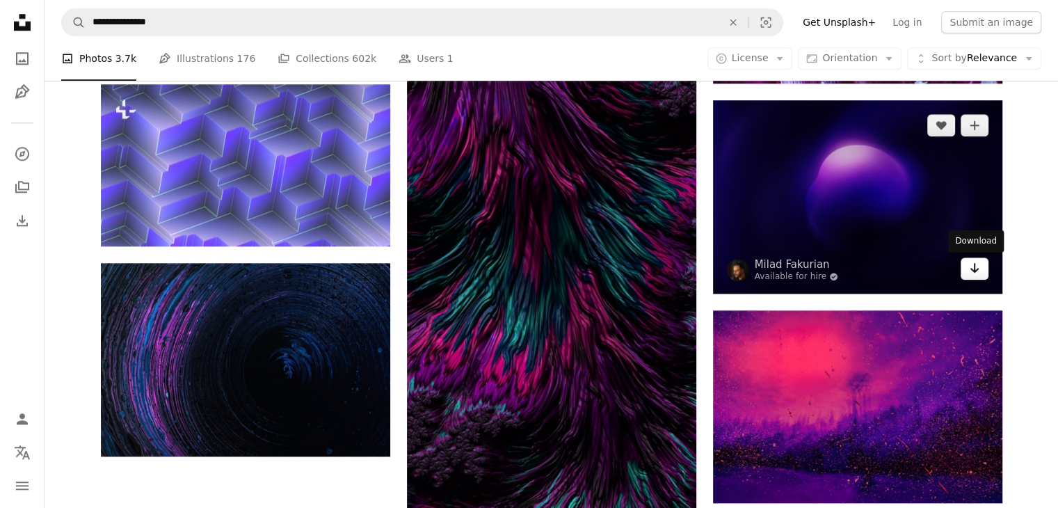
click at [967, 271] on link "Arrow pointing down" at bounding box center [975, 268] width 28 height 22
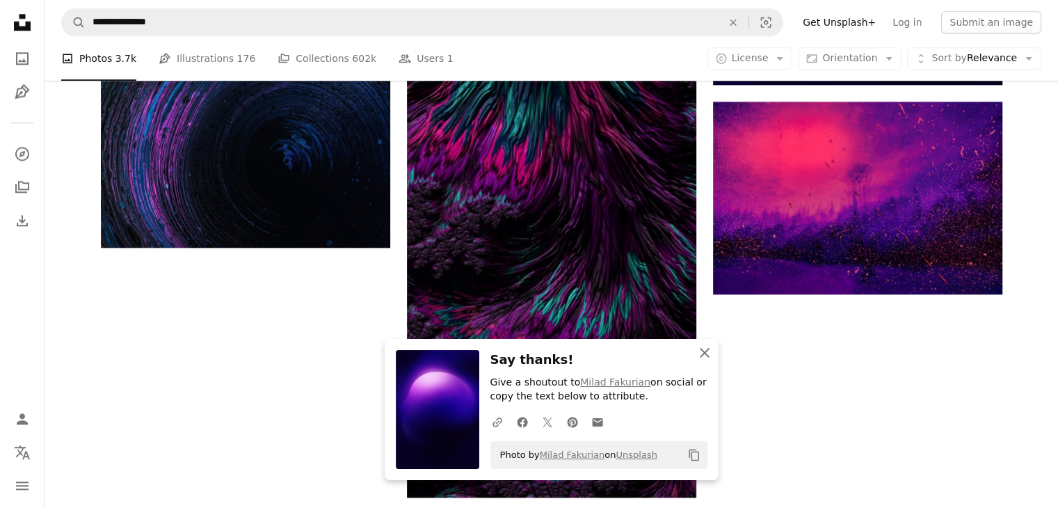
click at [704, 354] on icon "button" at bounding box center [705, 353] width 10 height 10
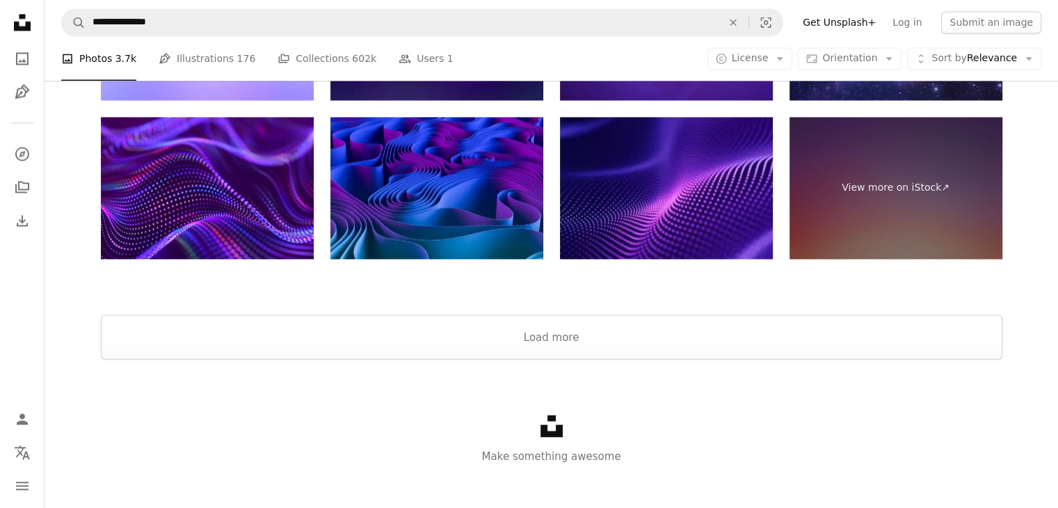
scroll to position [2370, 0]
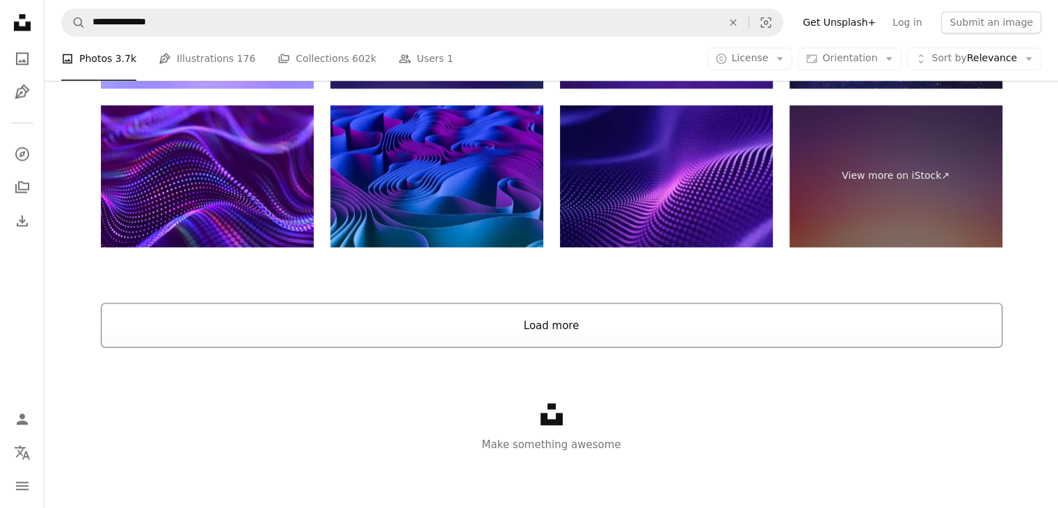
click at [560, 317] on button "Load more" at bounding box center [552, 325] width 902 height 45
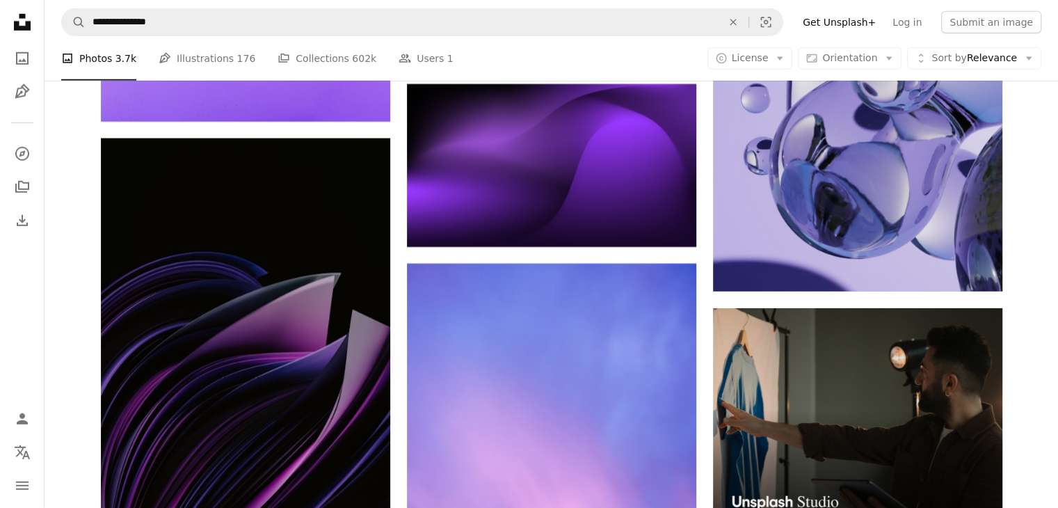
scroll to position [4179, 0]
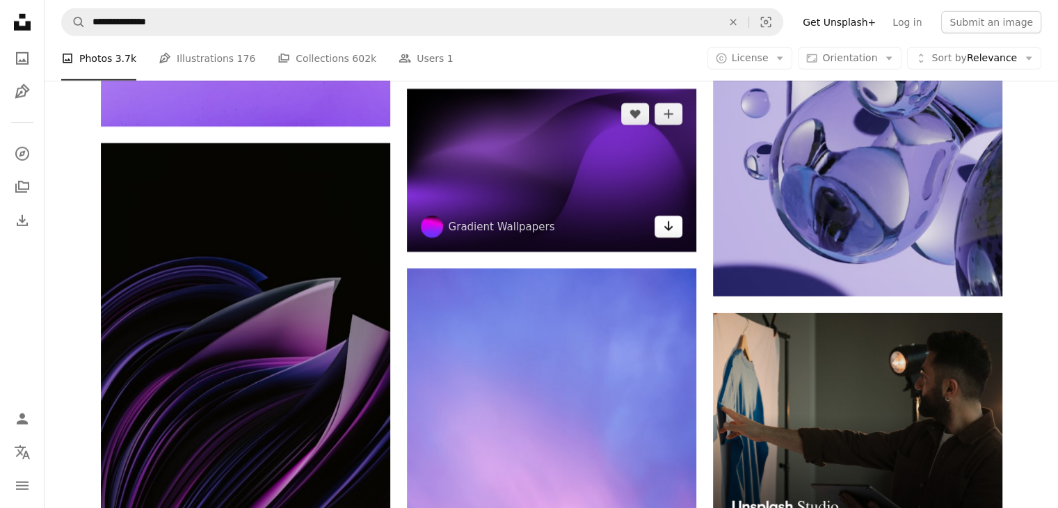
click at [663, 228] on icon "Arrow pointing down" at bounding box center [668, 226] width 11 height 17
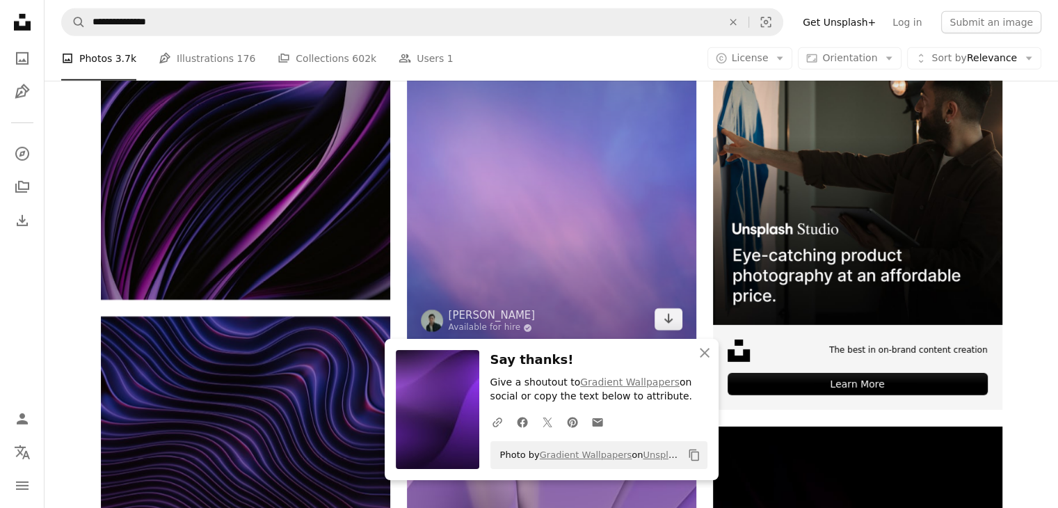
scroll to position [4457, 0]
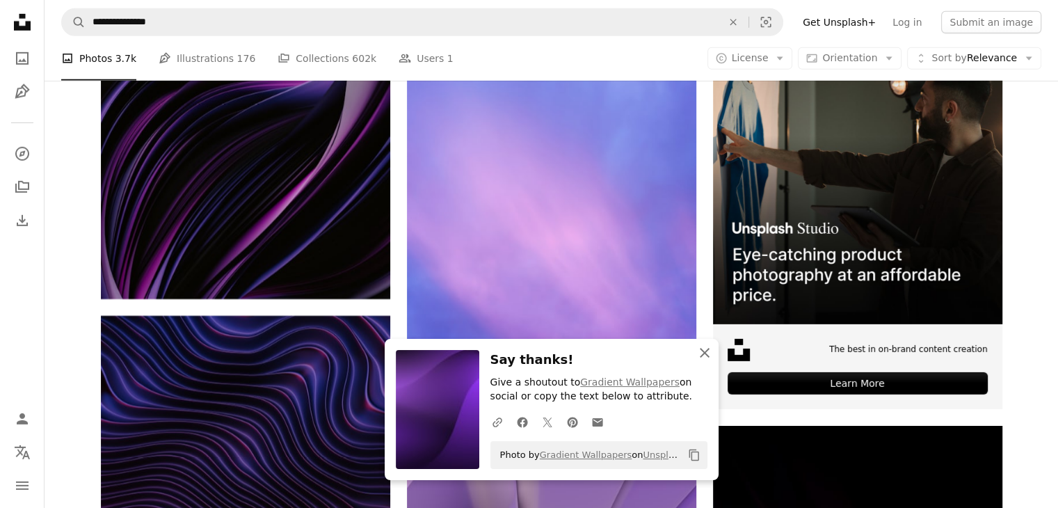
click at [699, 351] on icon "An X shape" at bounding box center [705, 352] width 17 height 17
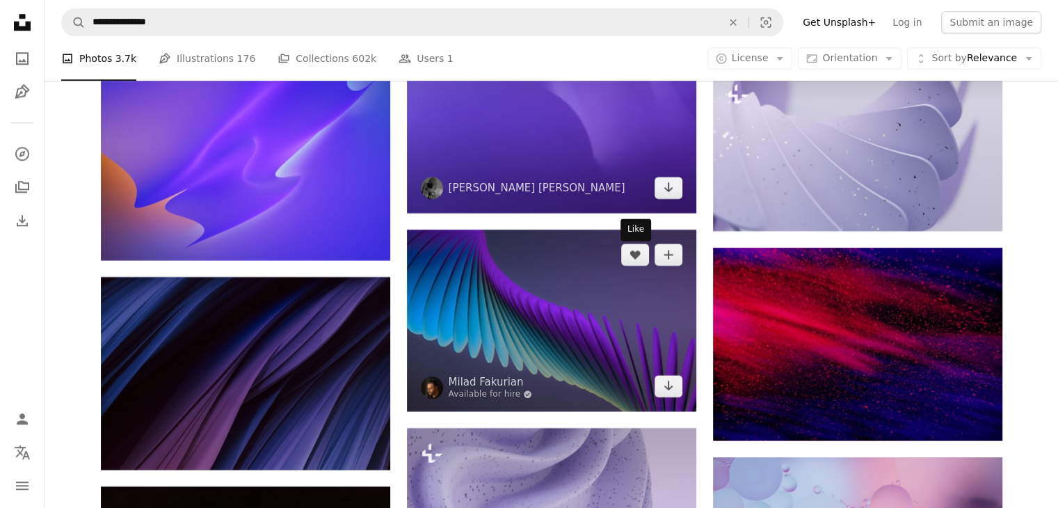
scroll to position [6475, 0]
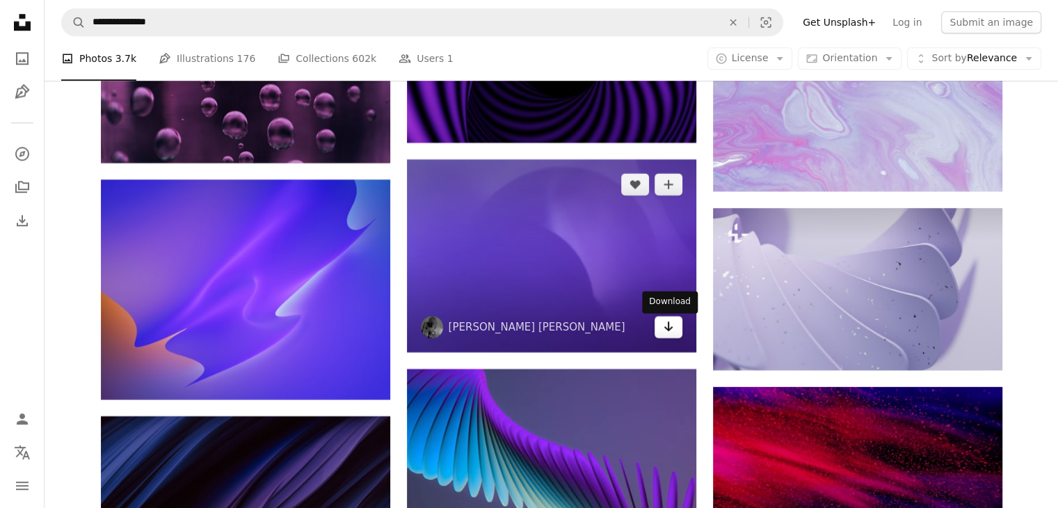
click at [674, 333] on link "Arrow pointing down" at bounding box center [669, 327] width 28 height 22
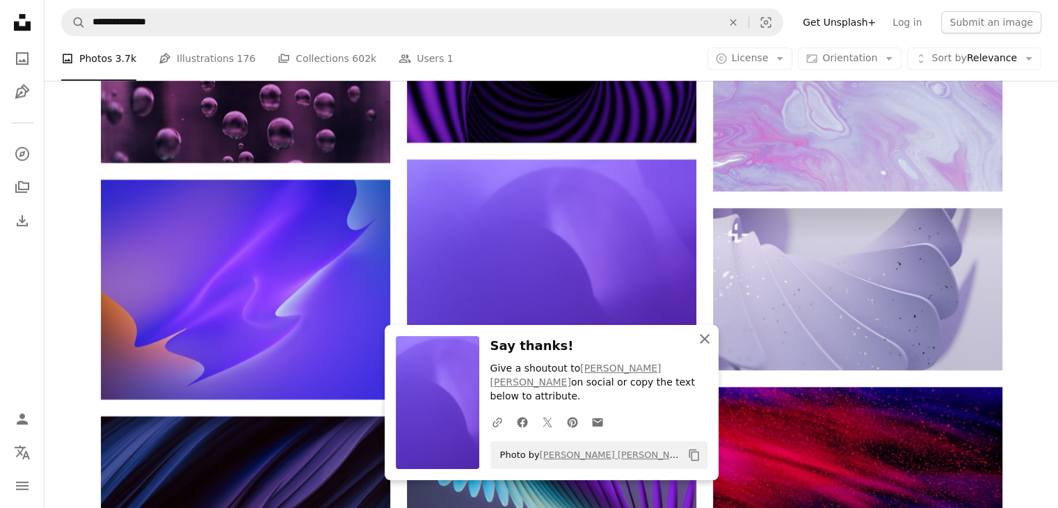
click at [695, 351] on button "An X shape Close" at bounding box center [705, 339] width 28 height 28
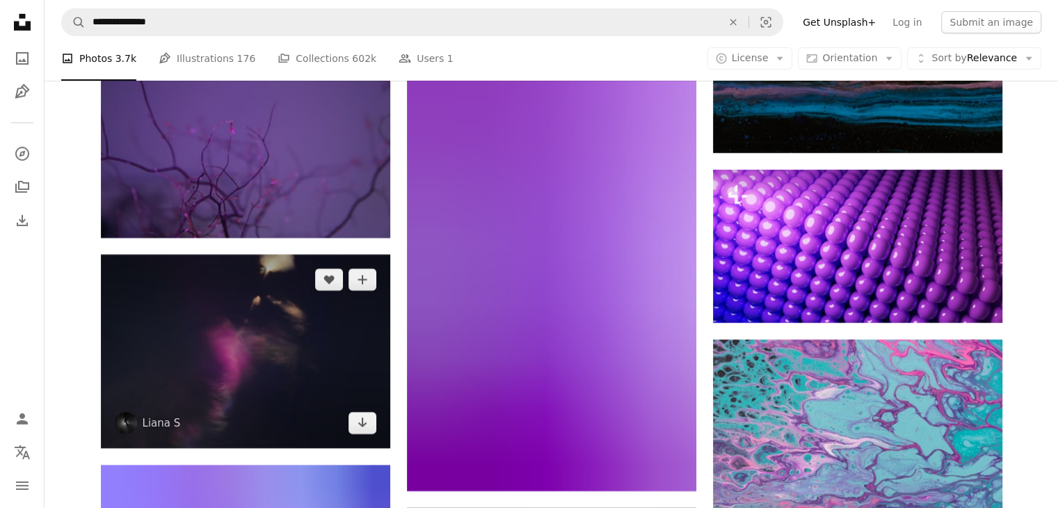
scroll to position [31180, 0]
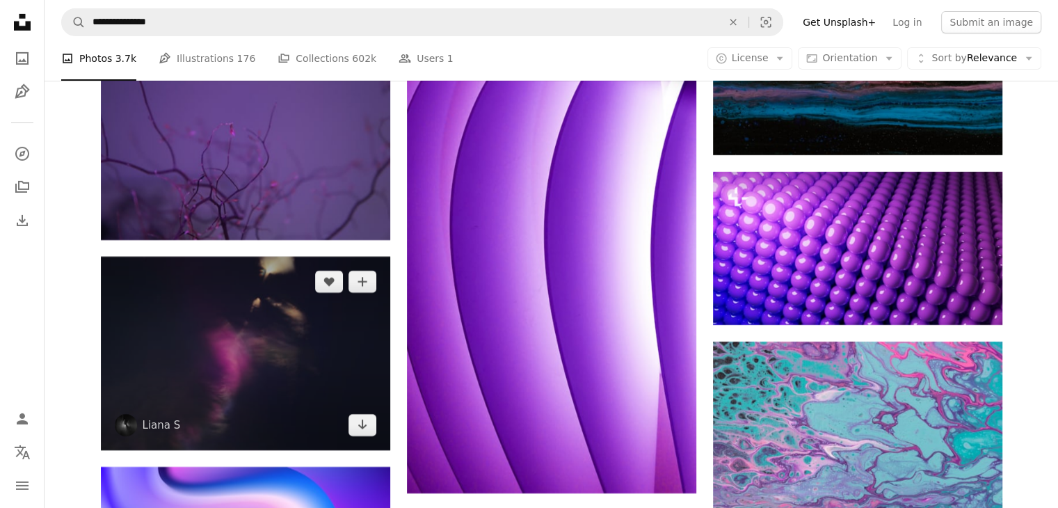
click at [286, 355] on img at bounding box center [245, 353] width 289 height 193
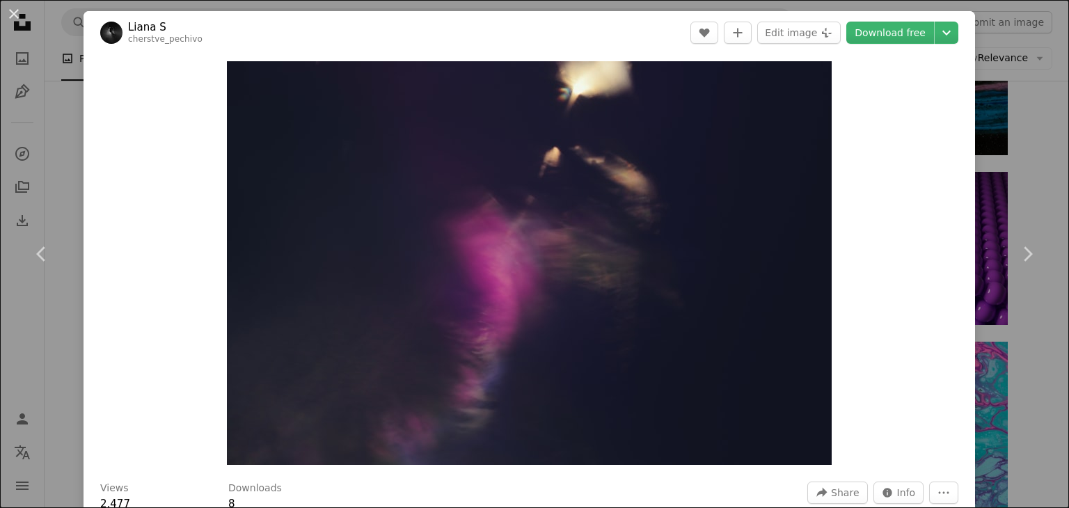
click at [999, 106] on div "An X shape Chevron left Chevron right Liana S cherstve_pechivo A heart A plus s…" at bounding box center [534, 254] width 1069 height 508
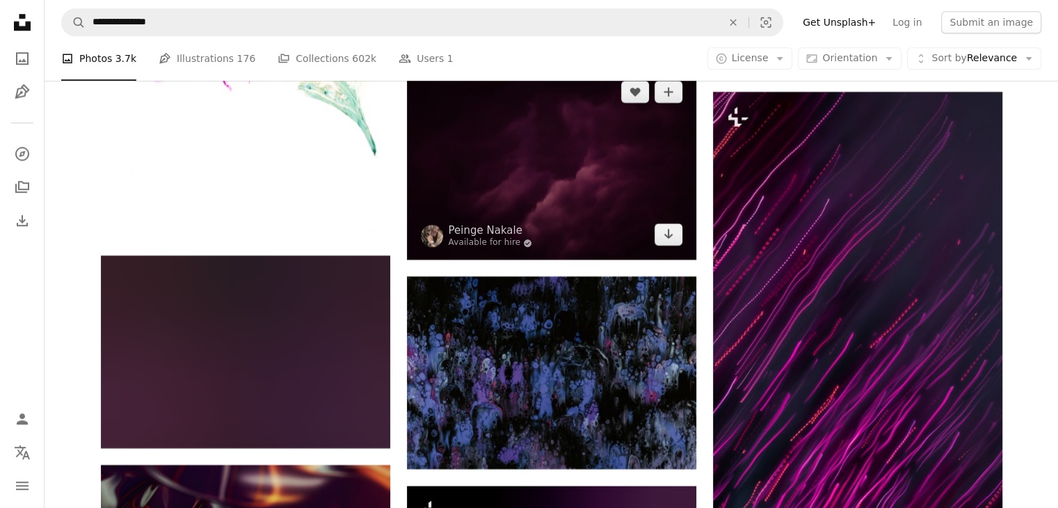
scroll to position [43567, 0]
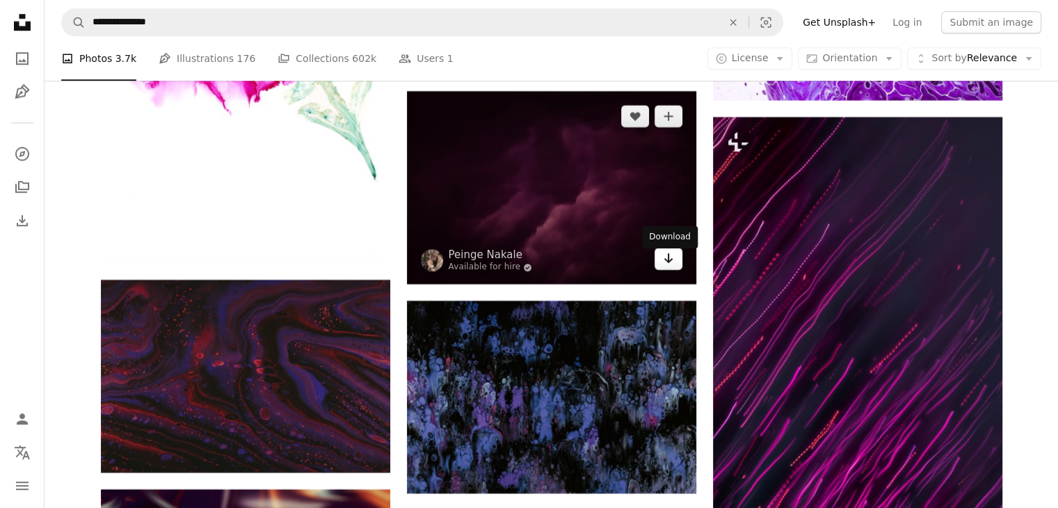
click at [667, 263] on icon "Download" at bounding box center [668, 258] width 9 height 10
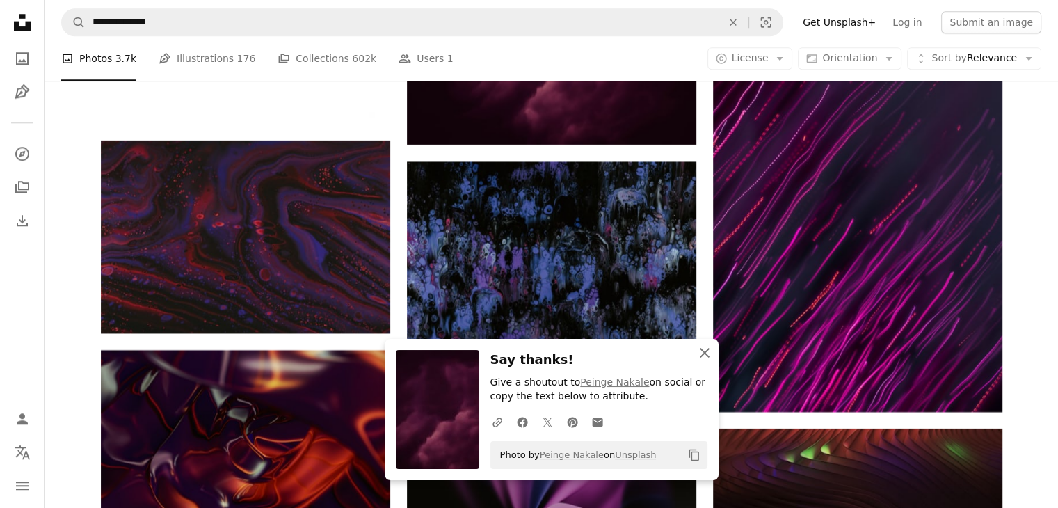
click at [697, 354] on icon "An X shape" at bounding box center [705, 352] width 17 height 17
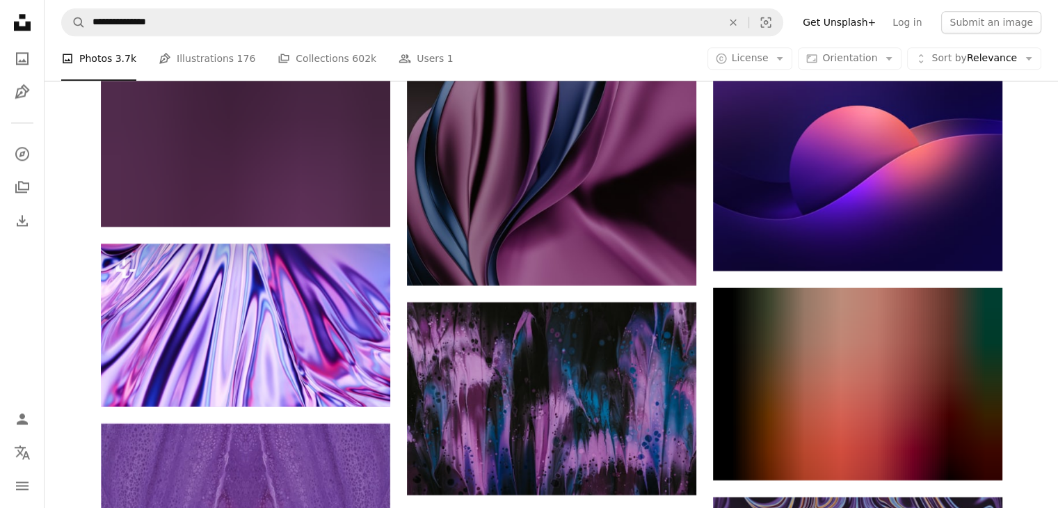
scroll to position [44054, 0]
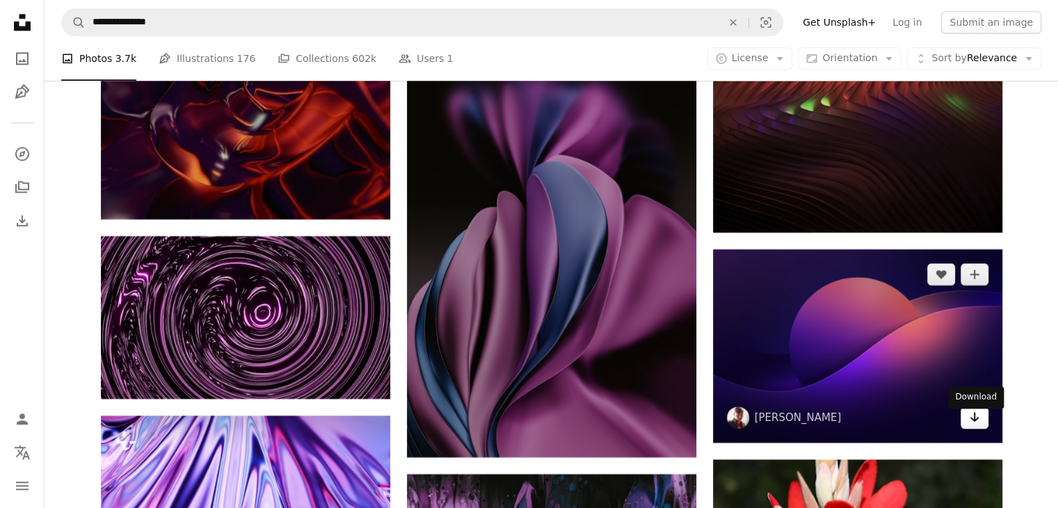
click at [969, 422] on icon "Arrow pointing down" at bounding box center [974, 416] width 11 height 17
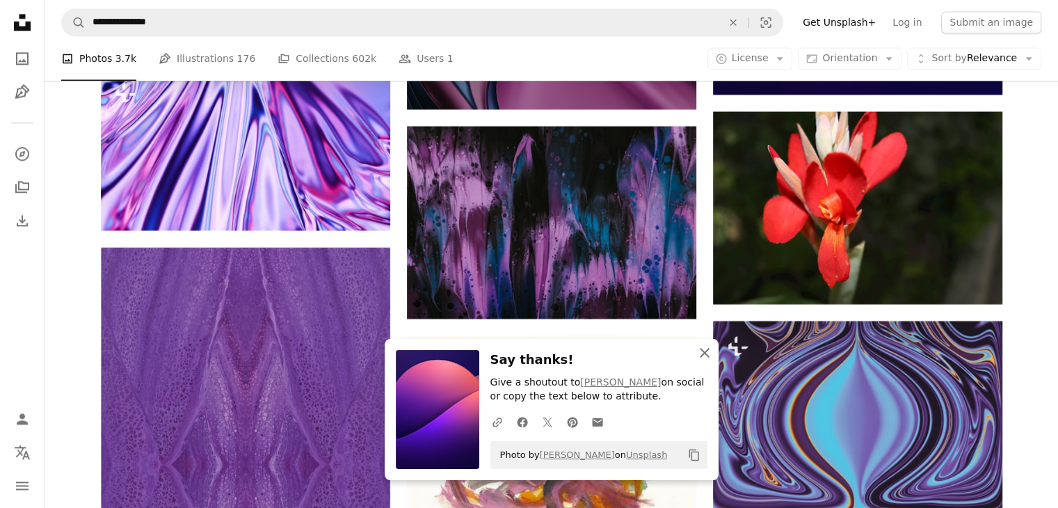
click at [704, 361] on button "An X shape Close" at bounding box center [705, 353] width 28 height 28
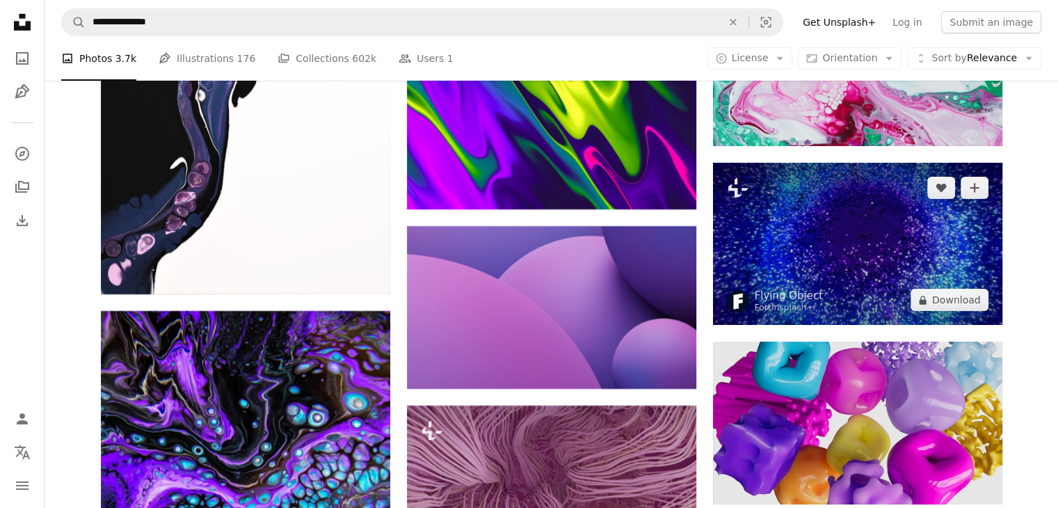
scroll to position [68132, 0]
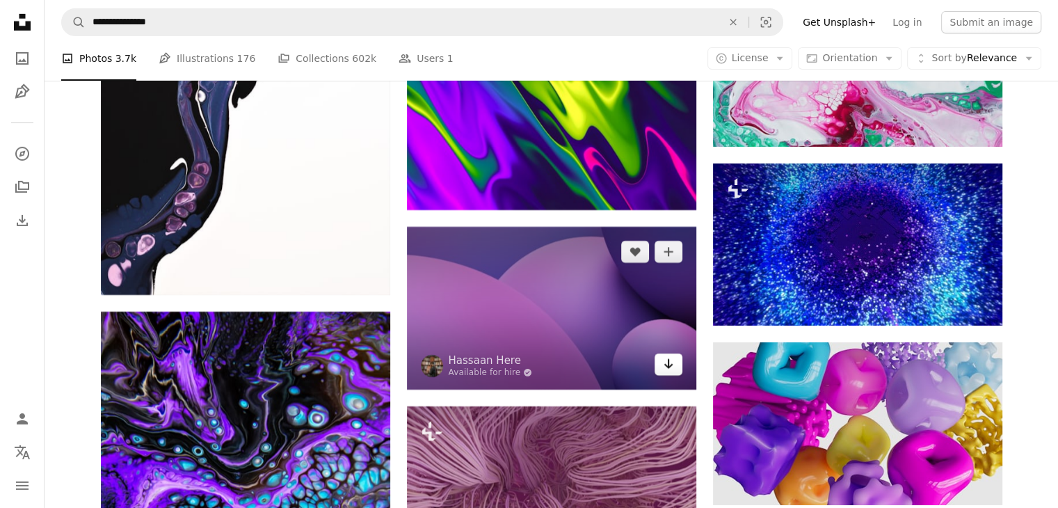
click at [669, 369] on icon "Download" at bounding box center [668, 364] width 9 height 10
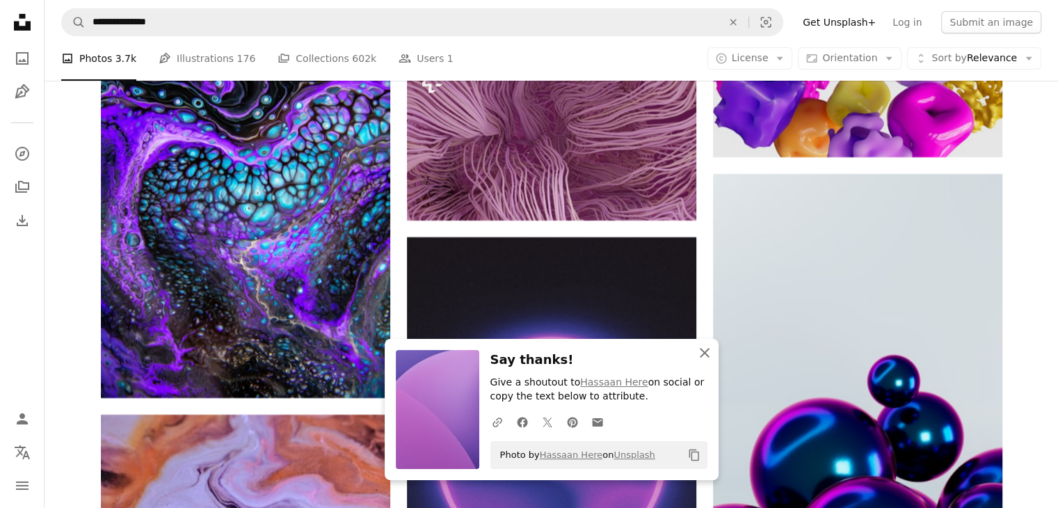
click at [709, 353] on icon "An X shape" at bounding box center [705, 352] width 17 height 17
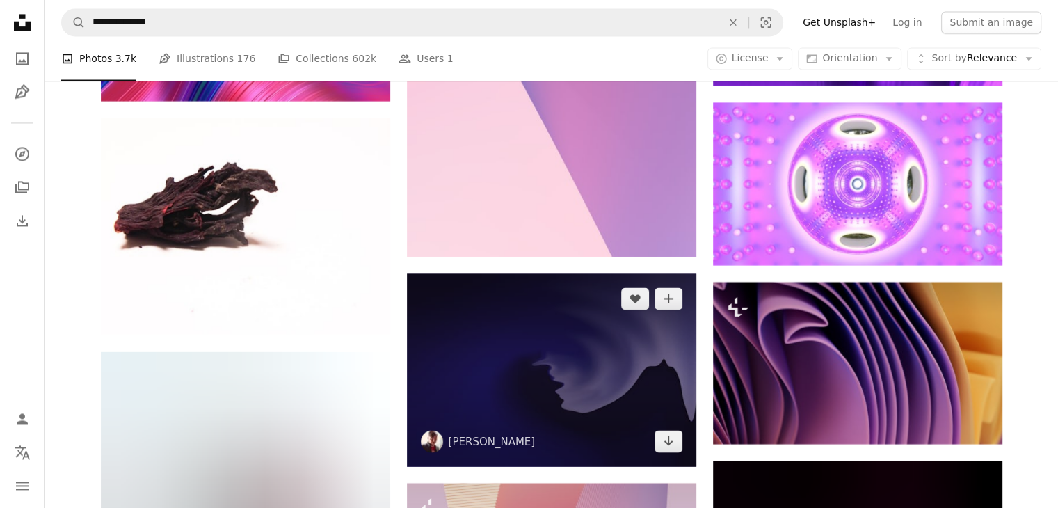
scroll to position [81702, 0]
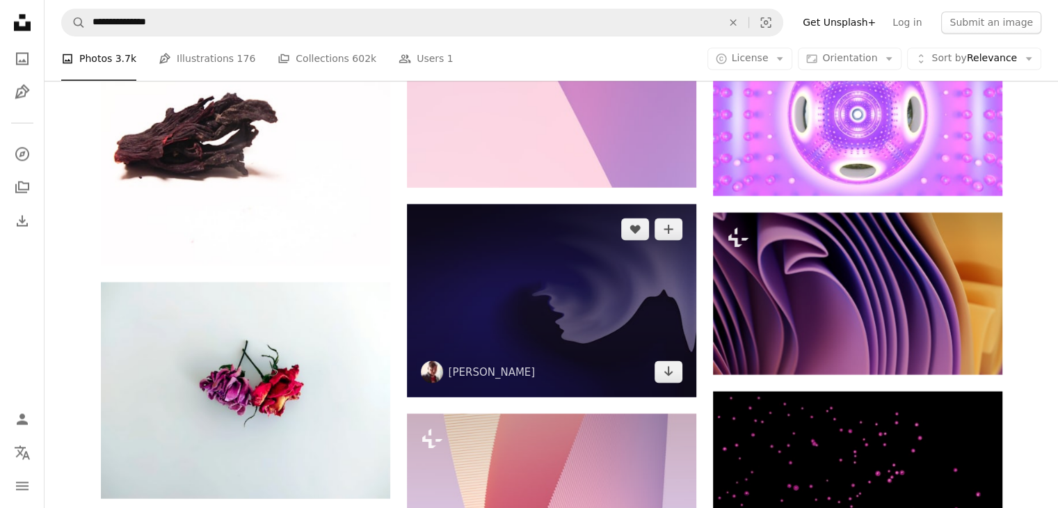
click at [576, 299] on img at bounding box center [551, 300] width 289 height 193
click at [523, 304] on img at bounding box center [551, 300] width 289 height 193
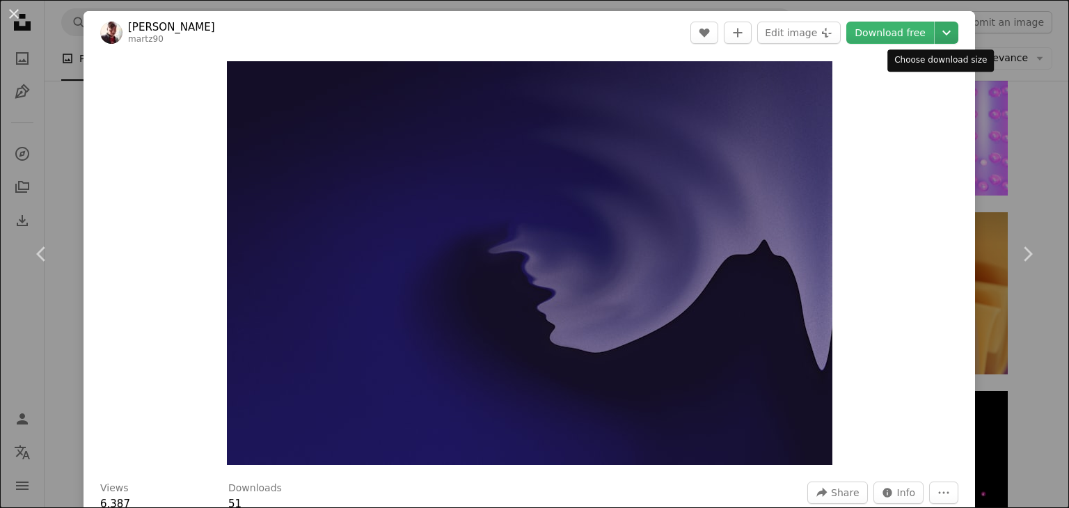
click at [939, 32] on icon "Chevron down" at bounding box center [946, 32] width 22 height 17
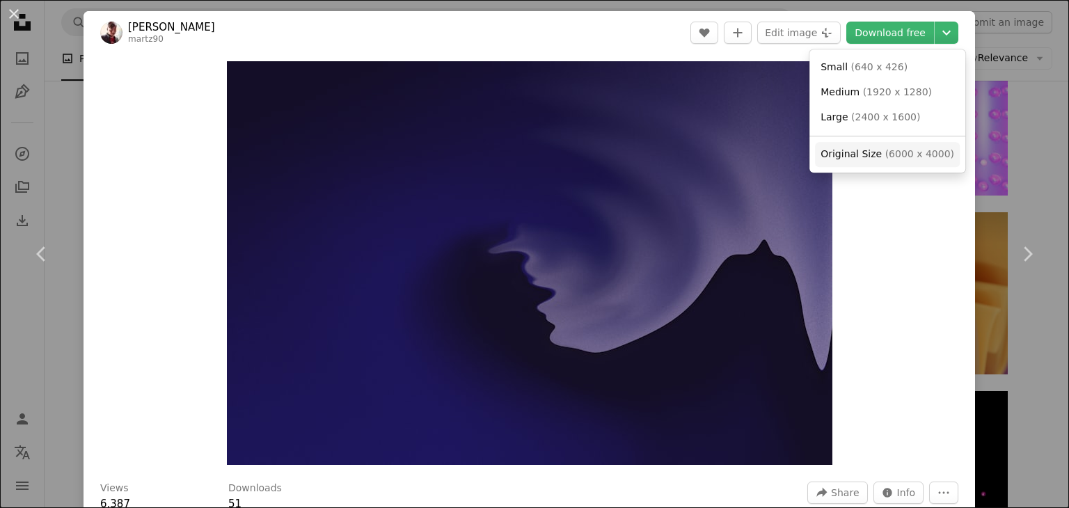
click at [863, 152] on span "Original Size" at bounding box center [850, 153] width 61 height 11
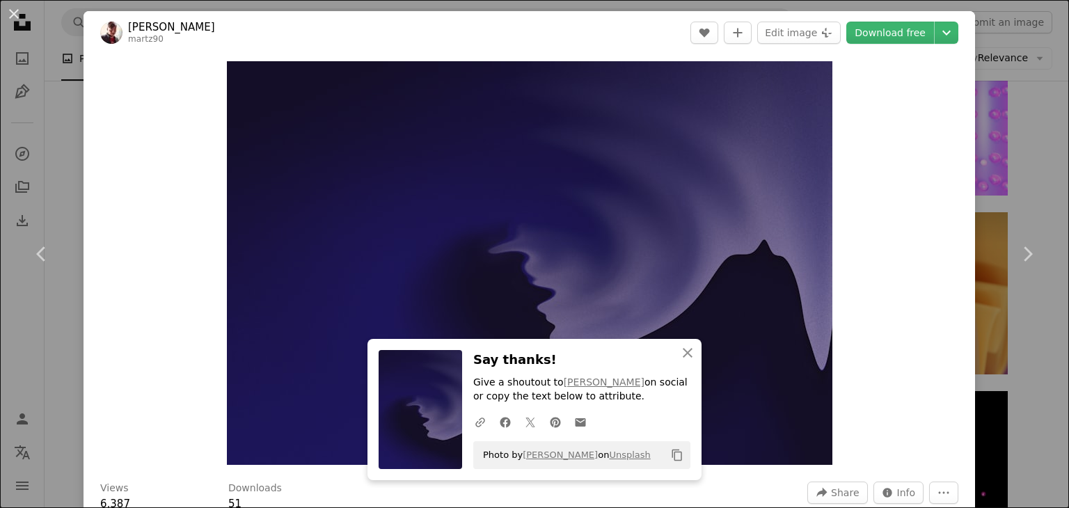
click at [1014, 87] on div "An X shape Chevron left Chevron right [PERSON_NAME] martz90 A heart A plus sign…" at bounding box center [534, 254] width 1069 height 508
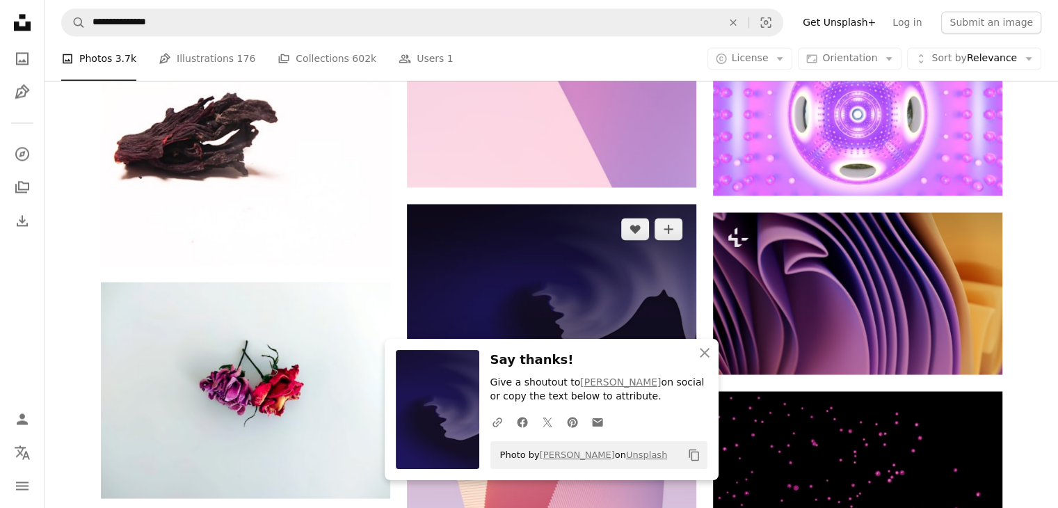
click at [654, 303] on img at bounding box center [551, 300] width 289 height 193
click at [564, 285] on img at bounding box center [551, 300] width 289 height 193
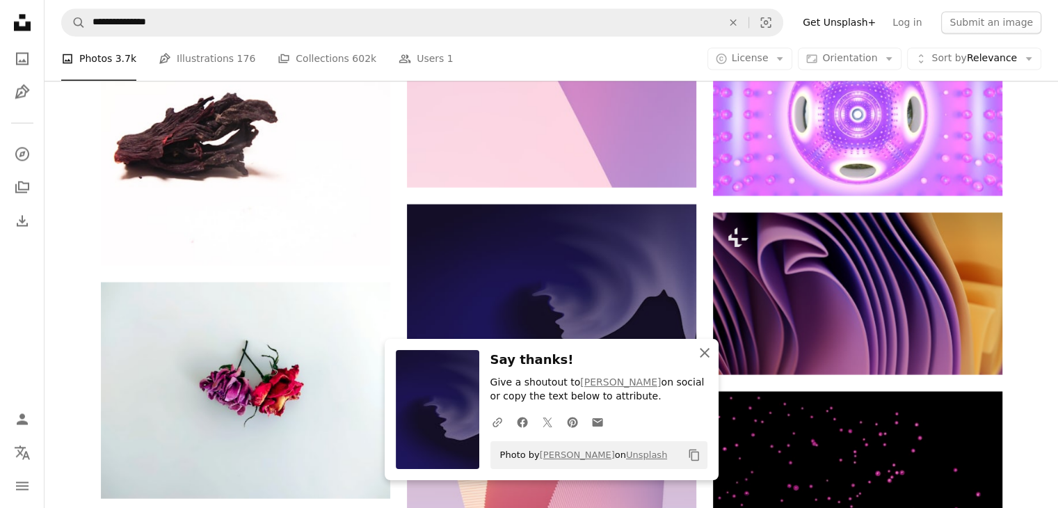
click at [706, 353] on icon "An X shape" at bounding box center [705, 352] width 17 height 17
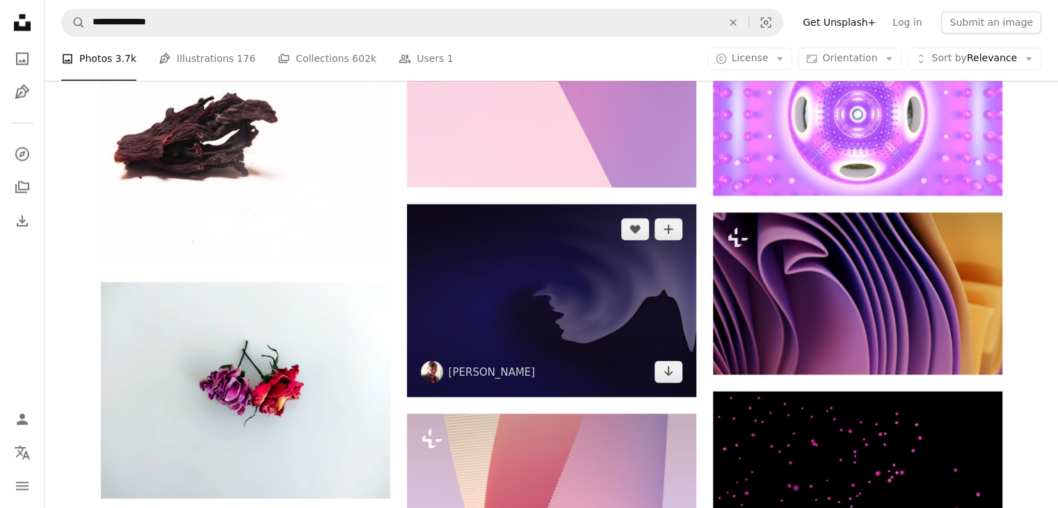
click at [502, 311] on img at bounding box center [551, 300] width 289 height 193
click at [590, 261] on img at bounding box center [551, 300] width 289 height 193
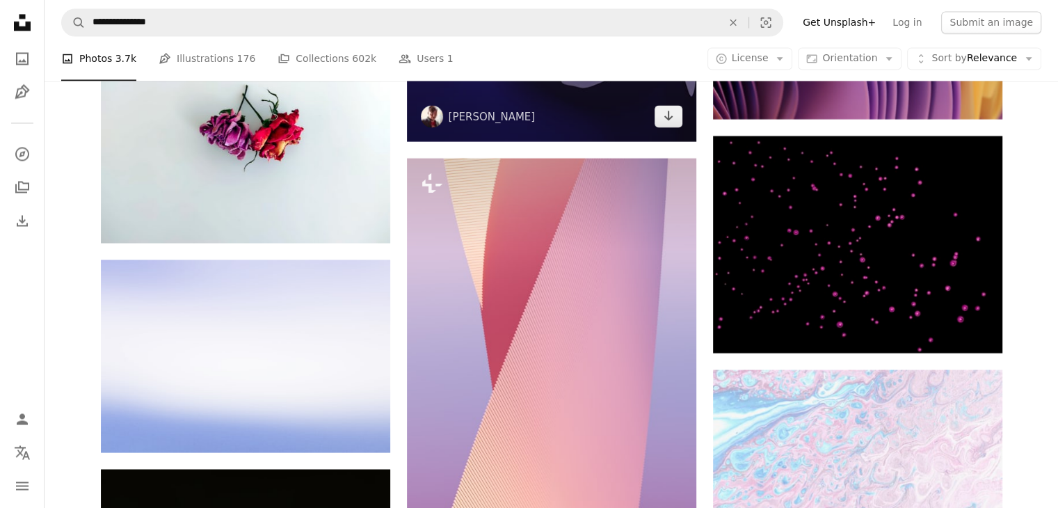
scroll to position [81771, 0]
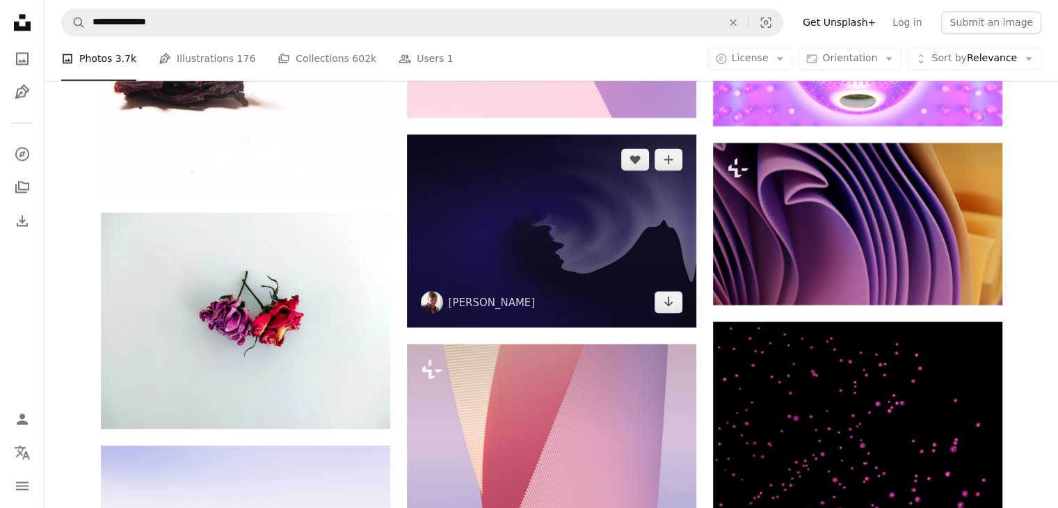
click at [540, 214] on img at bounding box center [551, 230] width 289 height 193
click at [537, 227] on img at bounding box center [551, 230] width 289 height 193
click at [571, 243] on img at bounding box center [551, 230] width 289 height 193
click at [582, 229] on img at bounding box center [551, 230] width 289 height 193
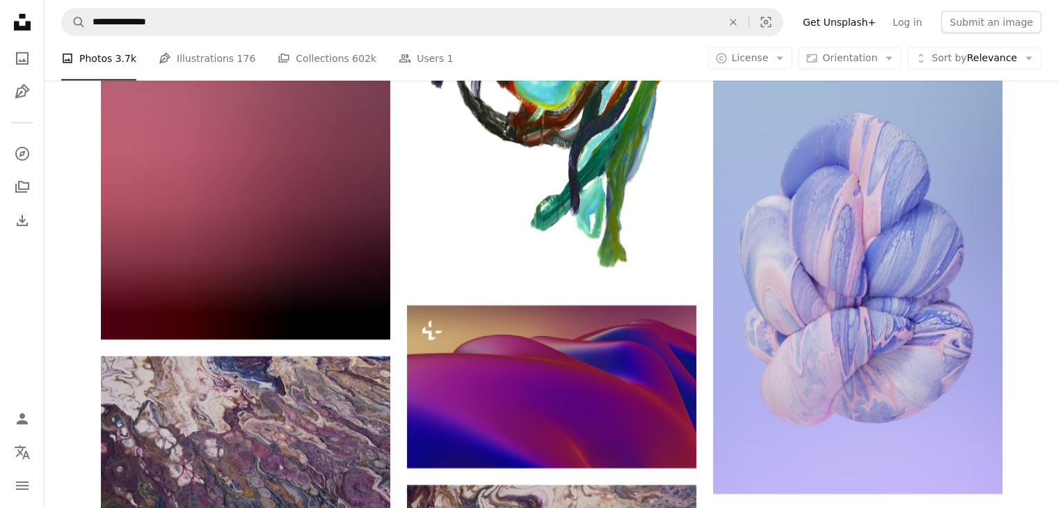
scroll to position [89426, 0]
